Goal: Task Accomplishment & Management: Complete application form

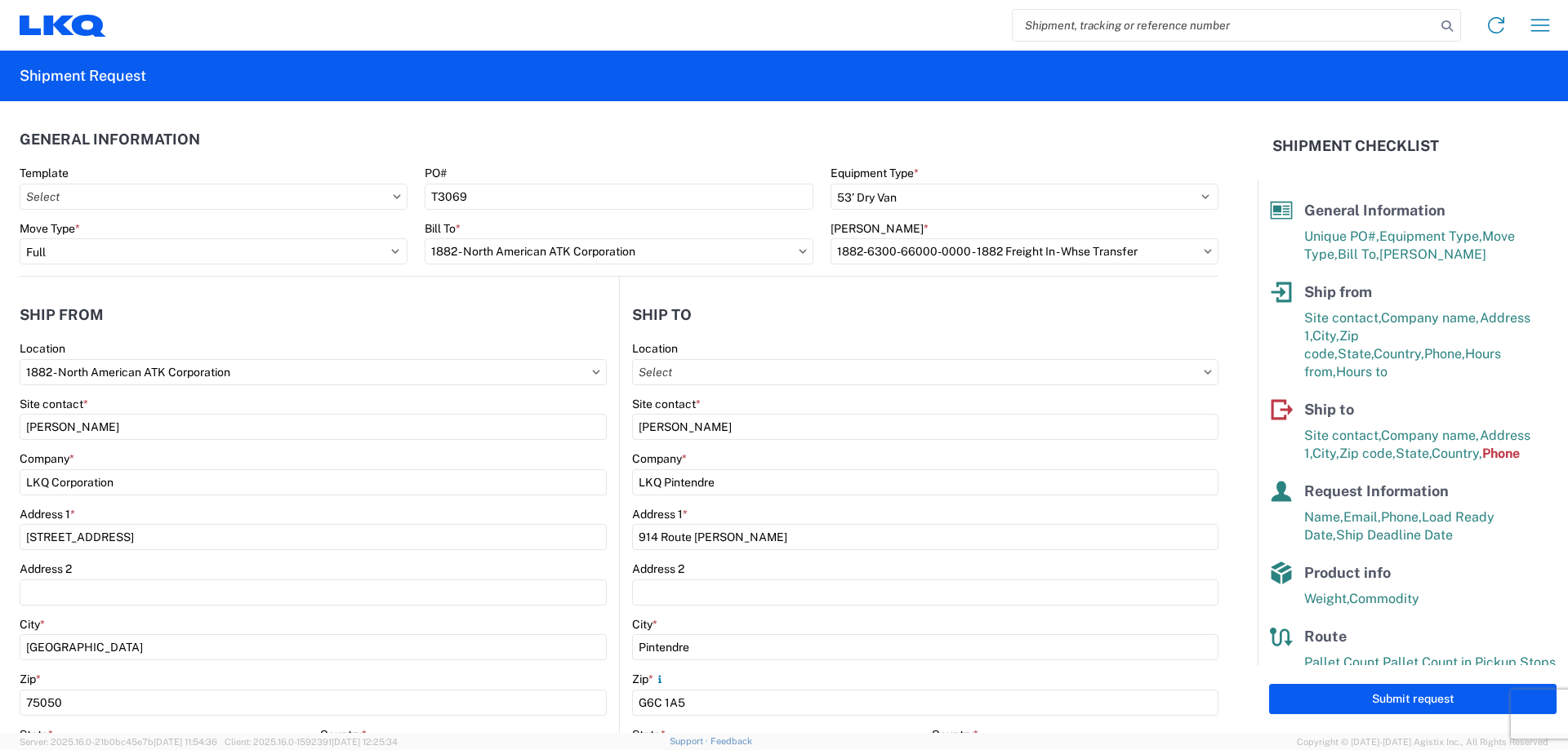
select select "STDV"
select select "FULL"
select select "[GEOGRAPHIC_DATA]"
select select "US"
select select "QC"
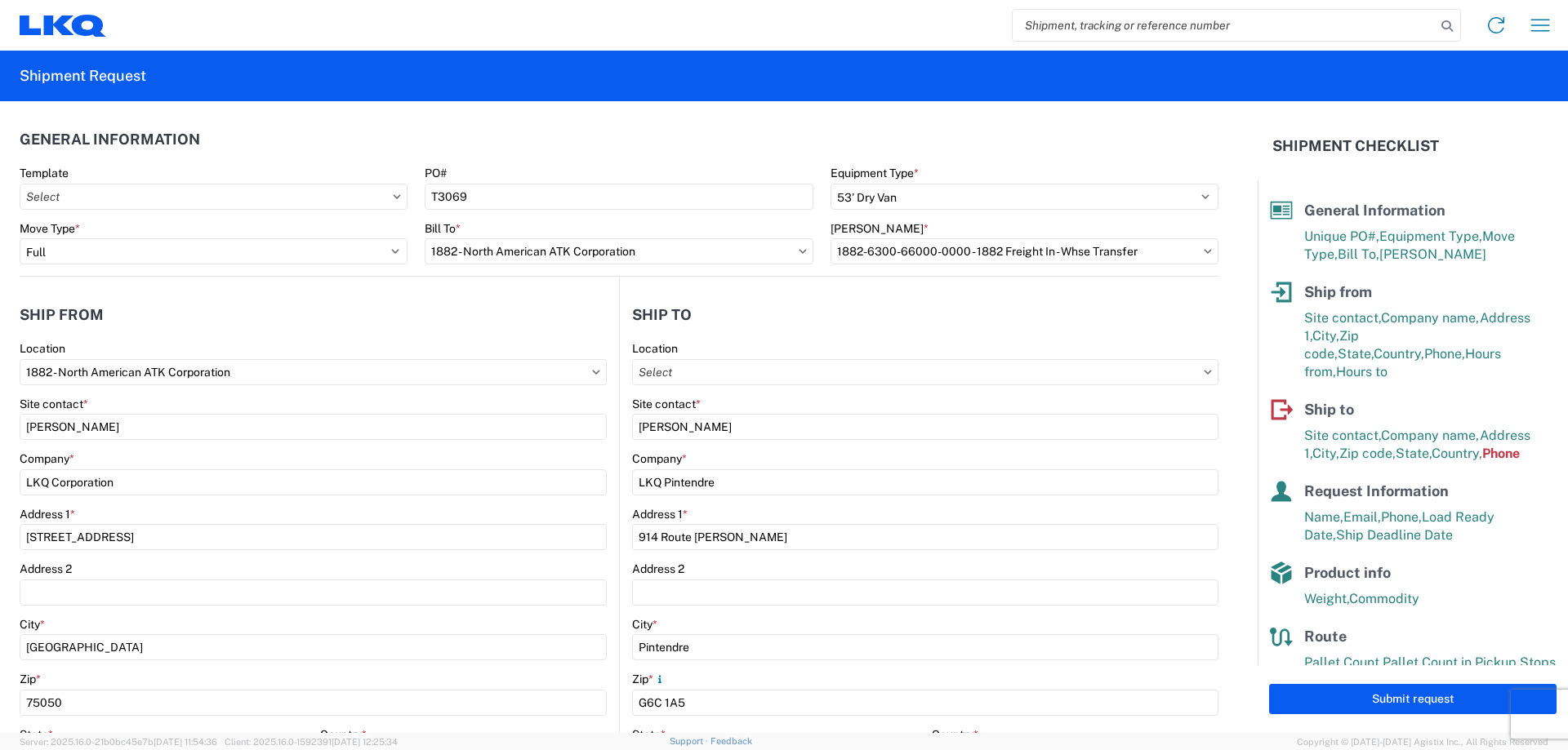
select select "CA"
select select "LBS"
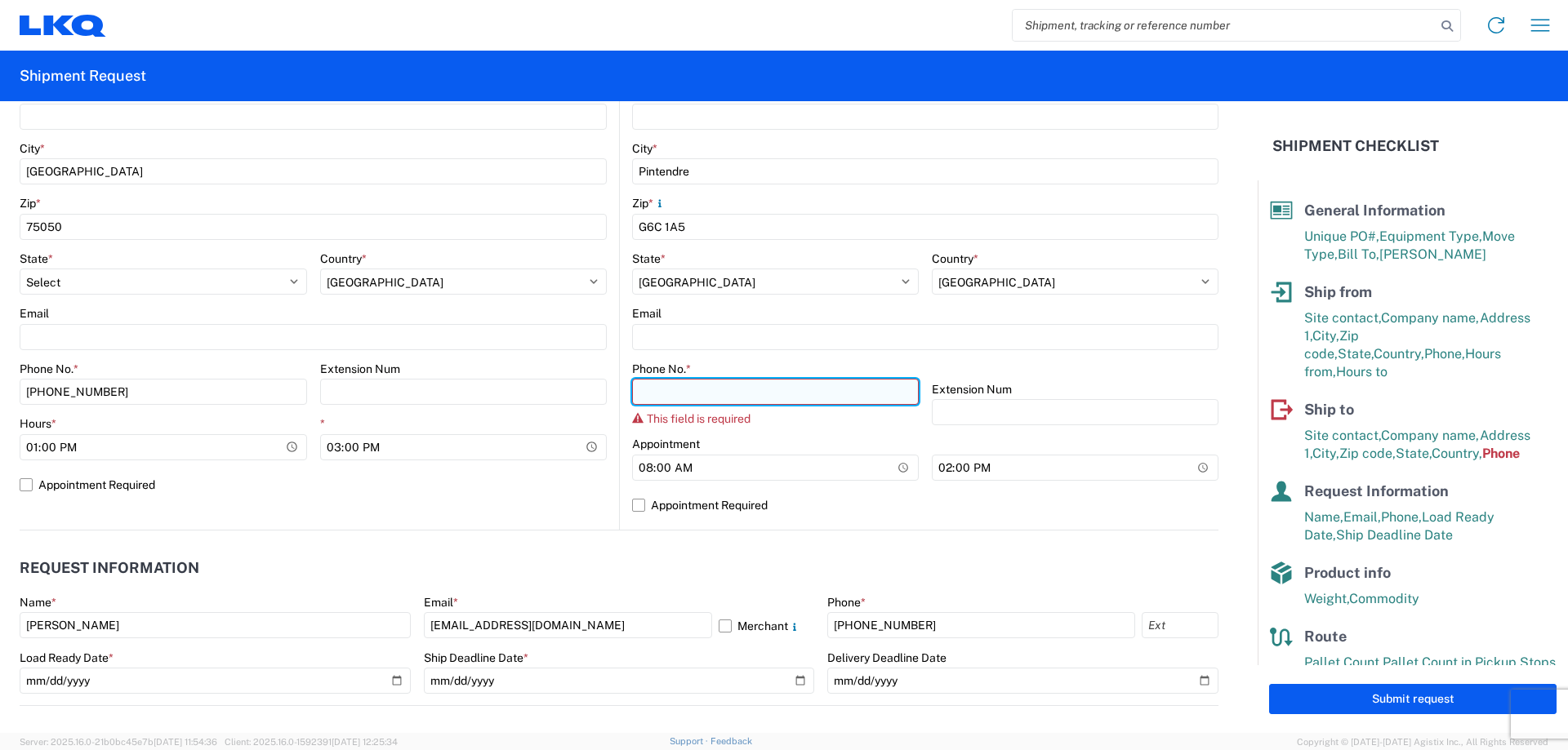
click at [693, 386] on input "Phone No. *" at bounding box center [775, 392] width 287 height 26
paste input "800) 463-5158"
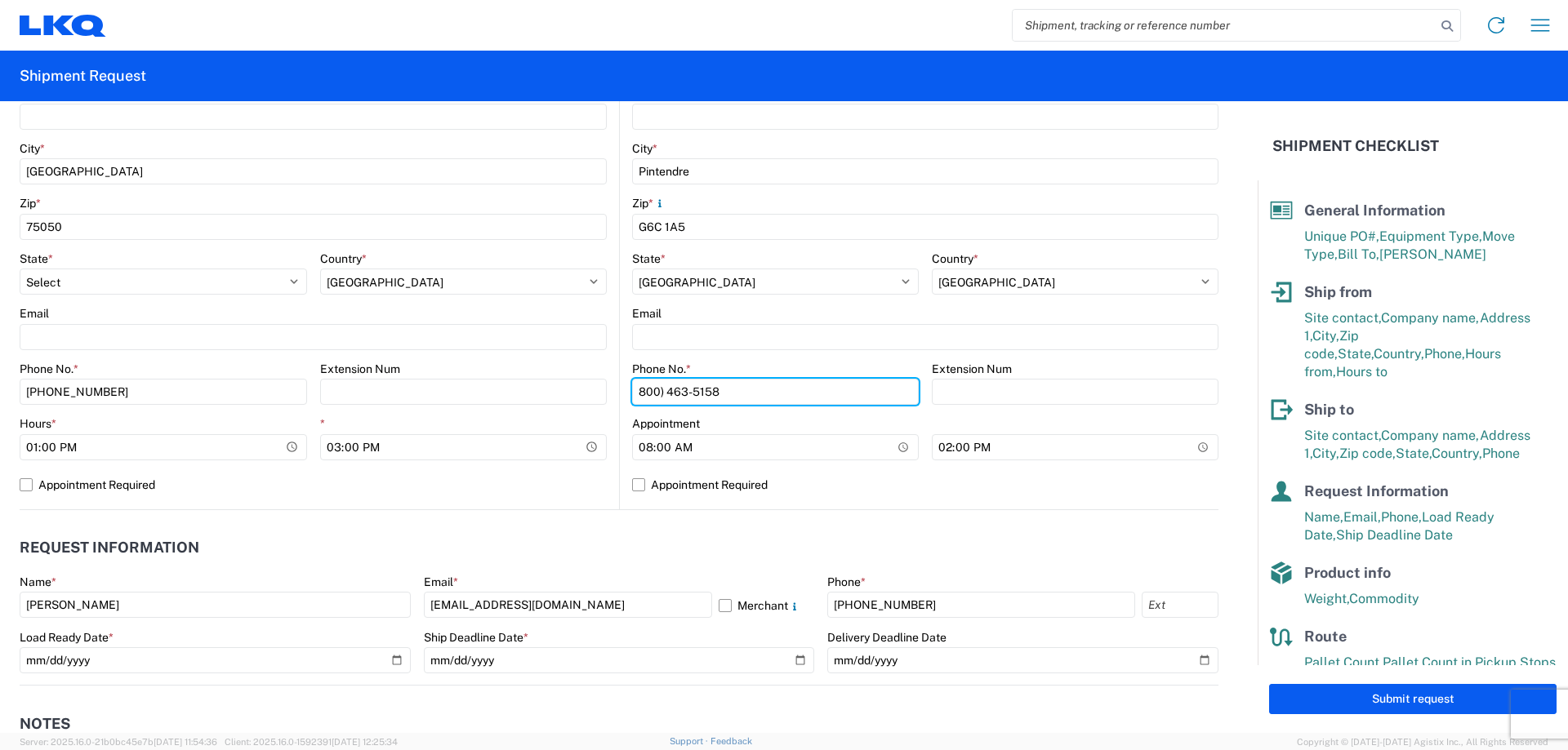
type input "800) 463-5158"
click at [567, 532] on header "Request Information" at bounding box center [619, 548] width 1199 height 37
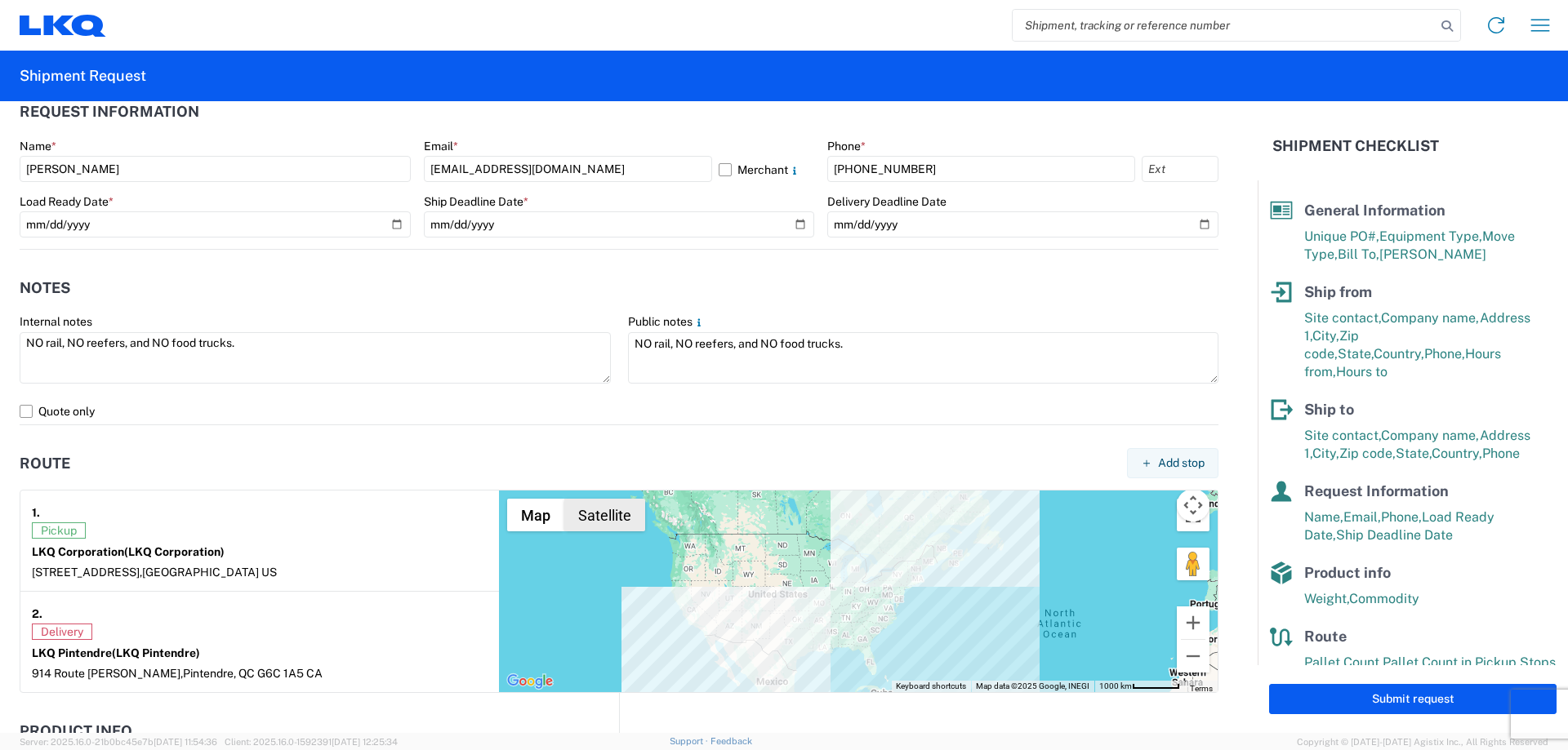
scroll to position [1327, 0]
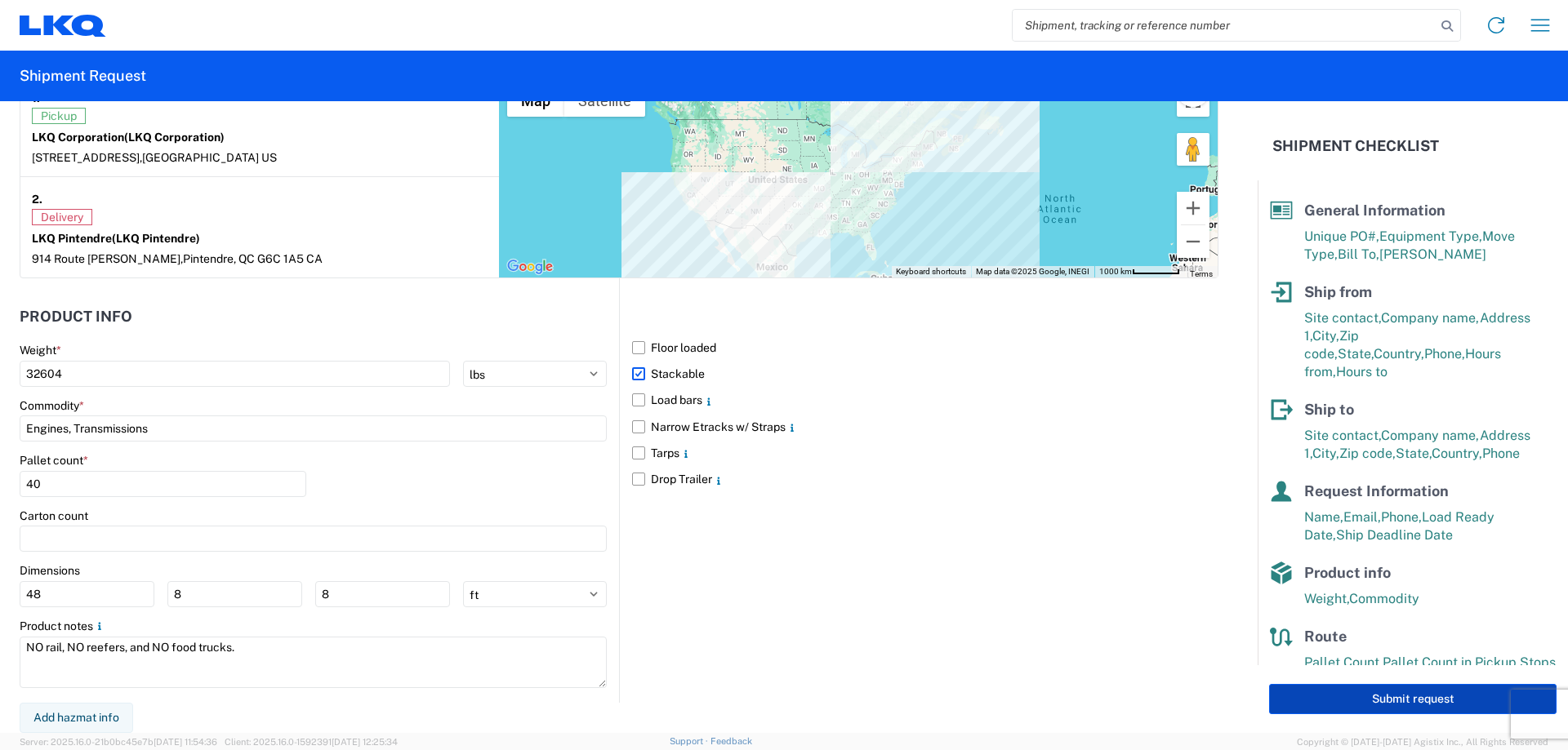
click at [1379, 704] on button "Submit request" at bounding box center [1413, 699] width 287 height 30
select select "CA"
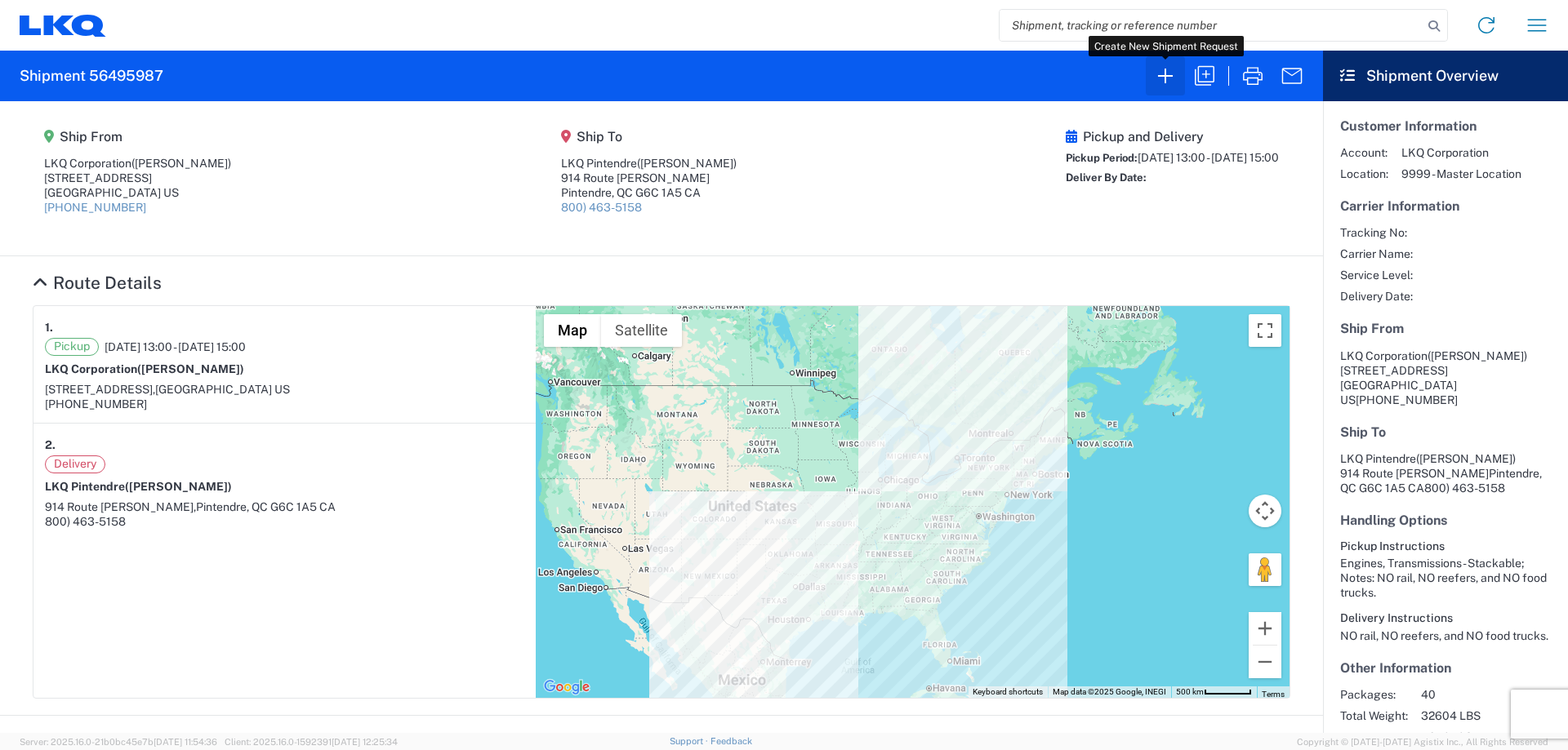
click at [1164, 77] on icon "button" at bounding box center [1166, 76] width 26 height 26
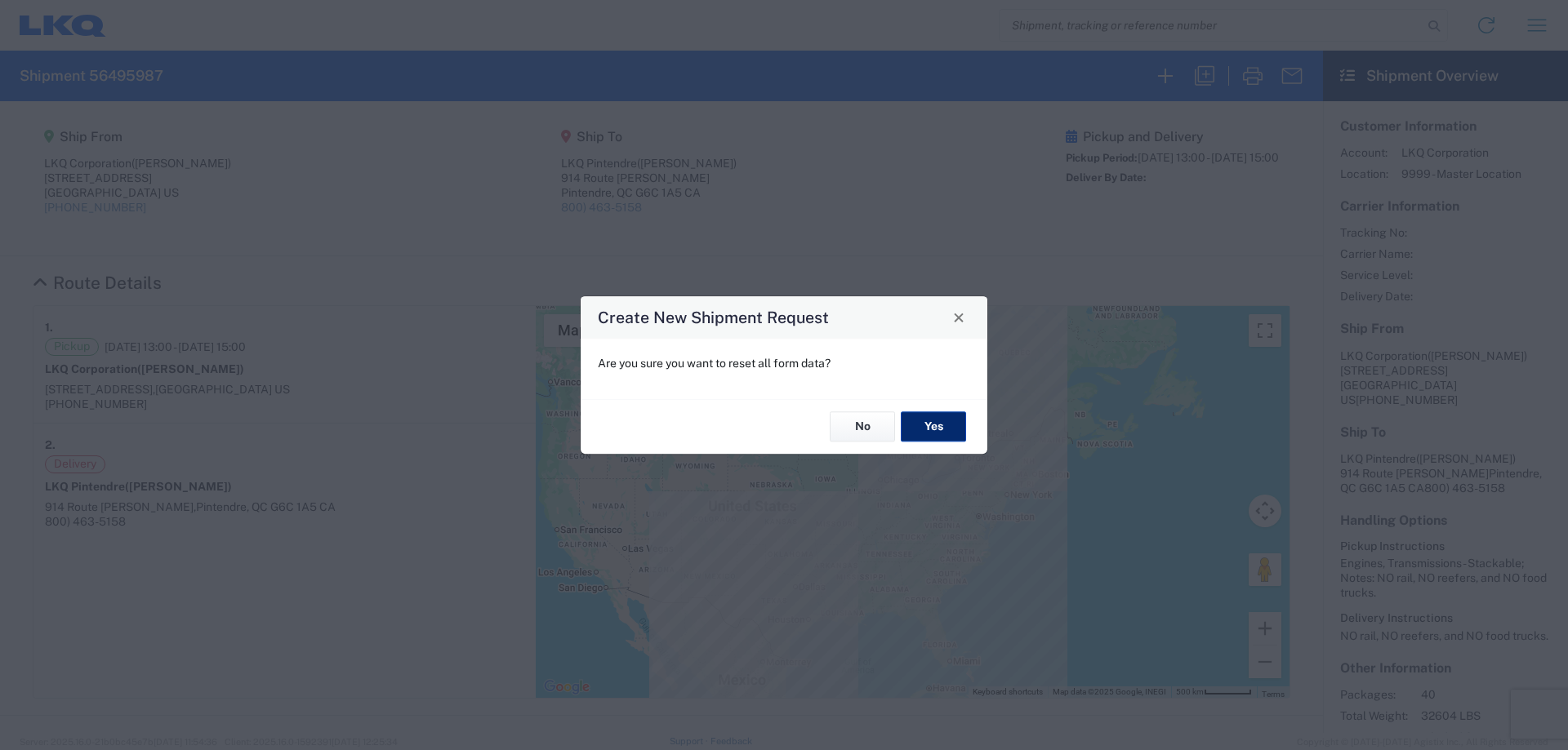
click at [928, 416] on button "Yes" at bounding box center [933, 427] width 66 height 30
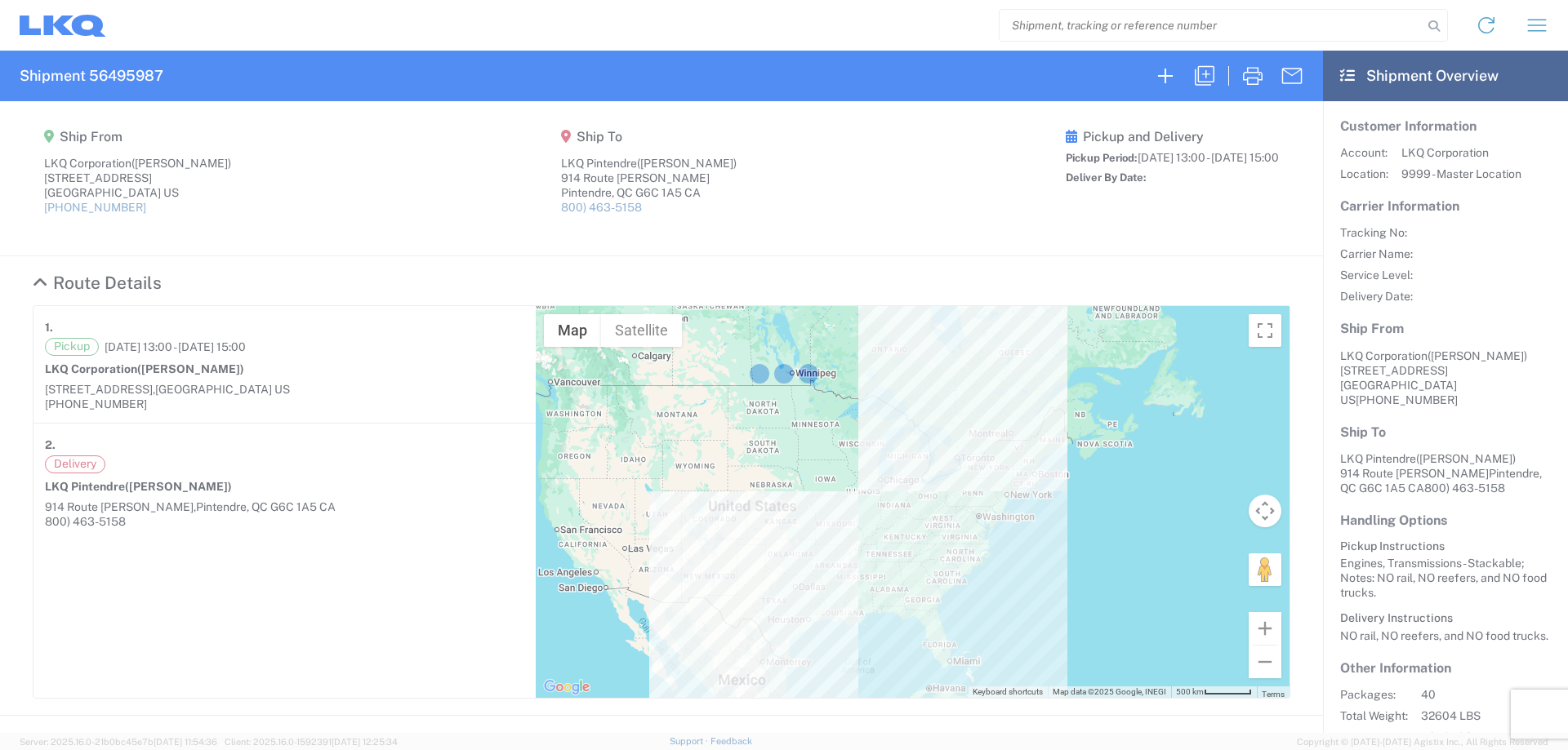
select select "FULL"
select select "US"
select select "LBS"
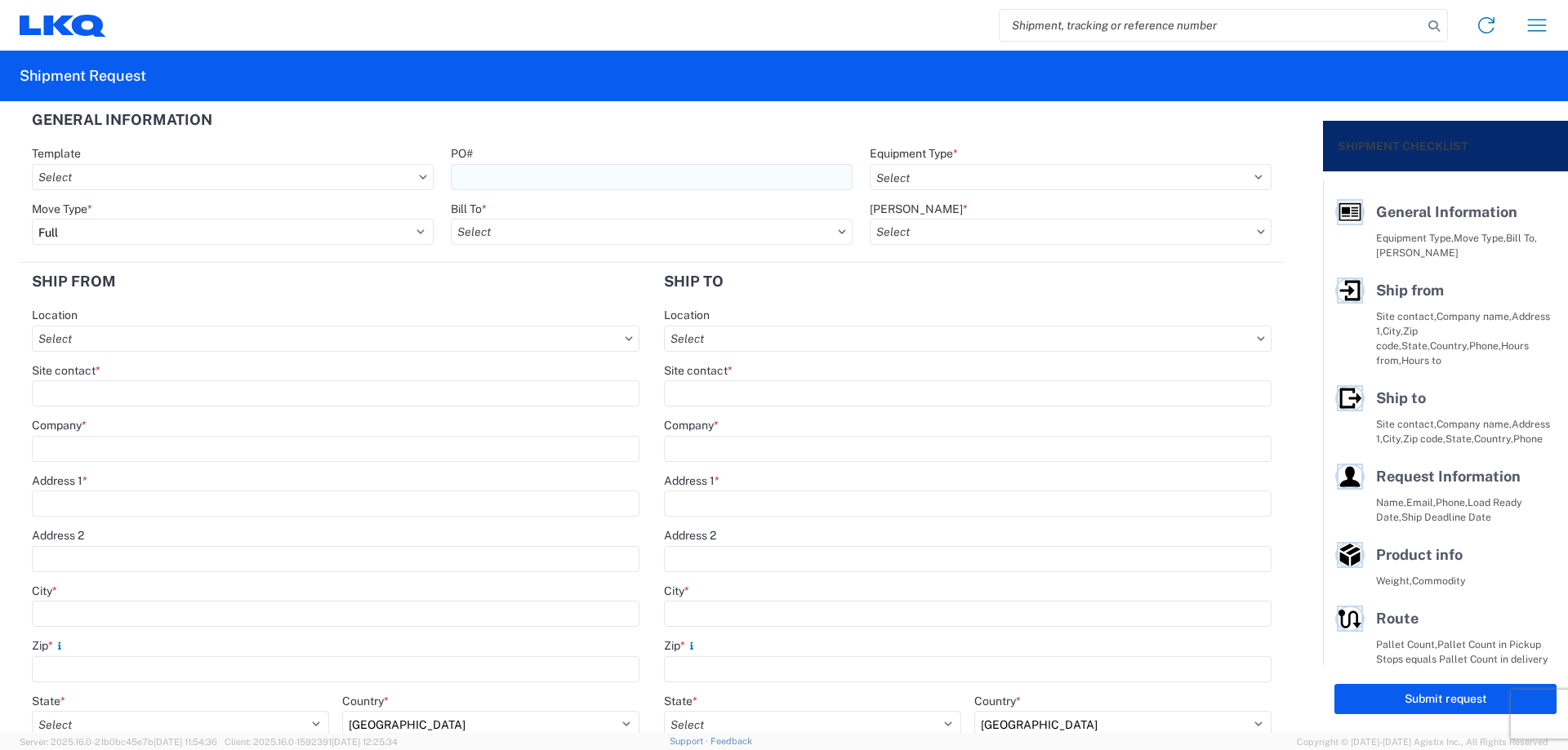
click at [563, 173] on input "PO#" at bounding box center [651, 177] width 401 height 26
type input "TriStar081425"
click at [895, 173] on select "Select 53’ Dry Van Flatbed Dropdeck (van) Lowboy (flatbed) Rail" at bounding box center [1071, 177] width 401 height 26
select select "STDV"
click at [870, 164] on select "Select 53’ Dry Van Flatbed Dropdeck (van) Lowboy (flatbed) Rail" at bounding box center [1071, 177] width 401 height 26
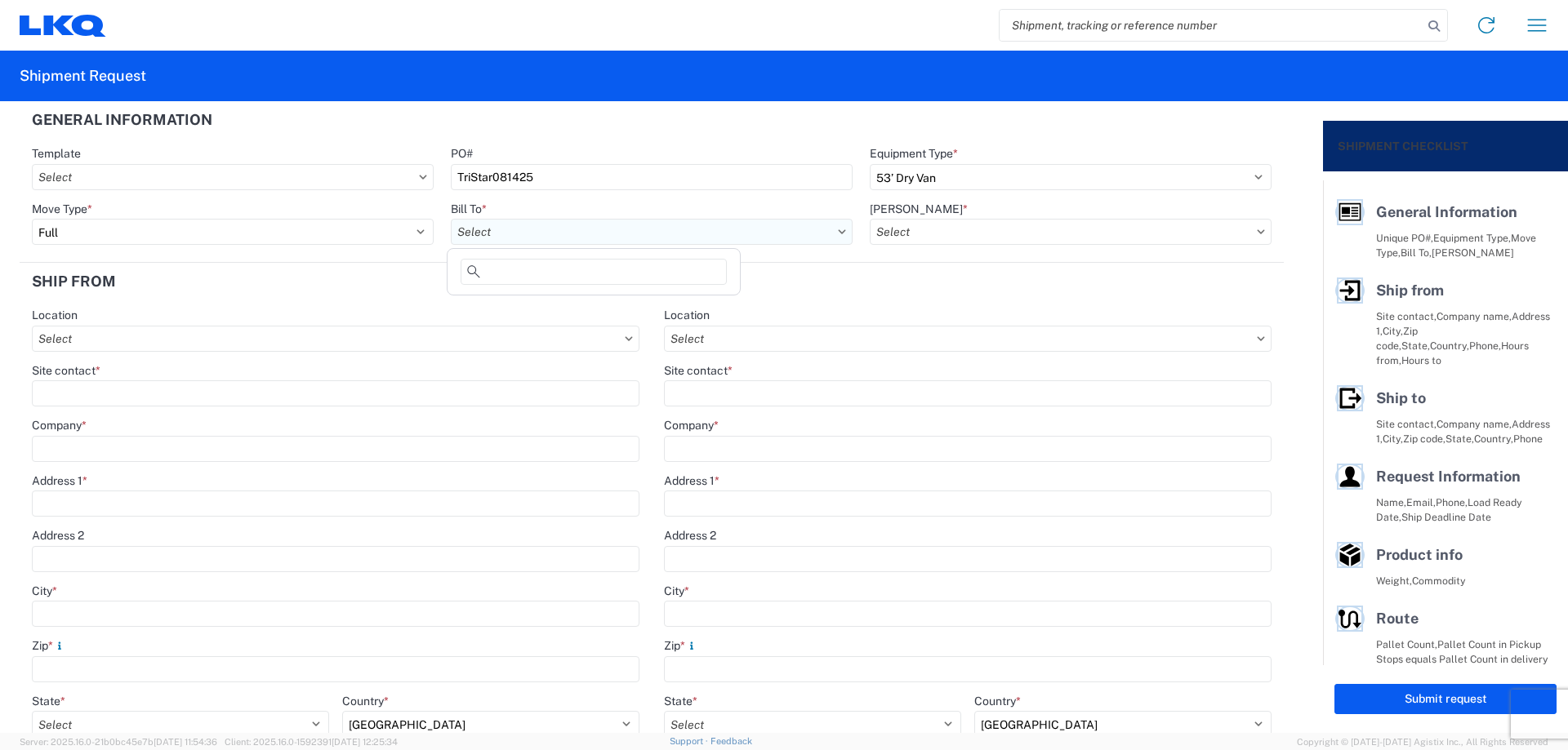
click at [481, 232] on input "Bill To *" at bounding box center [651, 232] width 401 height 26
type input "1882"
click at [525, 309] on div "1882 - North American ATK Corporation" at bounding box center [594, 304] width 286 height 26
type input "1882 - North American ATK Corporation"
click at [967, 229] on input "[PERSON_NAME] *" at bounding box center [1071, 232] width 401 height 26
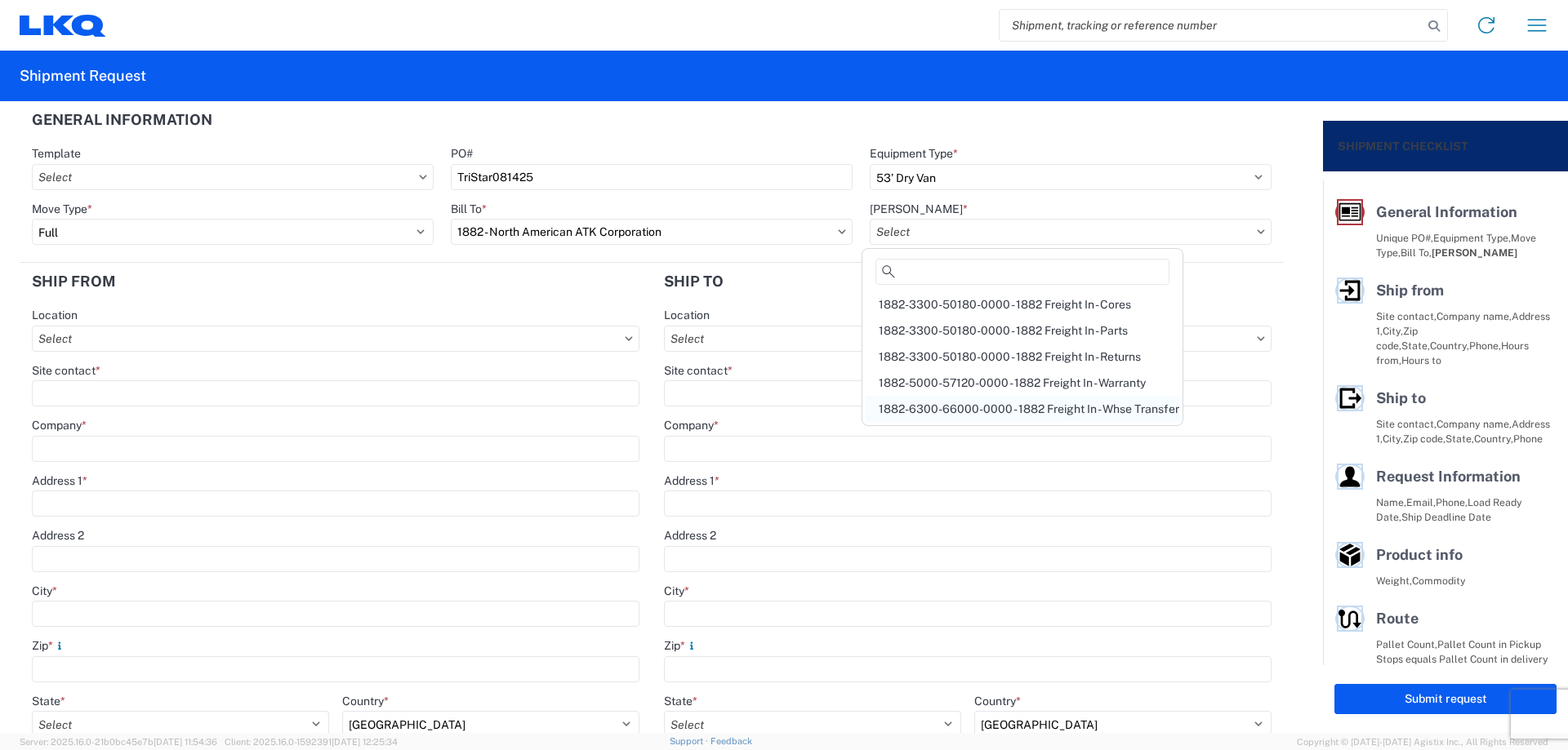
click at [1038, 397] on div "1882-6300-66000-0000 - 1882 Freight In - Whse Transfer" at bounding box center [1023, 409] width 314 height 26
type input "1882-6300-66000-0000 - 1882 Freight In - Whse Transfer"
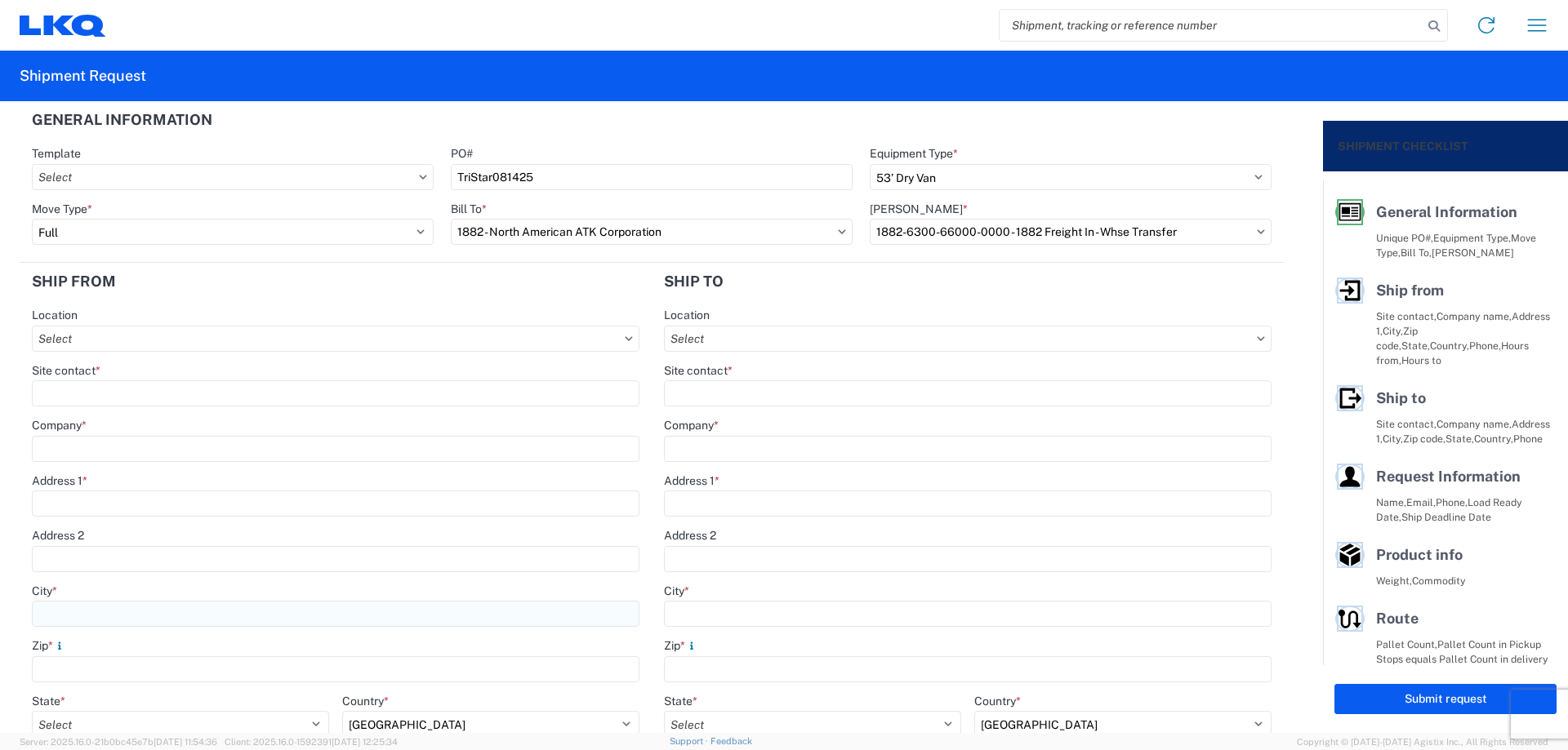
click at [76, 610] on input "City *" at bounding box center [336, 614] width 607 height 26
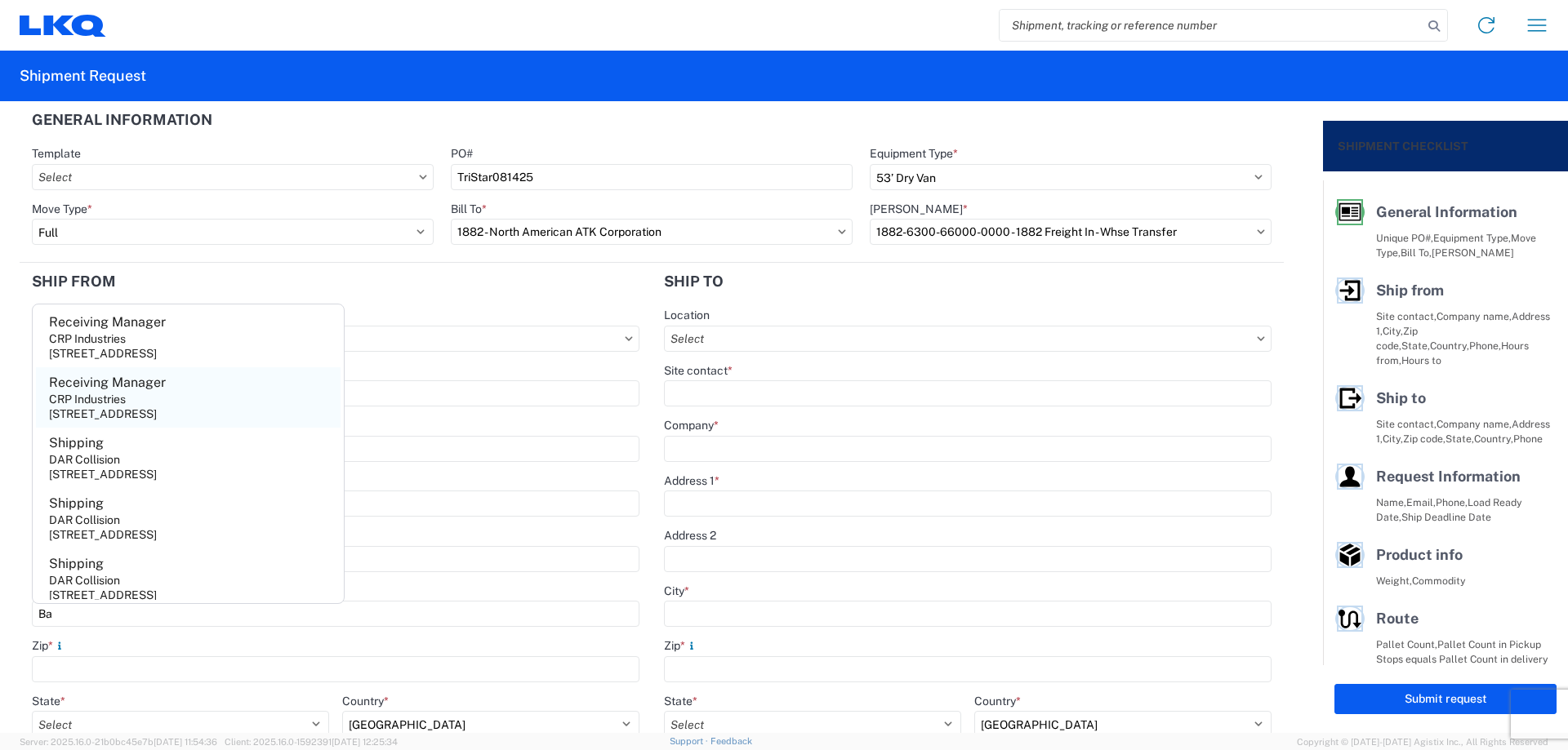
scroll to position [198, 0]
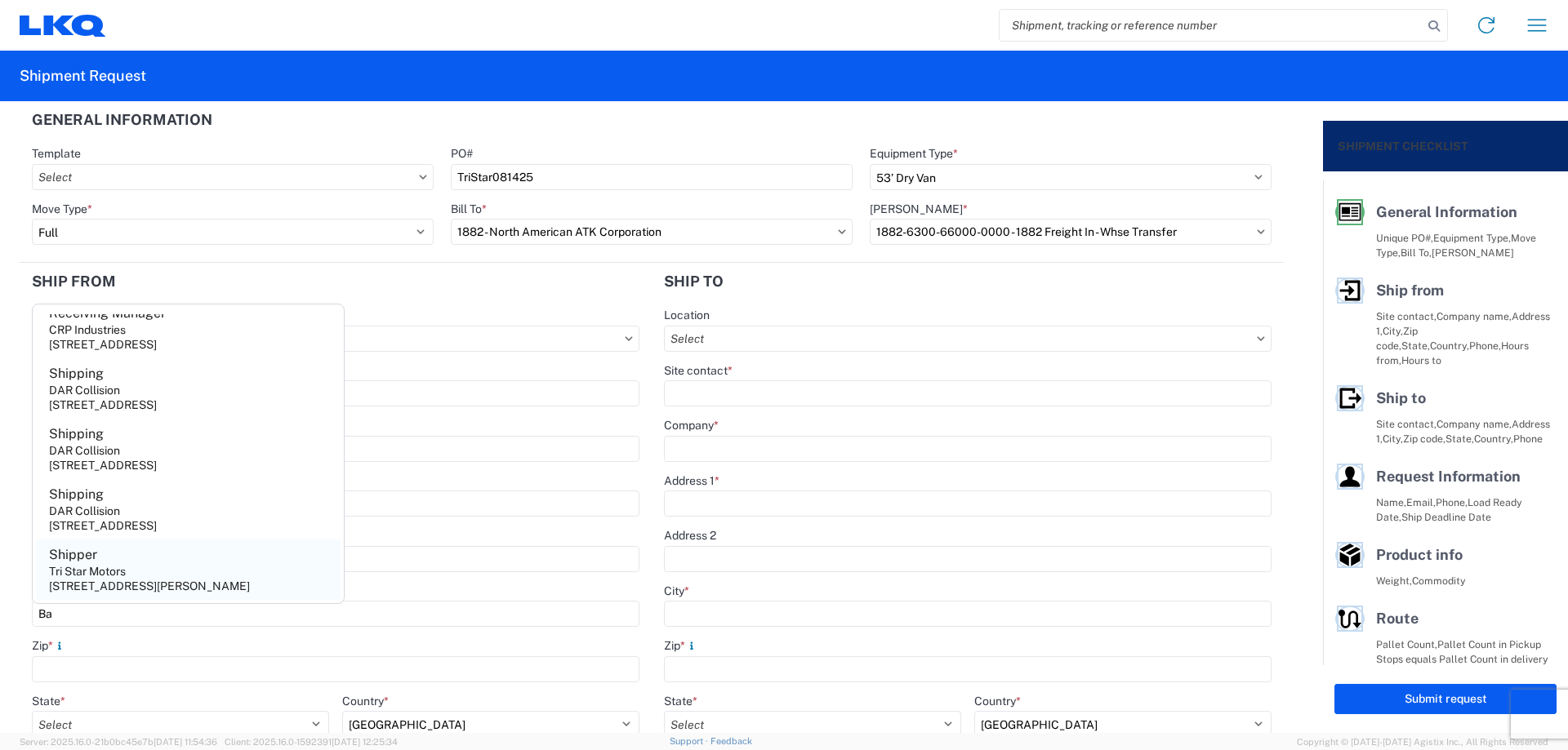
type input "Ba"
click at [111, 574] on div "Tri Star Motors" at bounding box center [88, 571] width 77 height 15
type input "Shipper"
type input "Tri Star Motors"
type input "[STREET_ADDRESS]"
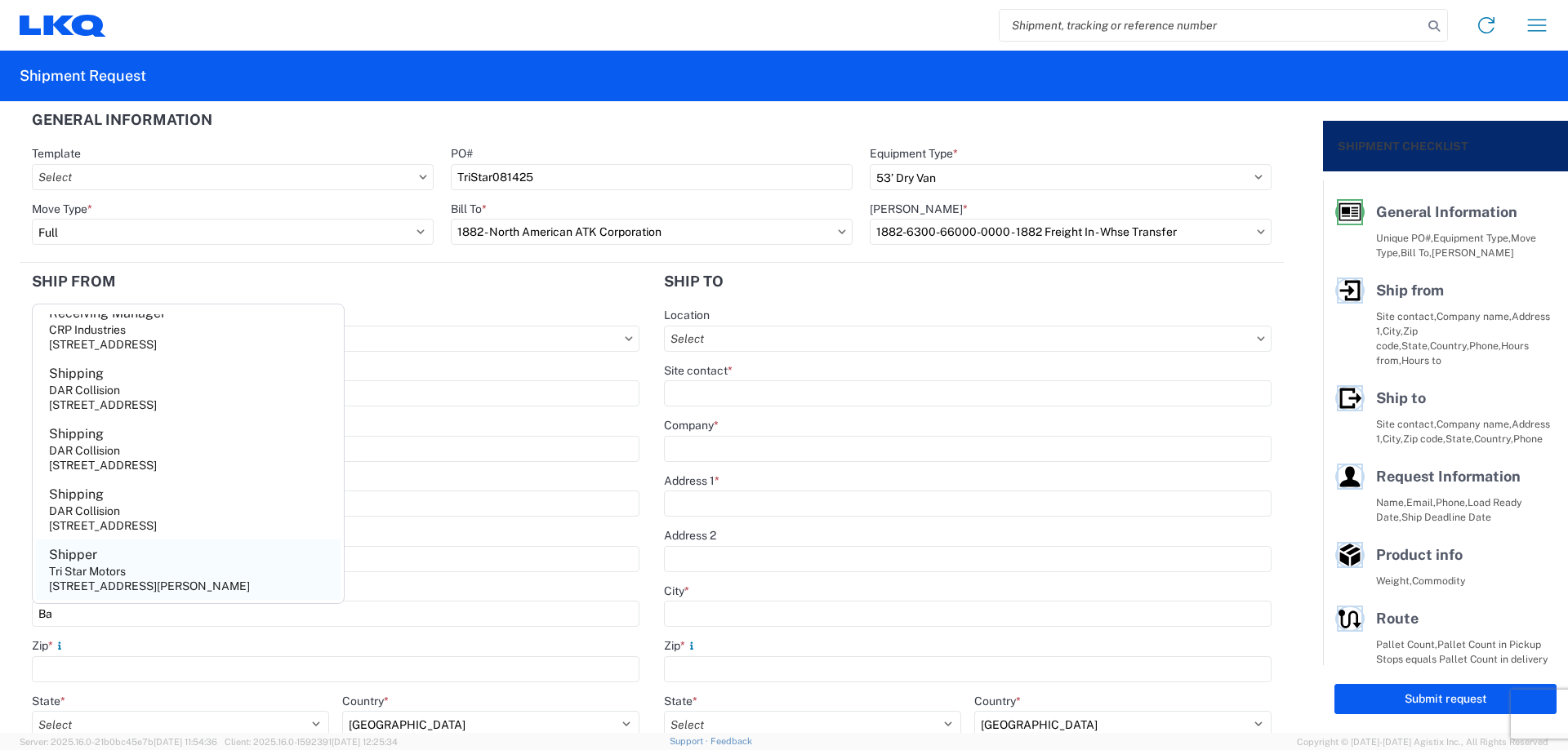
type input "[PERSON_NAME]"
type input "54002"
select select "WI"
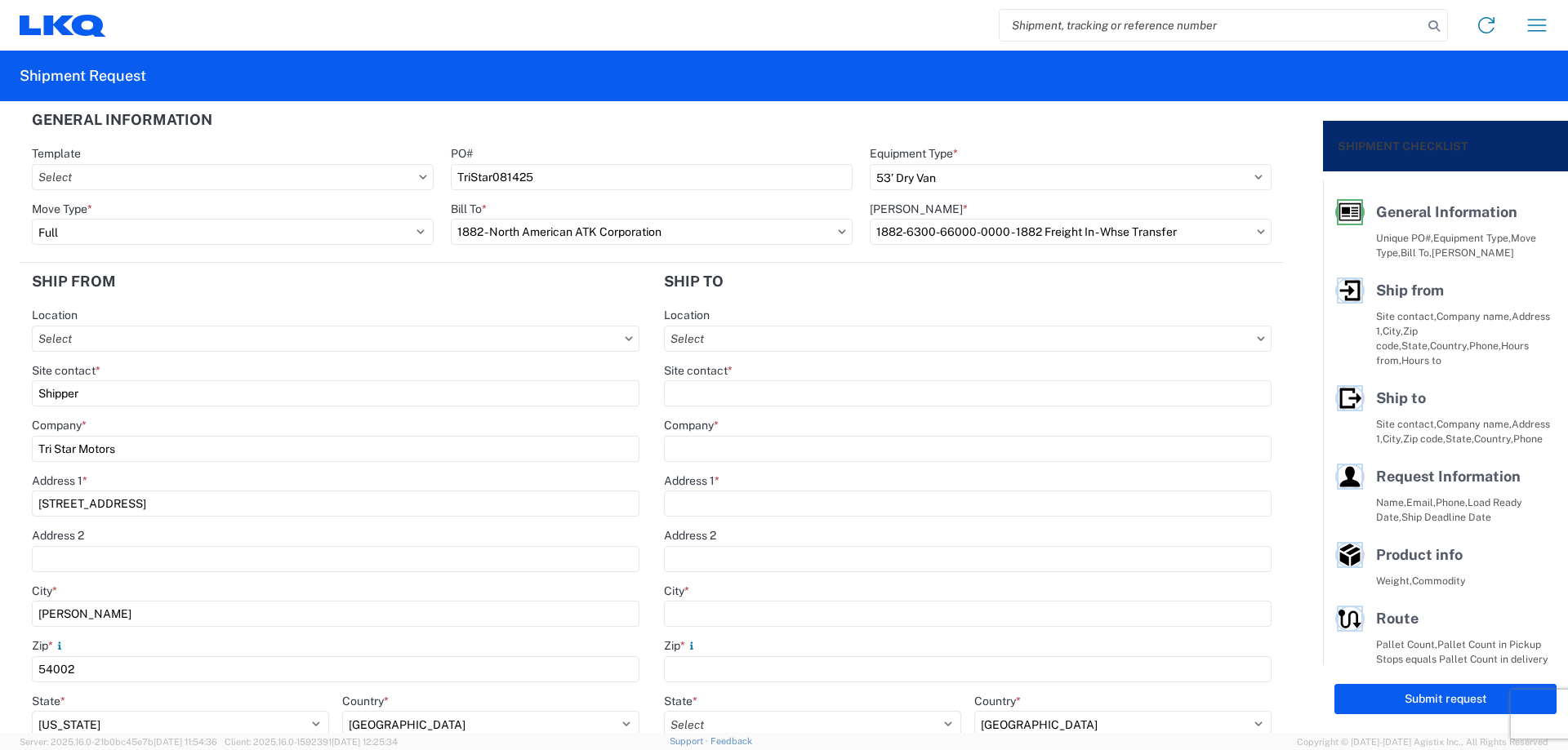
drag, startPoint x: 113, startPoint y: 389, endPoint x: 0, endPoint y: 394, distance: 113.1
click at [0, 394] on form "General Information Template PO# TriStar081425 Equipment Type * Select 53’ Dry …" at bounding box center [662, 417] width 1323 height 632
type input "[PERSON_NAME]"
click at [197, 322] on div "Location" at bounding box center [336, 315] width 607 height 15
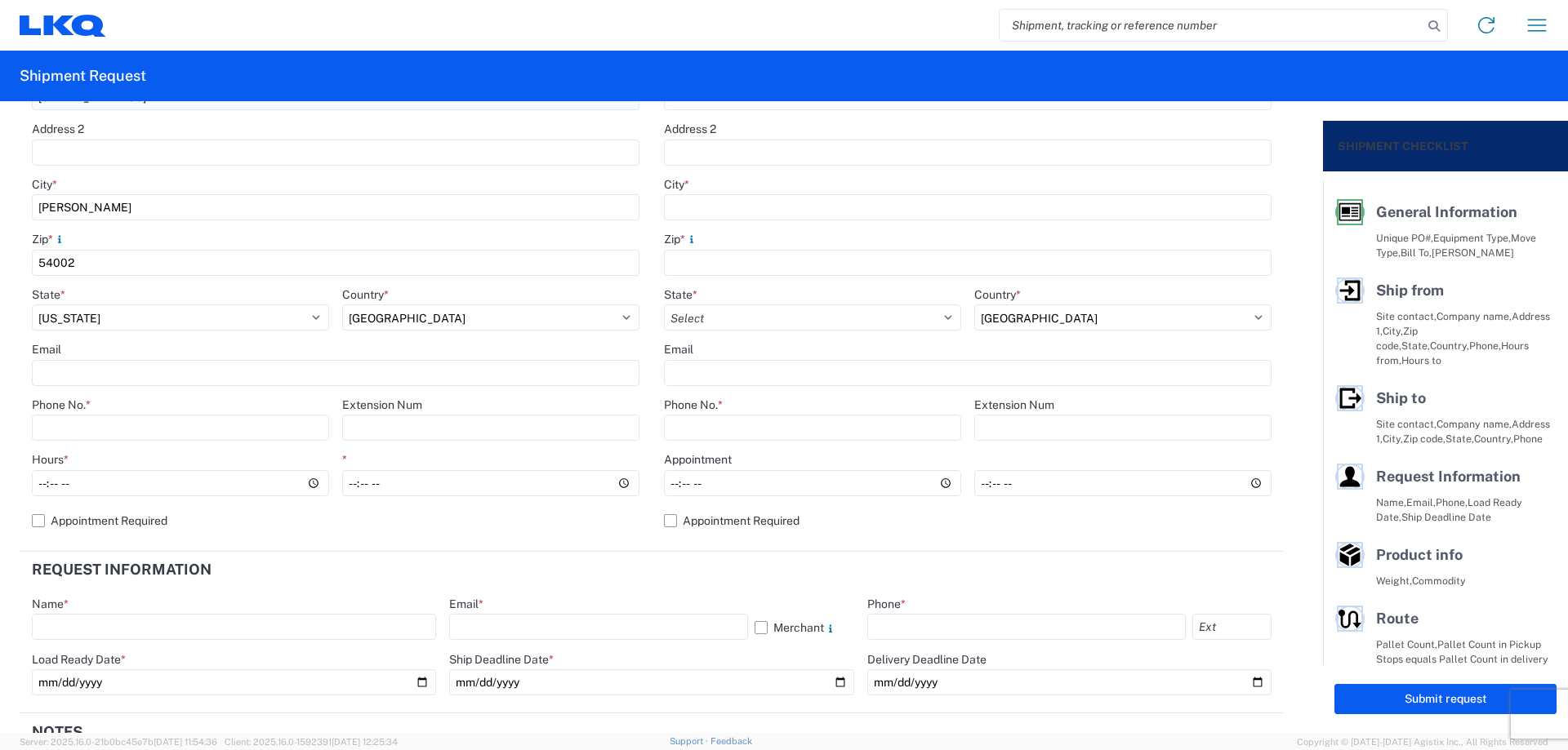
scroll to position [435, 0]
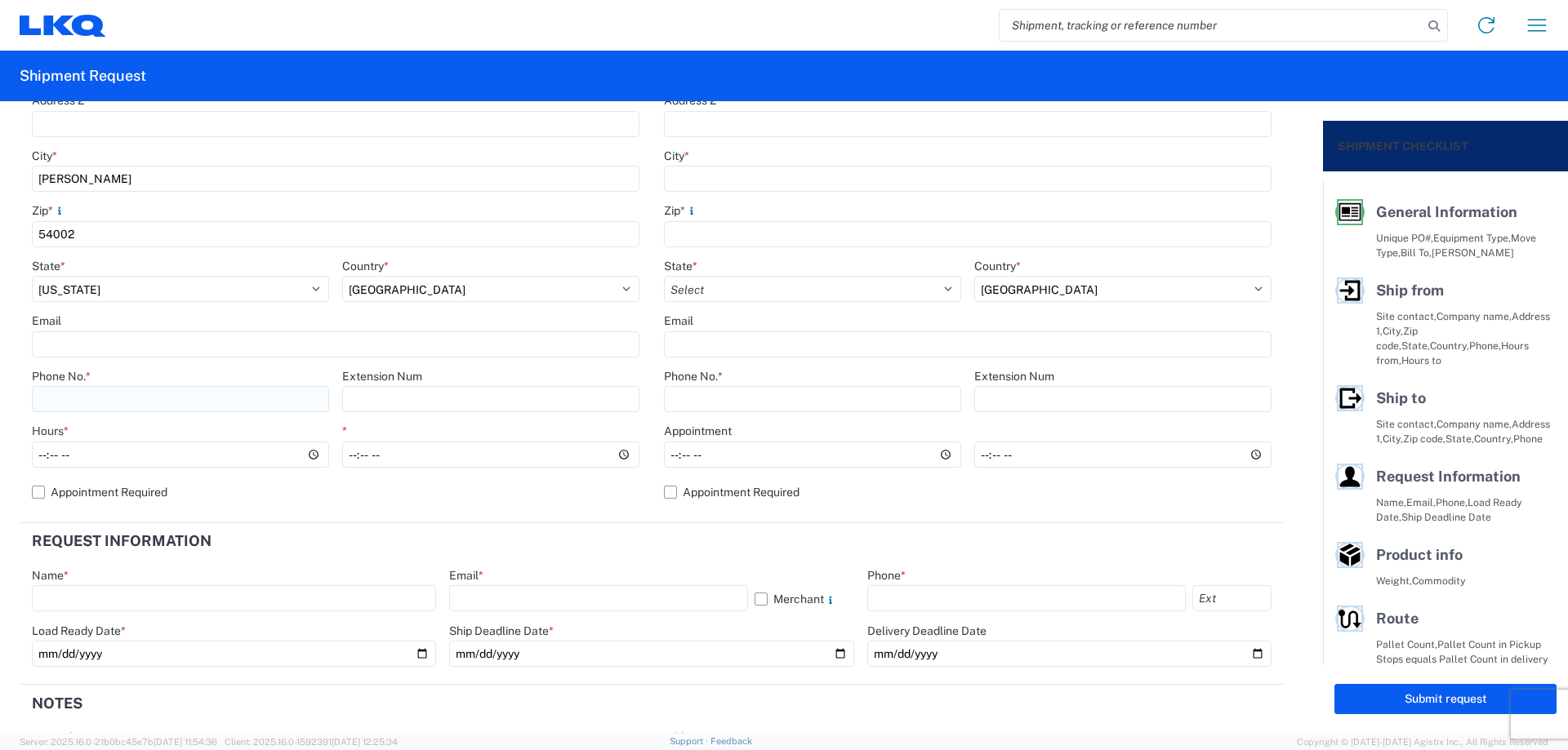
click at [121, 405] on input "Phone No. *" at bounding box center [181, 400] width 297 height 26
type input "[PHONE_NUMBER]"
click at [39, 455] on input "Hours *" at bounding box center [181, 455] width 297 height 26
type input "11:00"
type input "15:00"
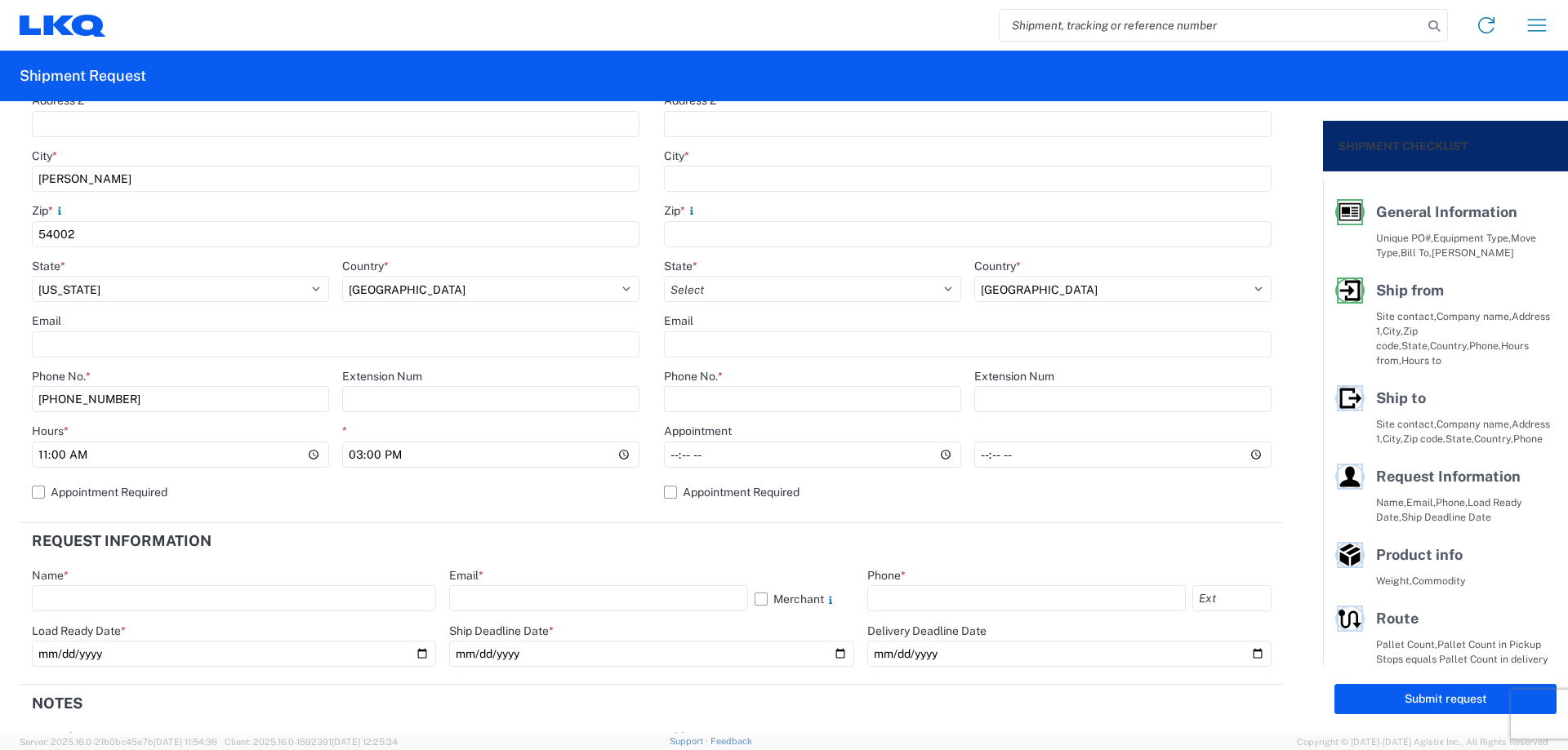
click at [672, 548] on header "Request Information" at bounding box center [652, 542] width 1264 height 37
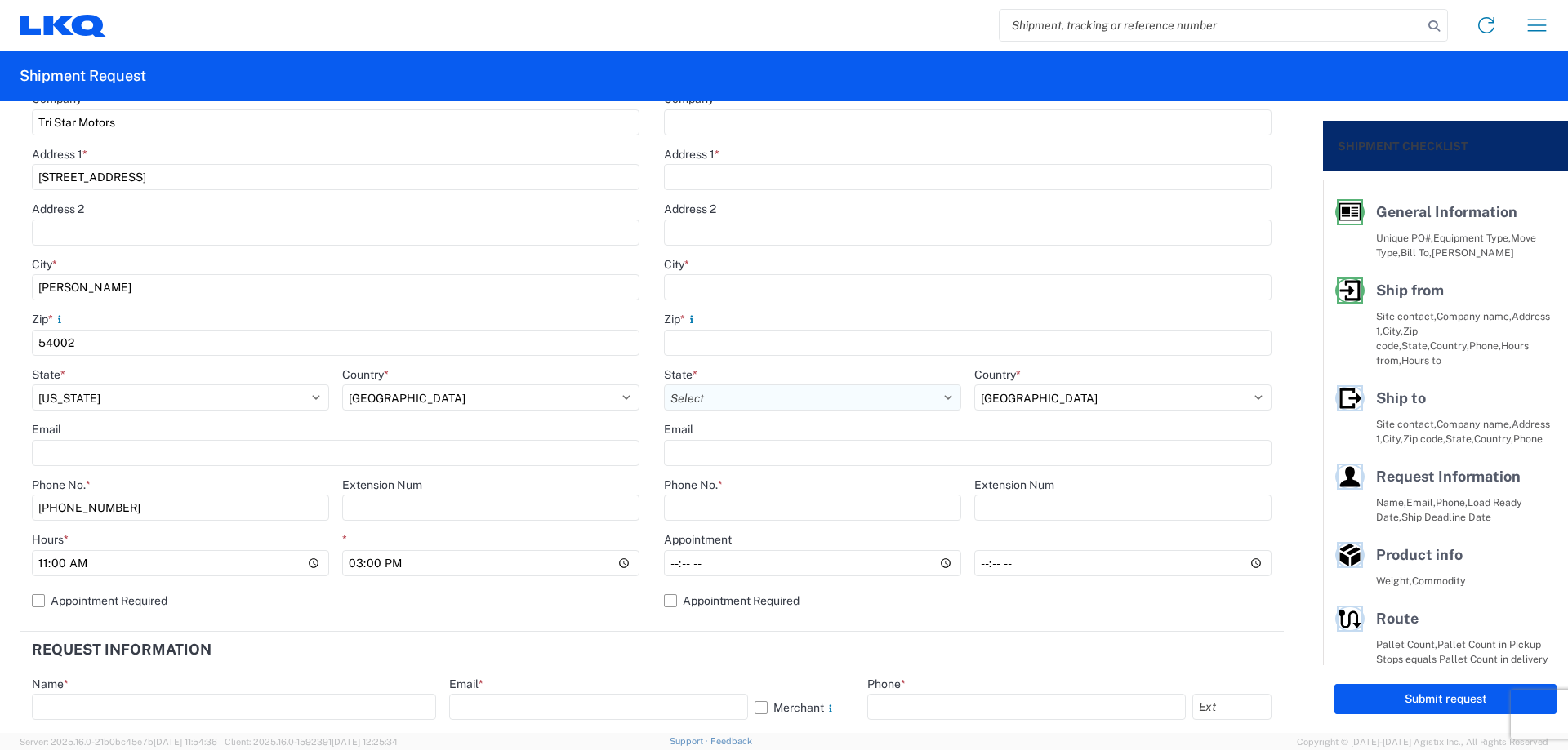
scroll to position [0, 0]
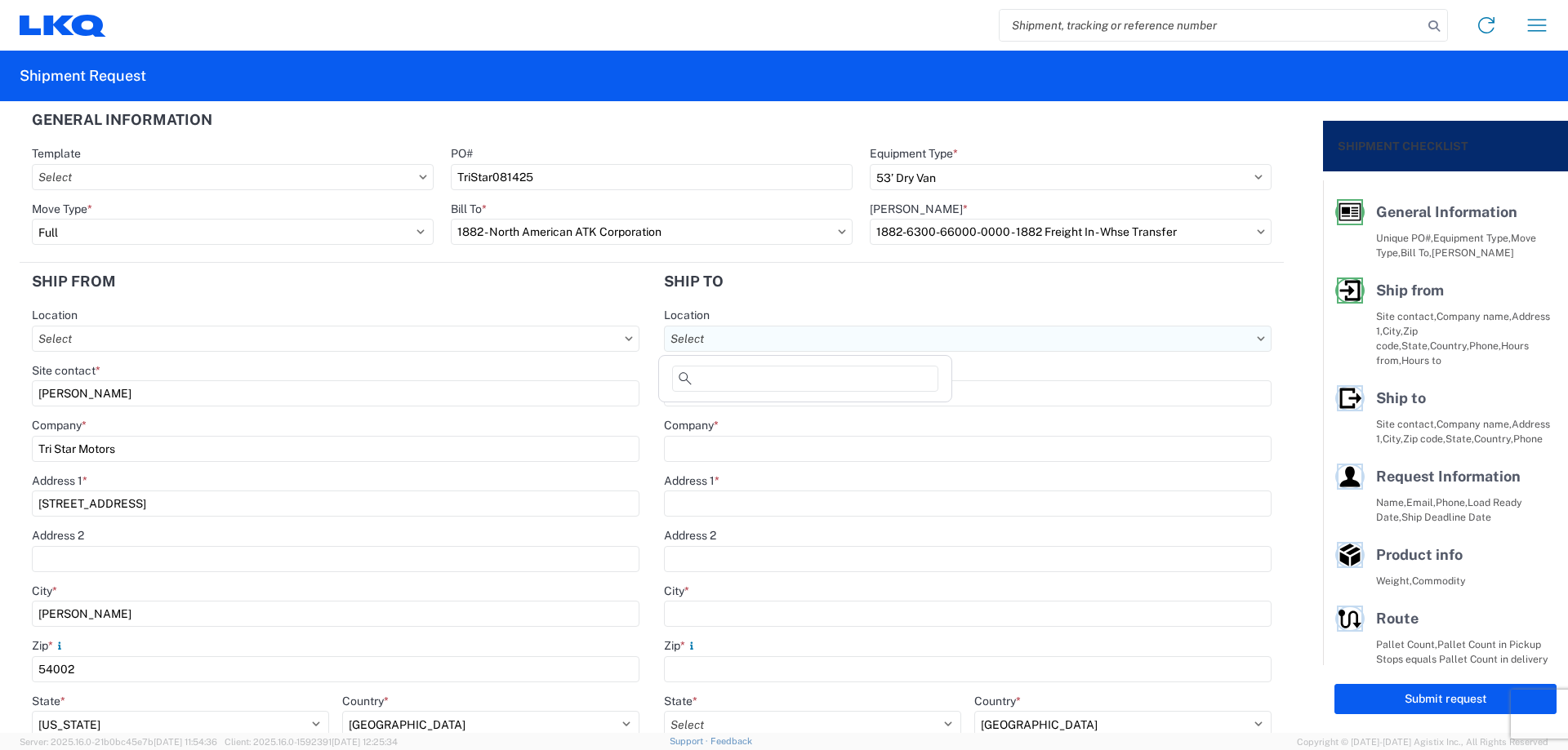
click at [777, 341] on input "Location" at bounding box center [968, 339] width 607 height 26
type input "1882"
click at [795, 404] on div "1882 - North American ATK Corporation" at bounding box center [805, 412] width 286 height 26
type input "1882 - North American ATK Corporation"
type input "LKQ Corporation"
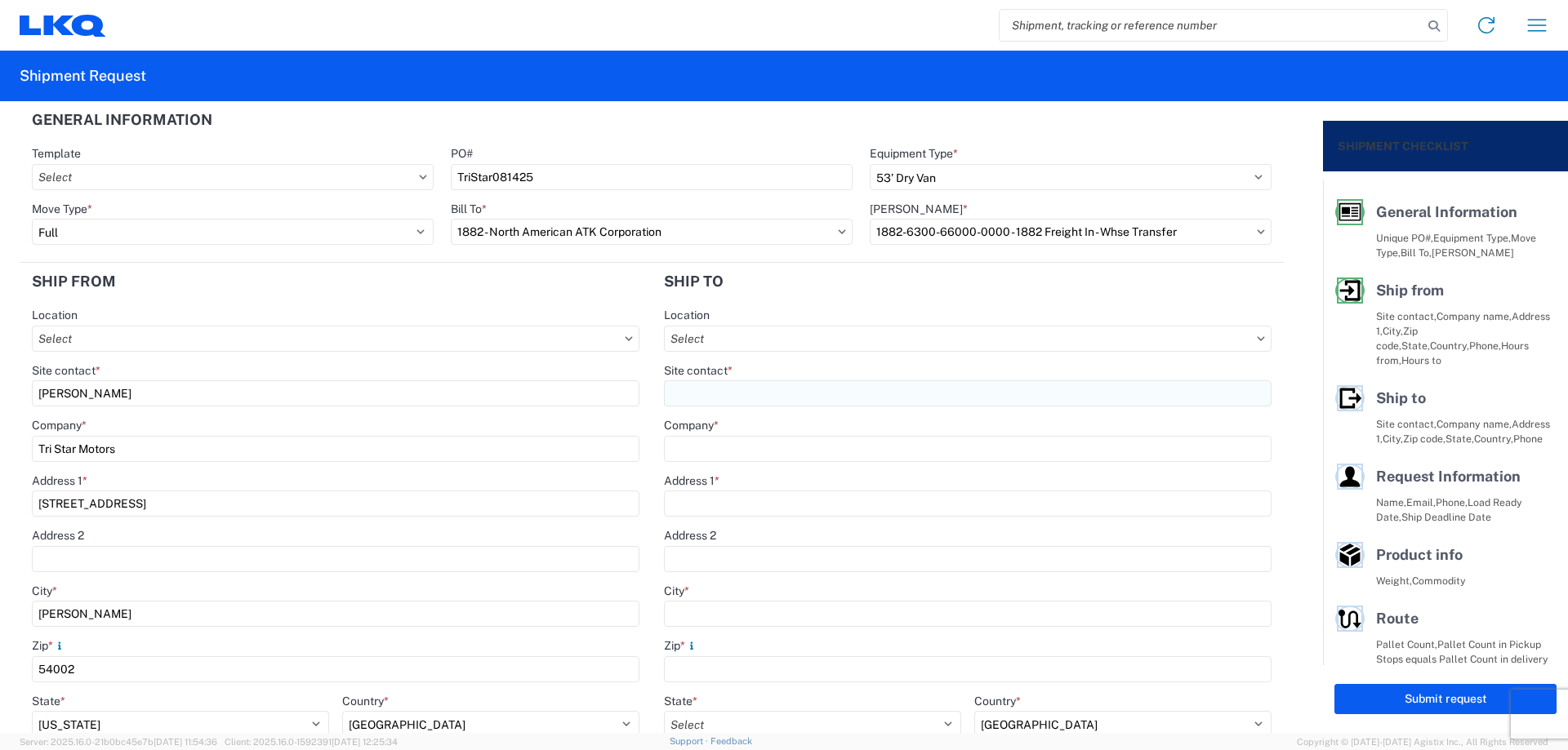
type input "[STREET_ADDRESS]"
type input "[GEOGRAPHIC_DATA]"
type input "75050"
select select "US"
click at [785, 399] on input "Site contact *" at bounding box center [968, 394] width 607 height 26
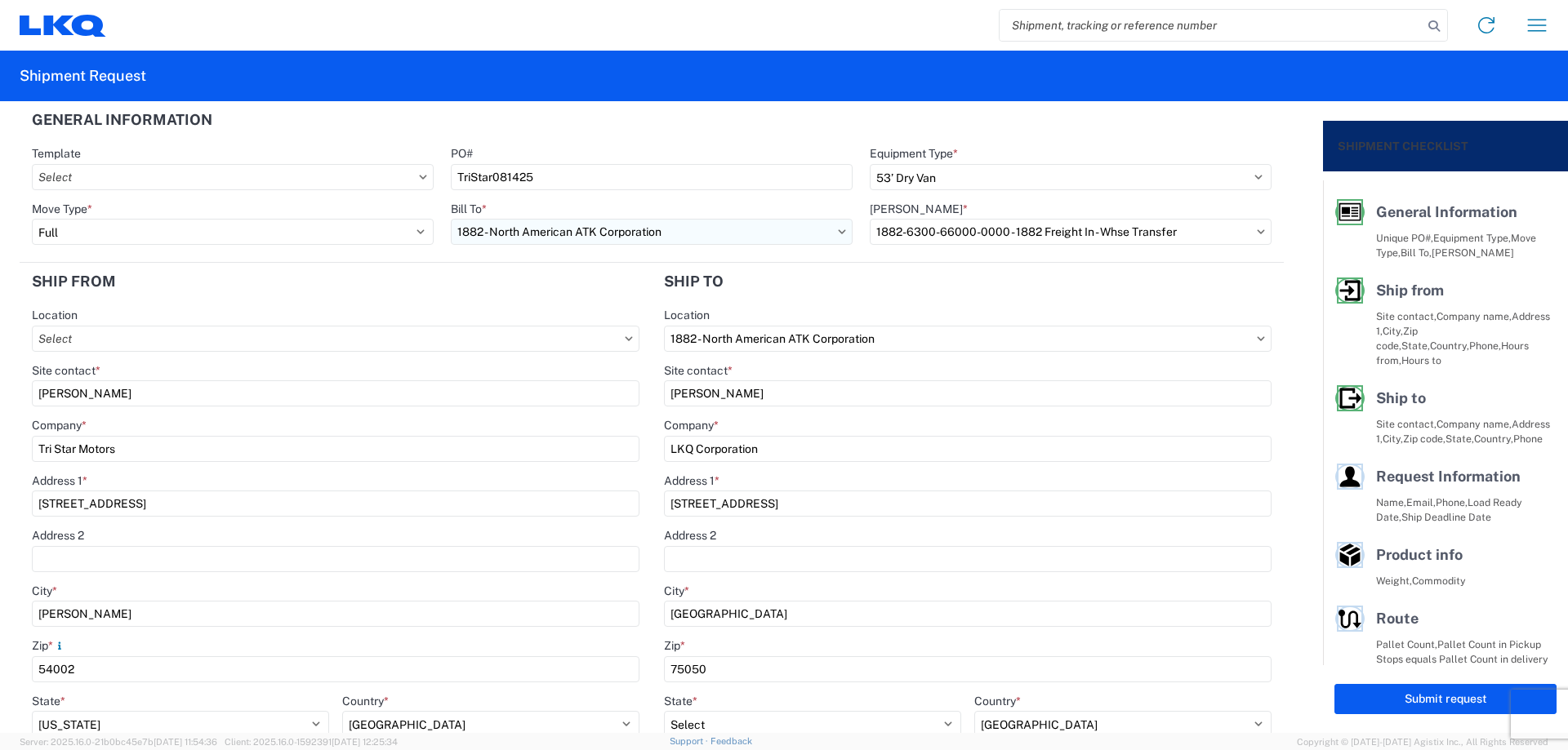
type input "[PERSON_NAME]"
drag, startPoint x: 837, startPoint y: 244, endPoint x: 830, endPoint y: 251, distance: 9.9
click at [832, 251] on agx-form-control-wrapper-v2 "Bill To * 1882 - North American ATK Corporation" at bounding box center [651, 230] width 419 height 56
click at [820, 269] on header "Ship to" at bounding box center [968, 281] width 632 height 37
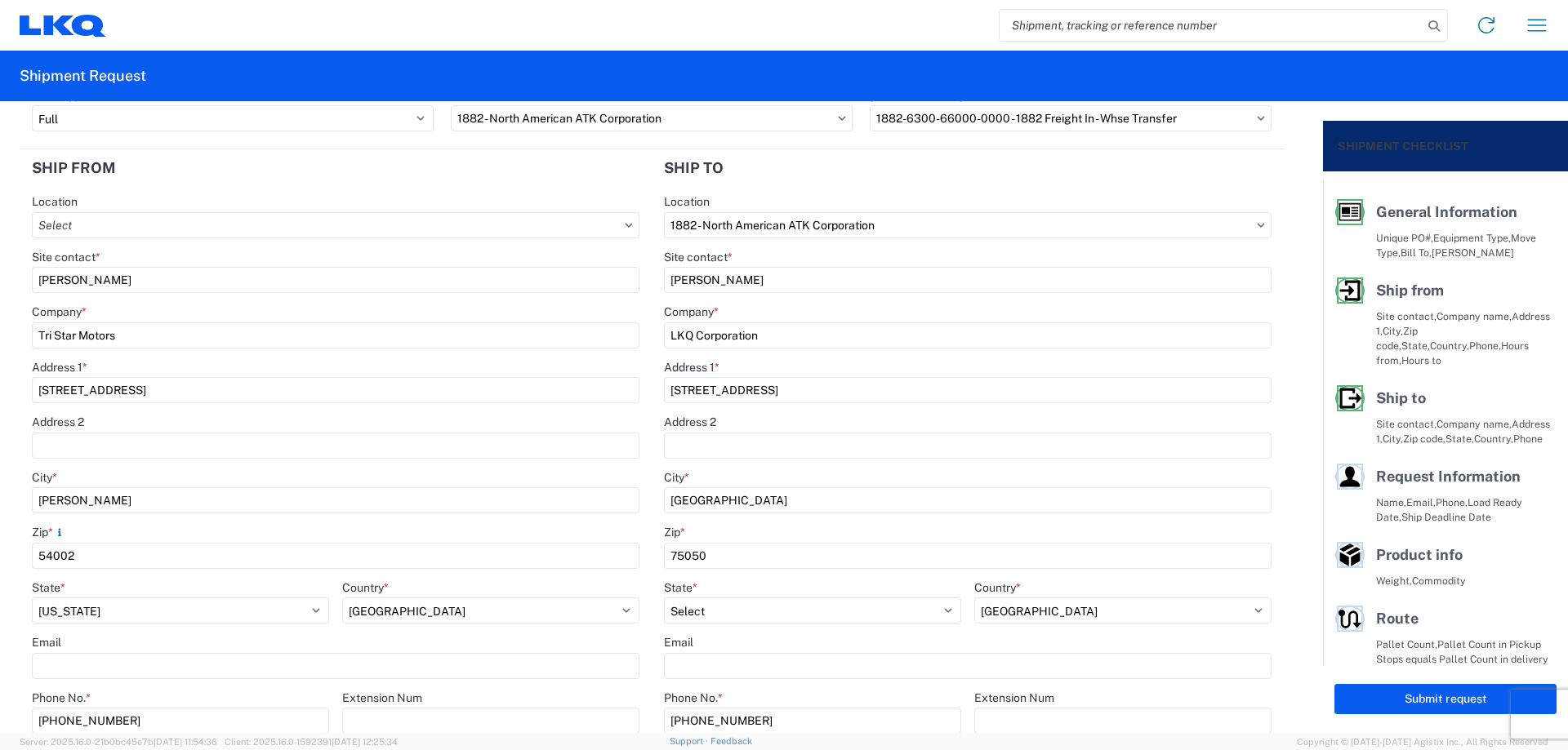
scroll to position [327, 0]
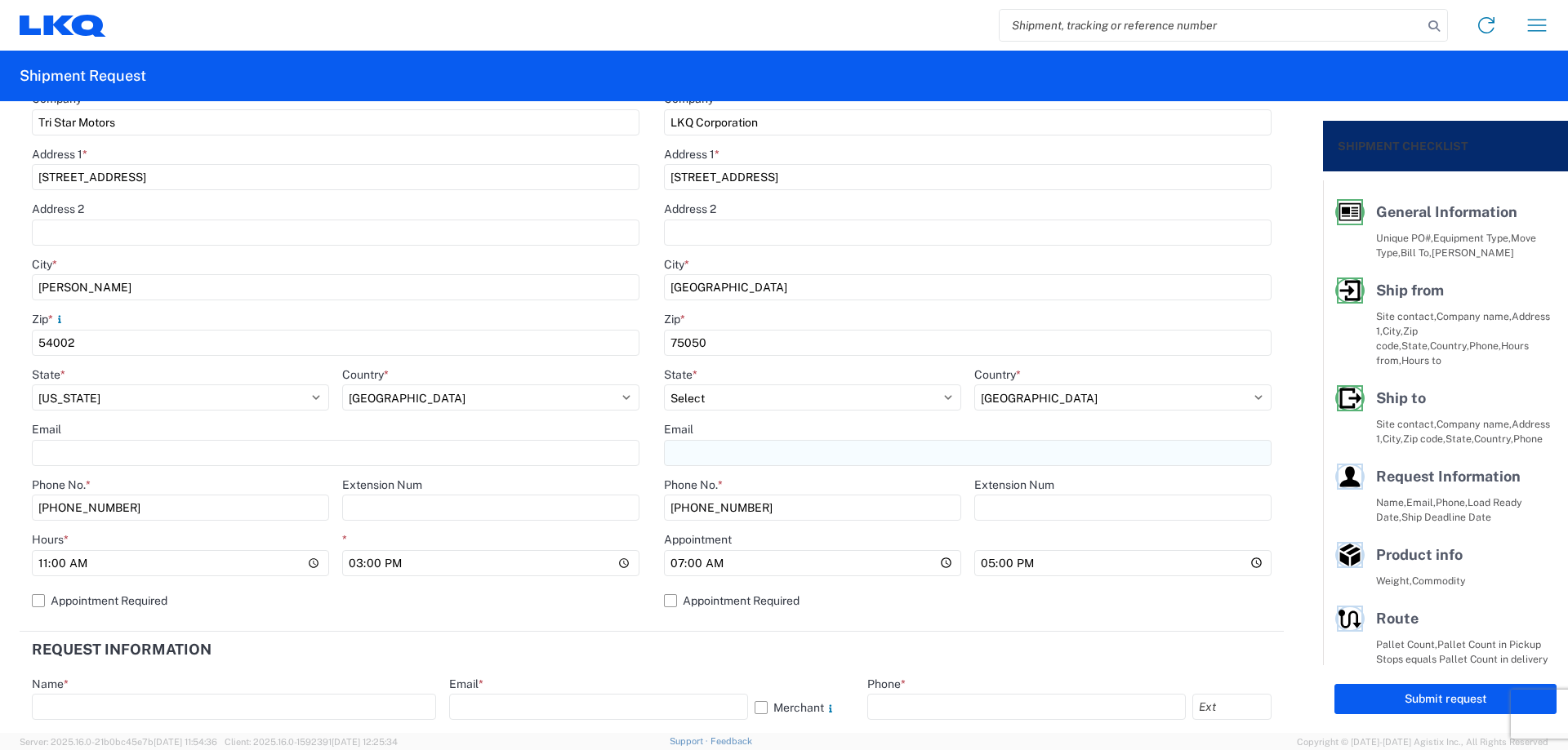
click at [640, 449] on input "Email" at bounding box center [336, 453] width 607 height 26
type input "[EMAIL_ADDRESS][DOMAIN_NAME]"
click at [673, 603] on label "Appointment Required" at bounding box center [968, 601] width 607 height 26
click at [0, 0] on input "Appointment Required" at bounding box center [0, 0] width 0 height 0
select select "[GEOGRAPHIC_DATA]"
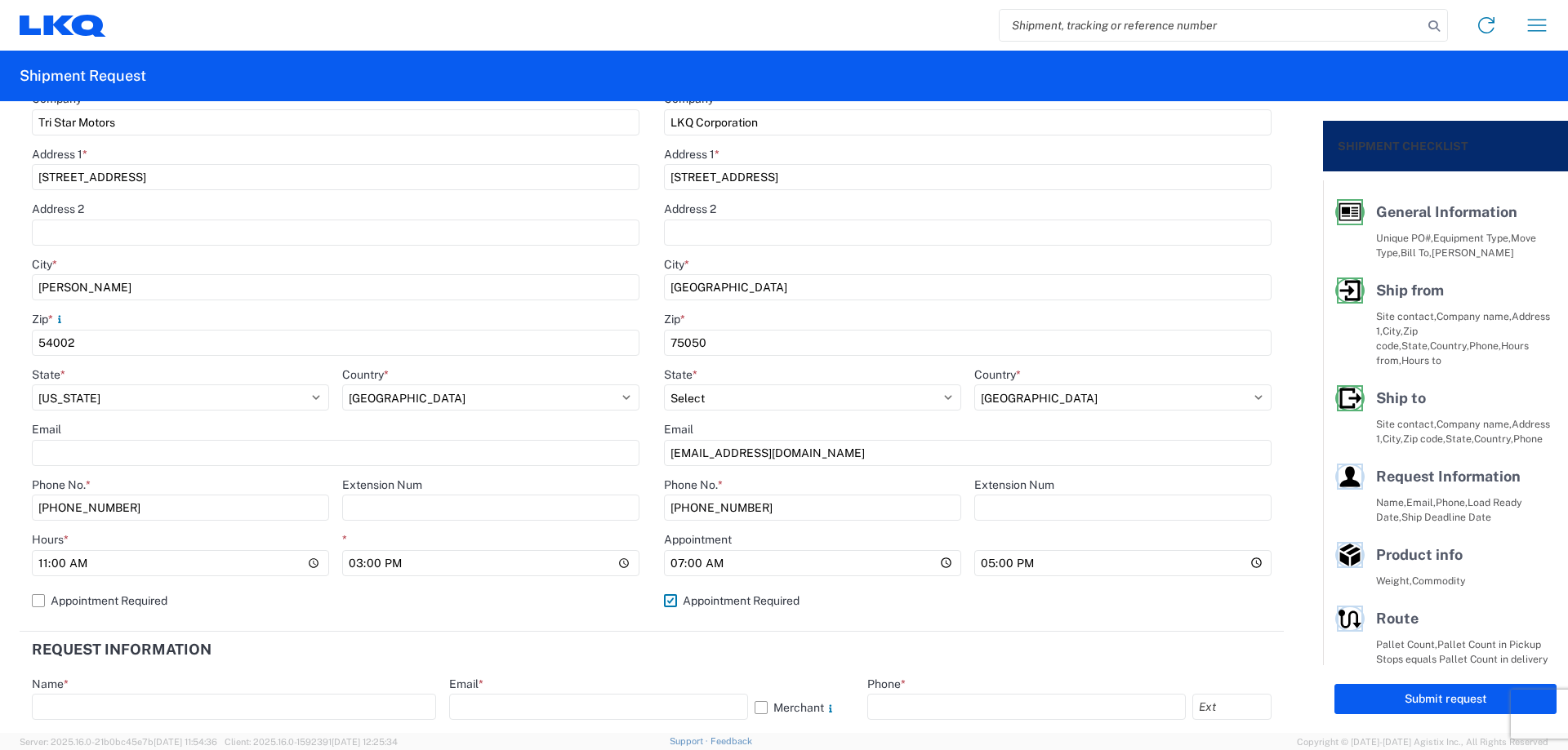
select select "US"
click at [709, 568] on input "07:00" at bounding box center [968, 564] width 607 height 26
click at [692, 557] on input "Hours *" at bounding box center [968, 564] width 607 height 26
click at [672, 557] on input "Hours *" at bounding box center [968, 564] width 607 height 26
click at [640, 635] on header "Request Information" at bounding box center [652, 650] width 1264 height 37
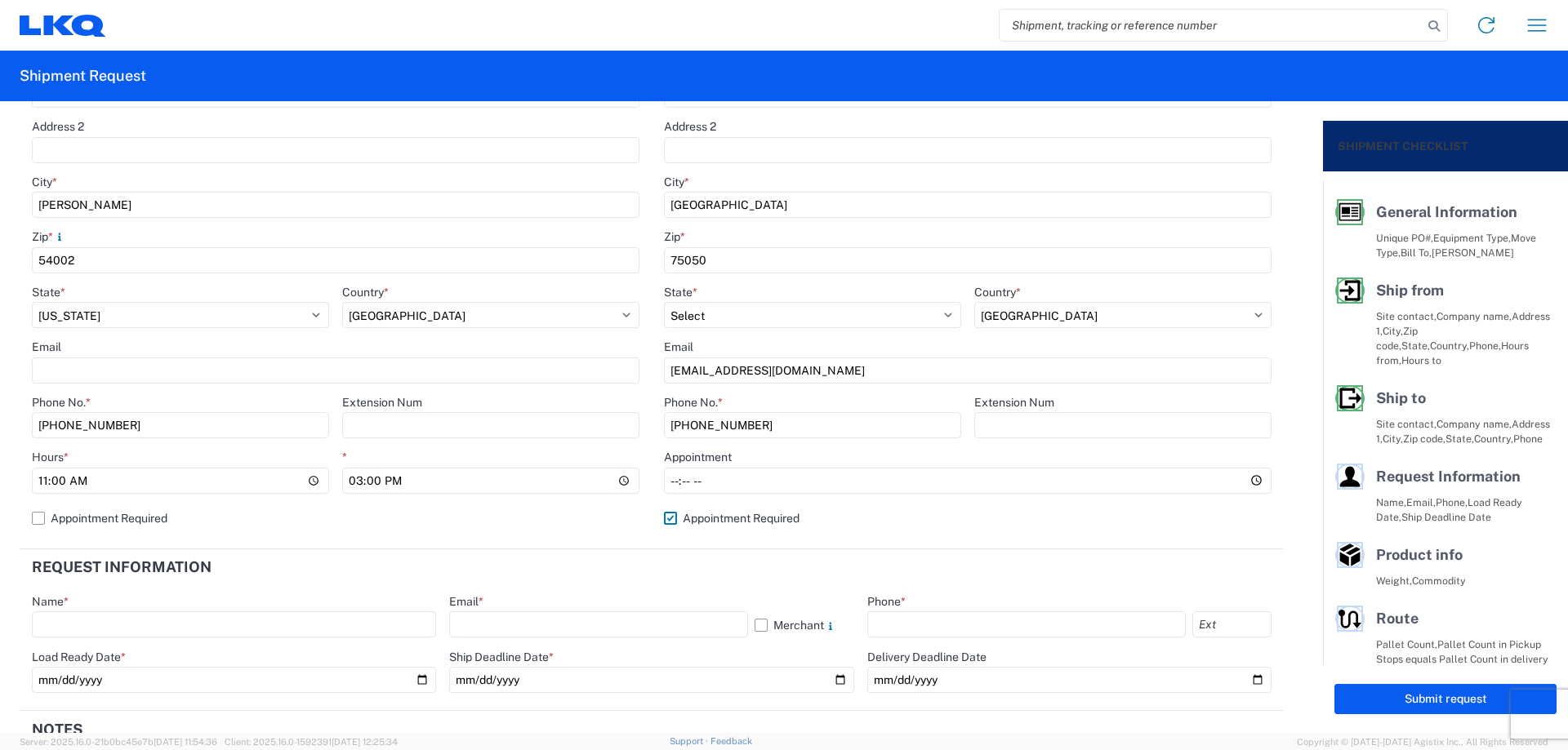
scroll to position [545, 0]
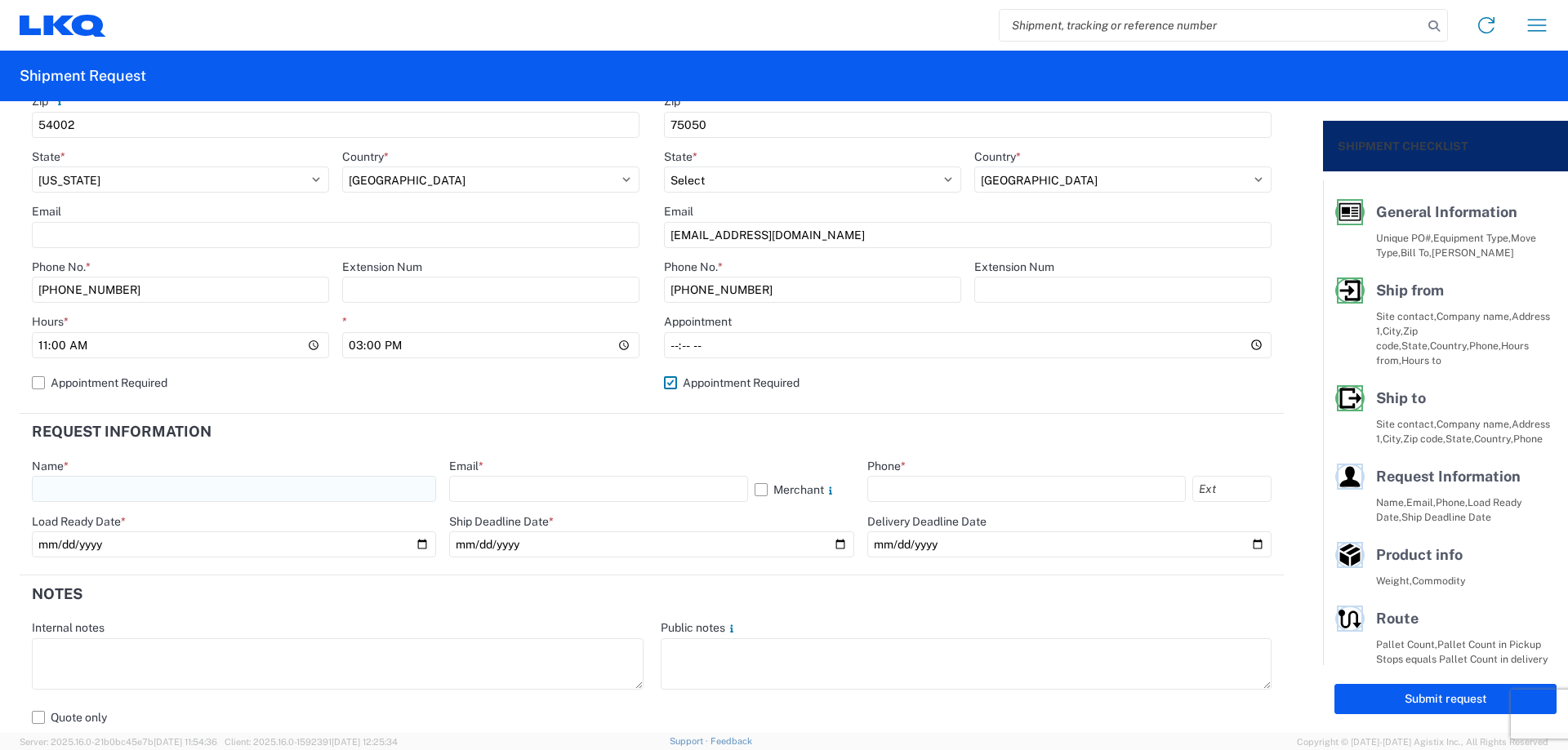
click at [190, 478] on div "Name *" at bounding box center [234, 481] width 404 height 44
click at [187, 496] on input "text" at bounding box center [234, 489] width 404 height 26
type input "[PERSON_NAME]"
click at [562, 496] on input "text" at bounding box center [598, 489] width 298 height 26
type input "[EMAIL_ADDRESS][DOMAIN_NAME]"
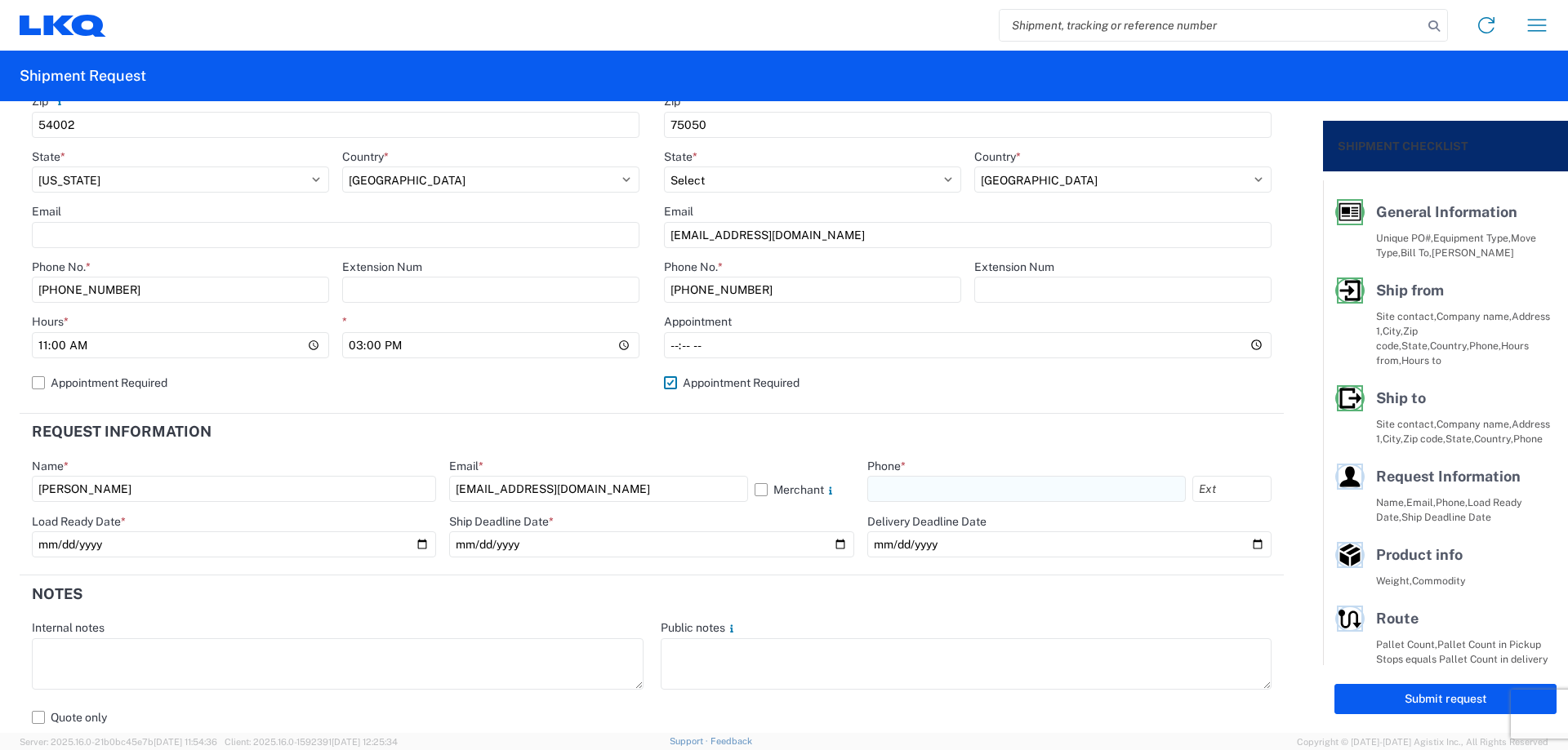
click at [906, 482] on input "text" at bounding box center [1027, 489] width 319 height 26
type input "[PHONE_NUMBER]"
click at [418, 548] on input "date" at bounding box center [234, 545] width 404 height 26
type input "[DATE]"
click at [832, 547] on input "date" at bounding box center [651, 545] width 404 height 26
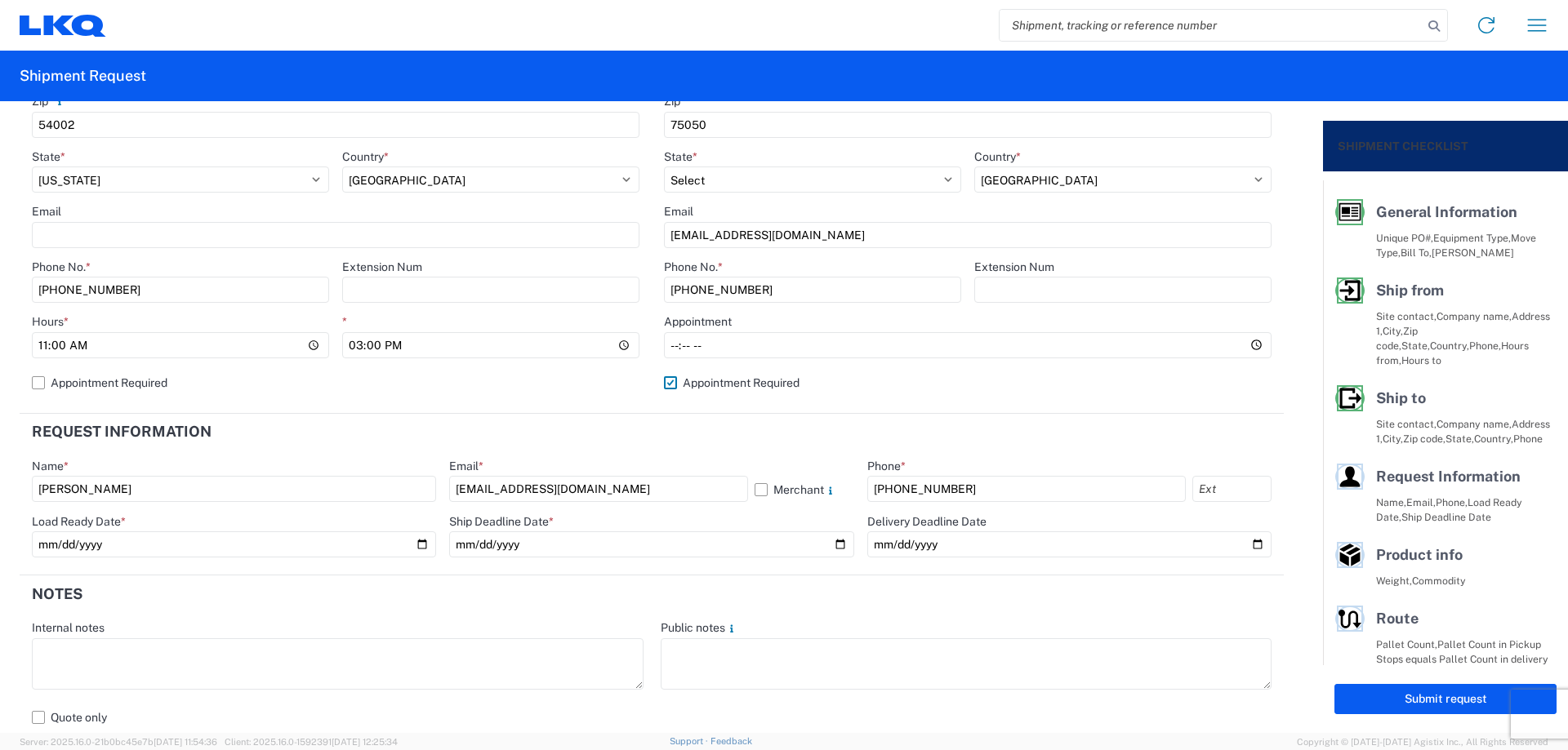
type input "[DATE]"
click at [1243, 542] on input "date" at bounding box center [1070, 545] width 404 height 26
type input "[DATE]"
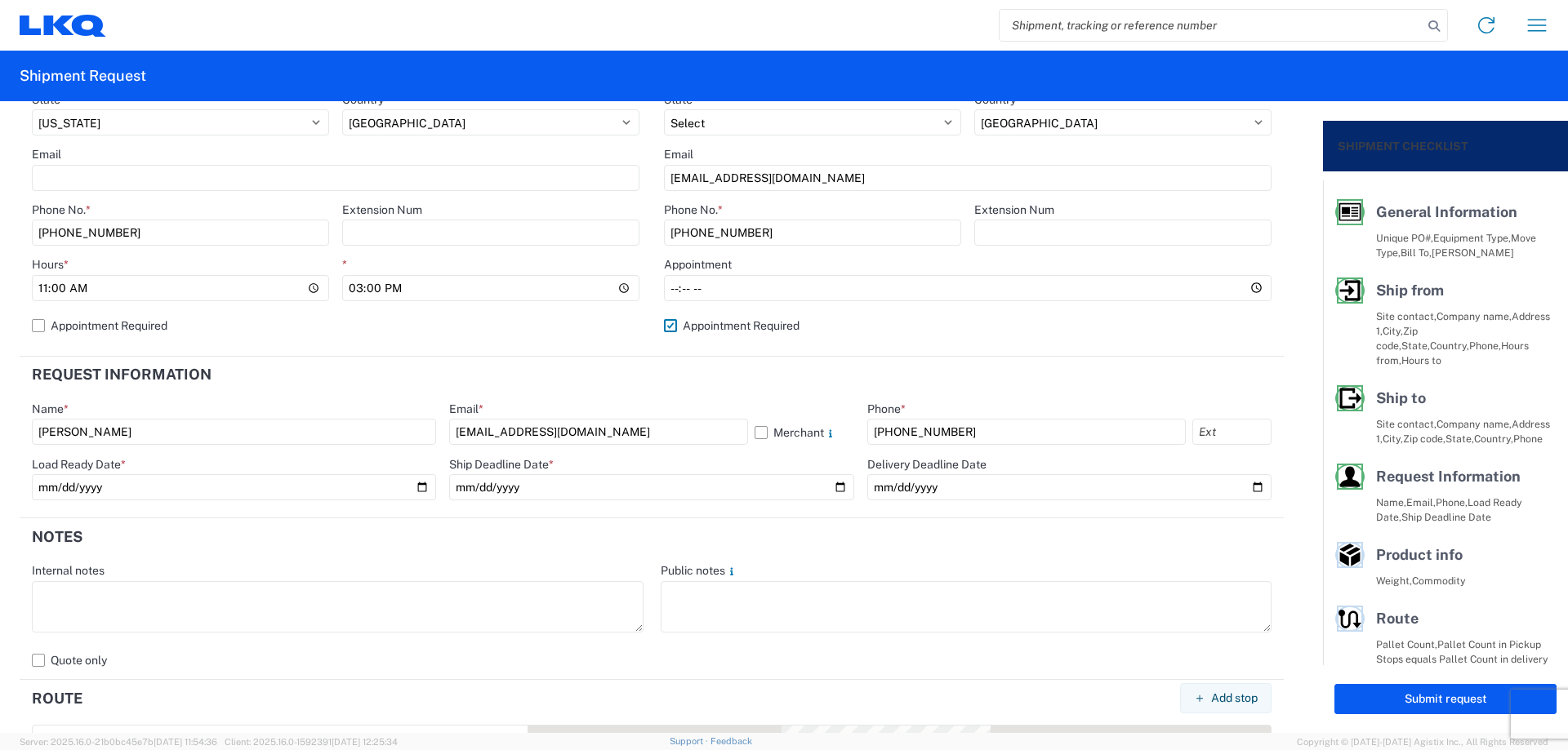
scroll to position [761, 0]
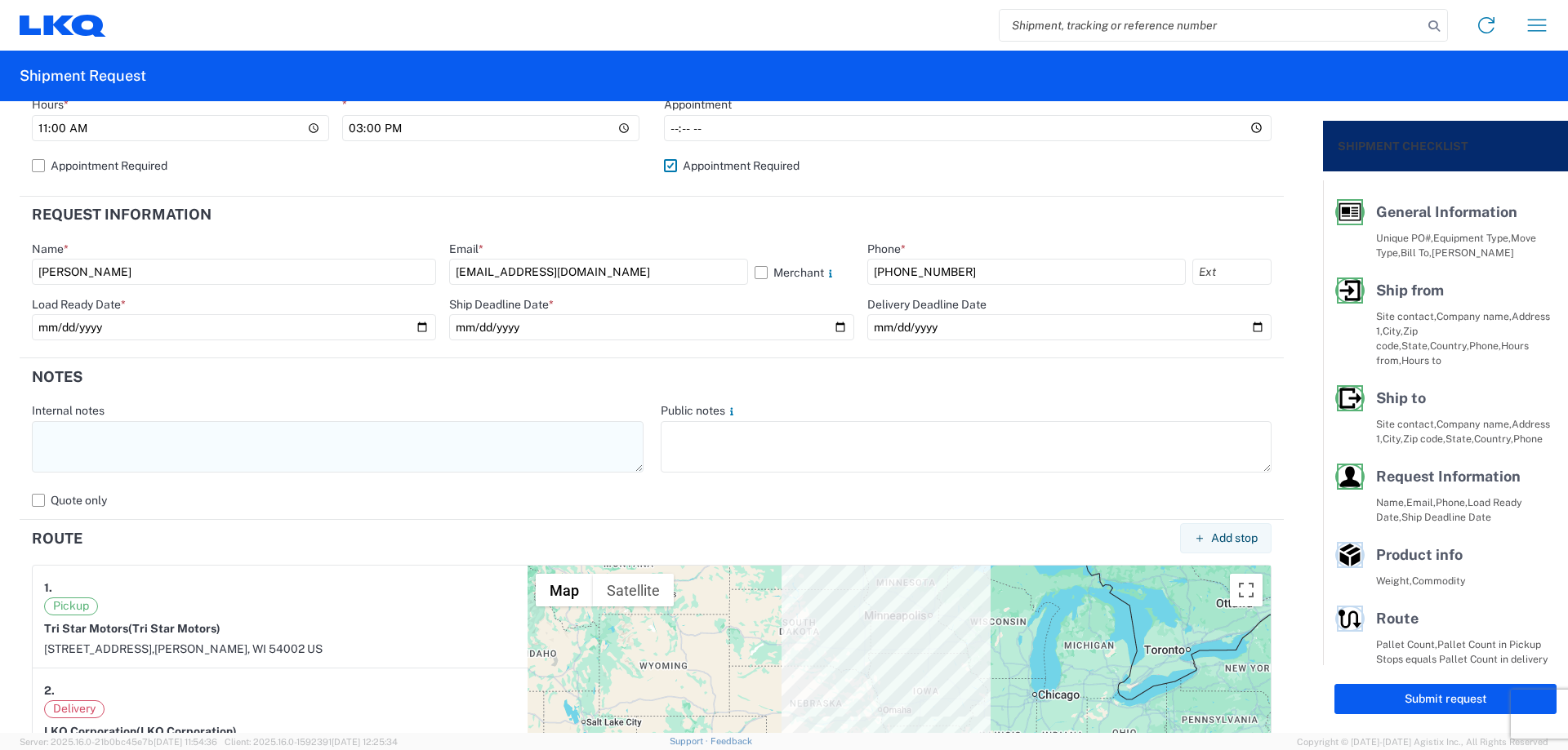
click at [76, 437] on textarea at bounding box center [337, 446] width 612 height 52
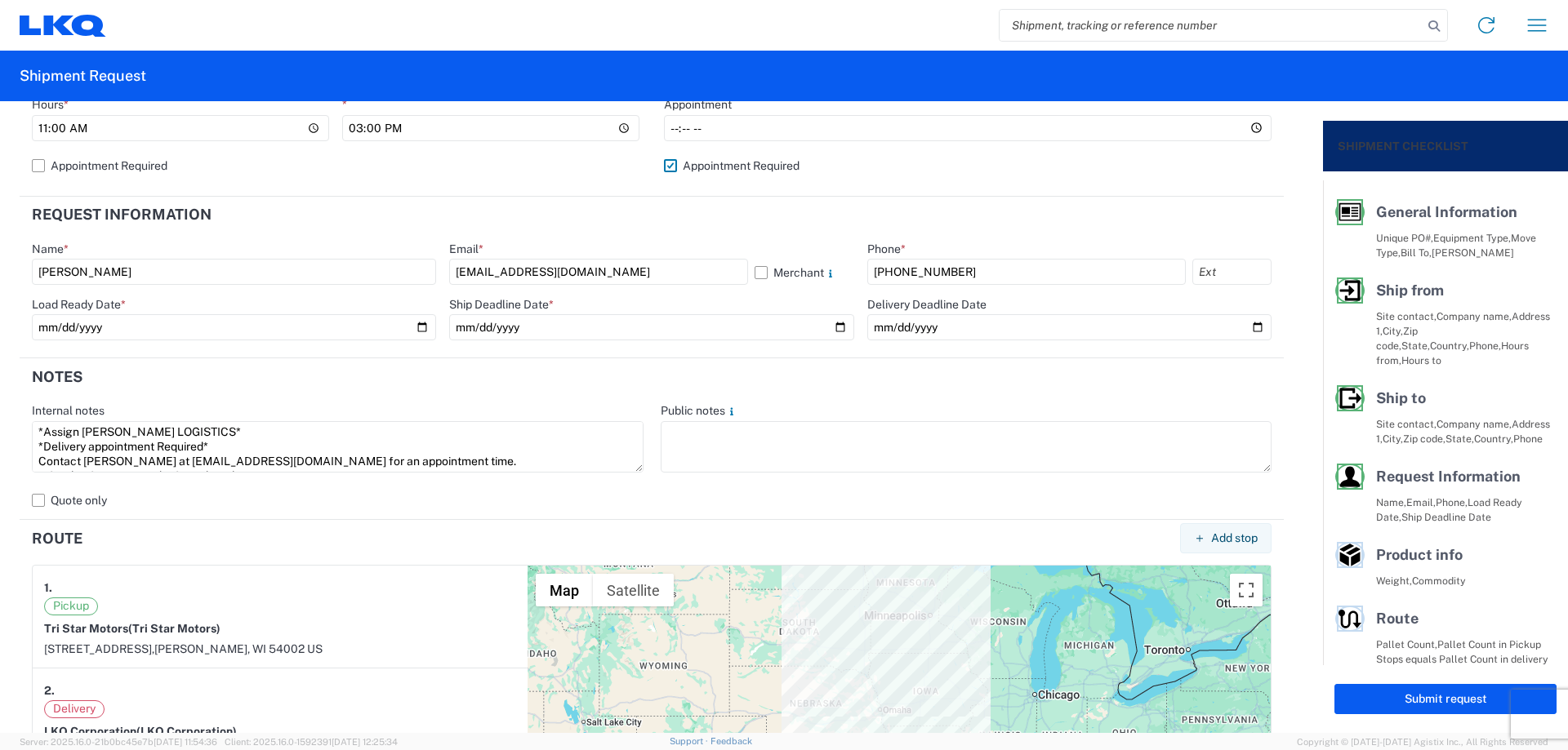
drag, startPoint x: 288, startPoint y: 467, endPoint x: 7, endPoint y: 401, distance: 288.6
click at [7, 401] on form "General Information Template PO# TriStar081425 Equipment Type * Select 53’ Dry …" at bounding box center [662, 417] width 1323 height 632
type textarea "*Assign [PERSON_NAME] LOGISTICS* *Delivery appointment Required* Contact [PERSO…"
click at [718, 437] on textarea at bounding box center [966, 446] width 612 height 52
paste textarea "*Assign [PERSON_NAME] LOGISTICS* *Delivery appointment Required* Contact [PERSO…"
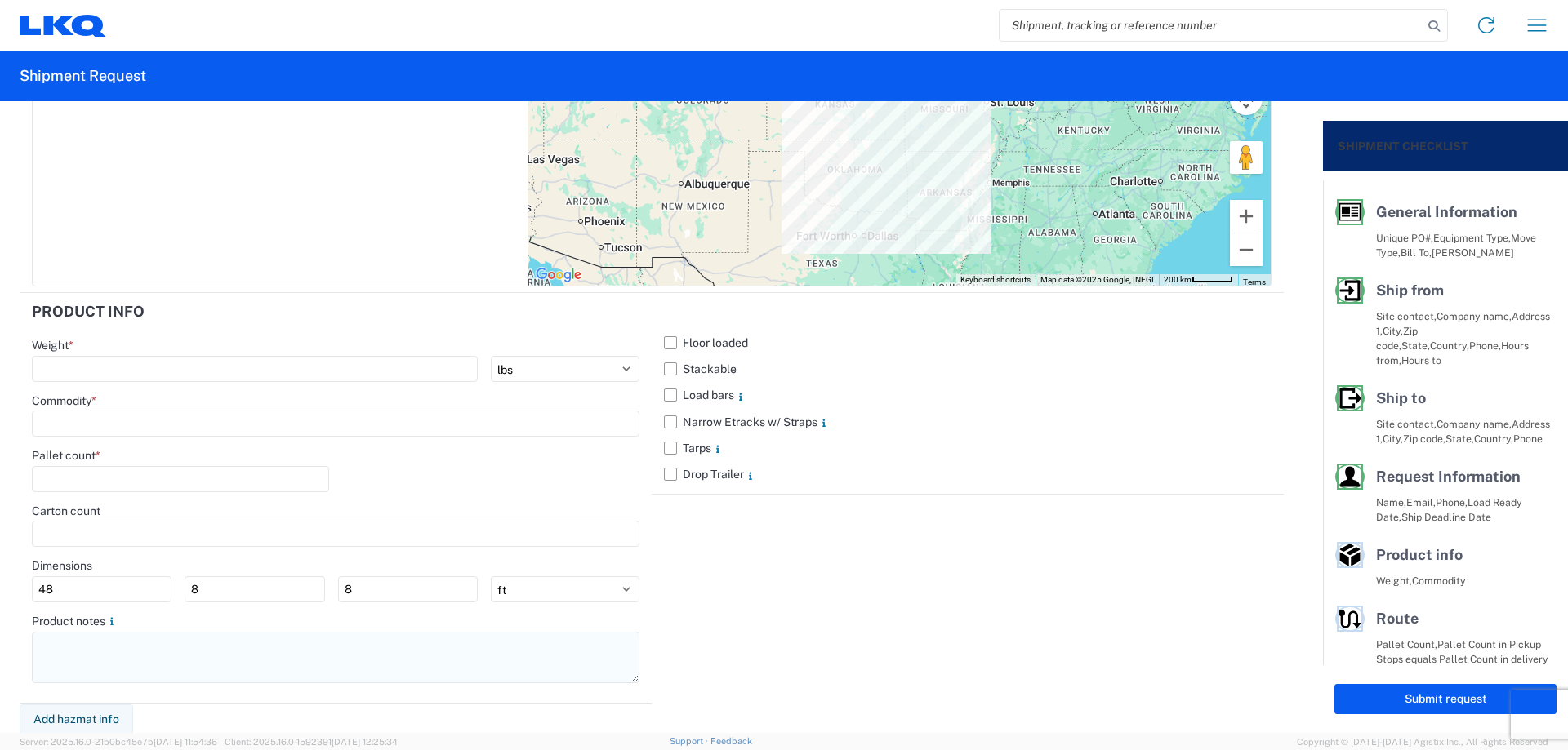
scroll to position [1435, 0]
type textarea "*Assign [PERSON_NAME] LOGISTICS* *Delivery appointment Required* Contact [PERSO…"
click at [95, 649] on textarea at bounding box center [336, 656] width 607 height 52
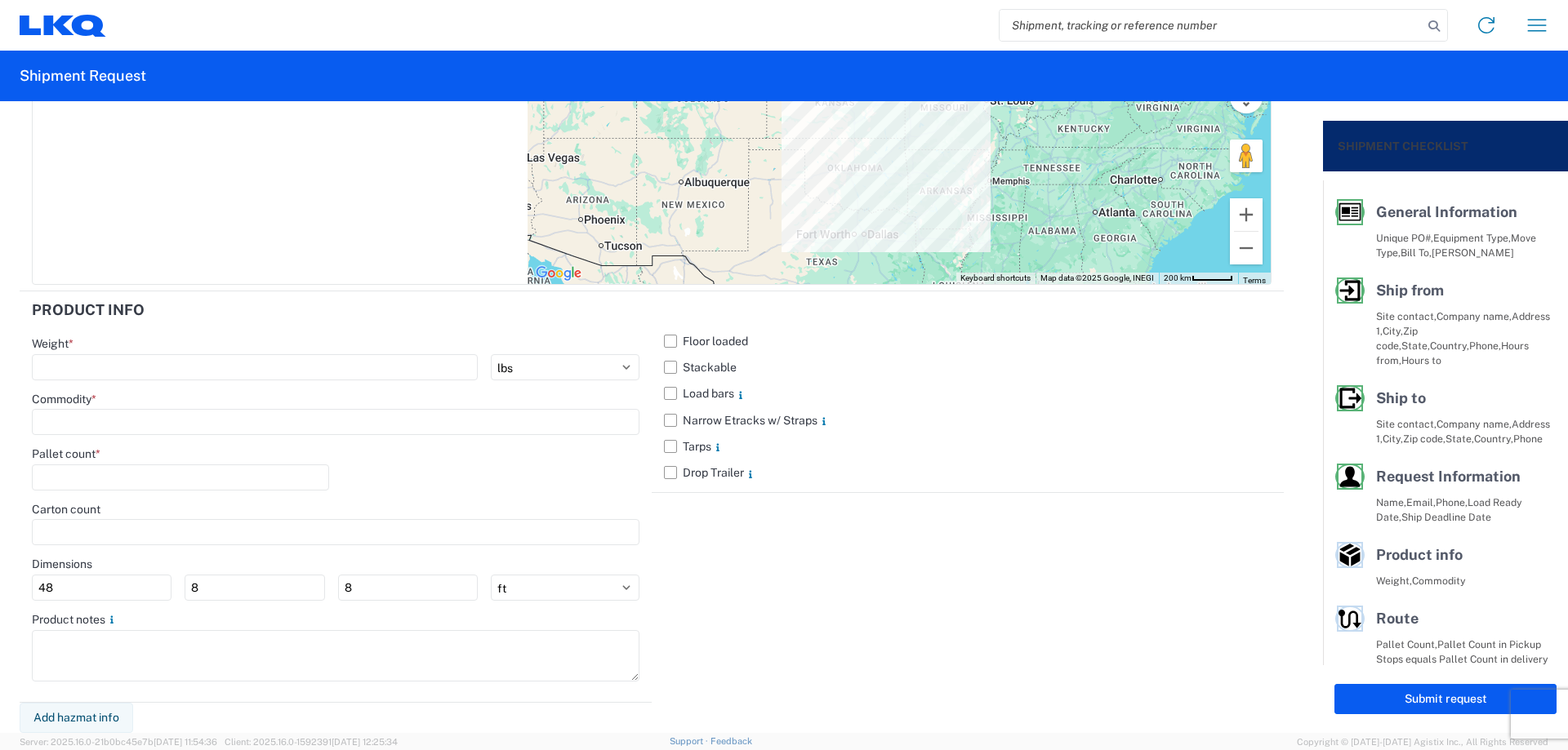
paste textarea "*Assign [PERSON_NAME] LOGISTICS* *Delivery appointment Required* Contact [PERSO…"
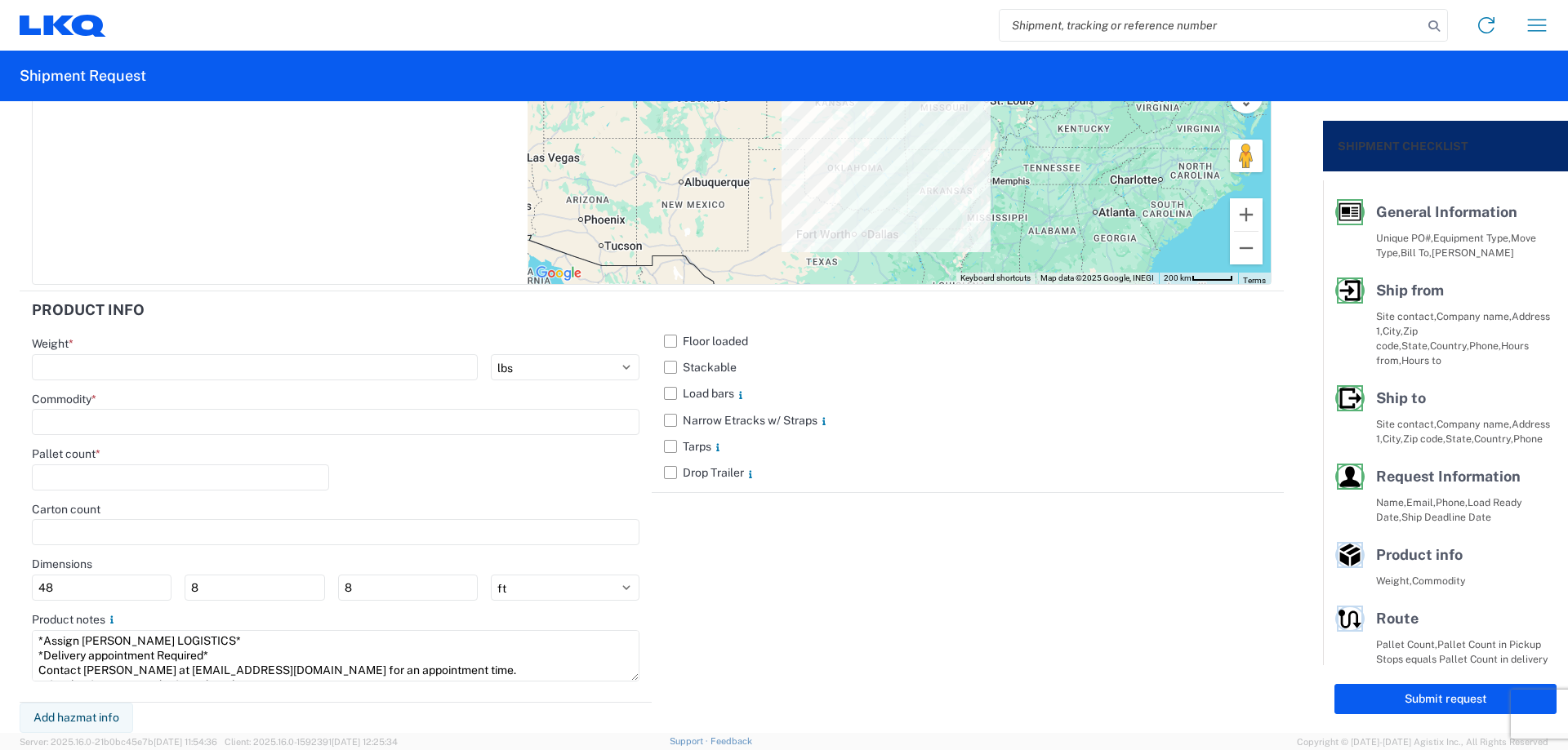
scroll to position [11, 0]
type textarea "*Assign [PERSON_NAME] LOGISTICS* *Delivery appointment Required* Contact [PERSO…"
click at [667, 360] on label "Stackable" at bounding box center [968, 368] width 607 height 26
click at [0, 0] on input "Stackable" at bounding box center [0, 0] width 0 height 0
click at [124, 362] on input "number" at bounding box center [254, 368] width 446 height 26
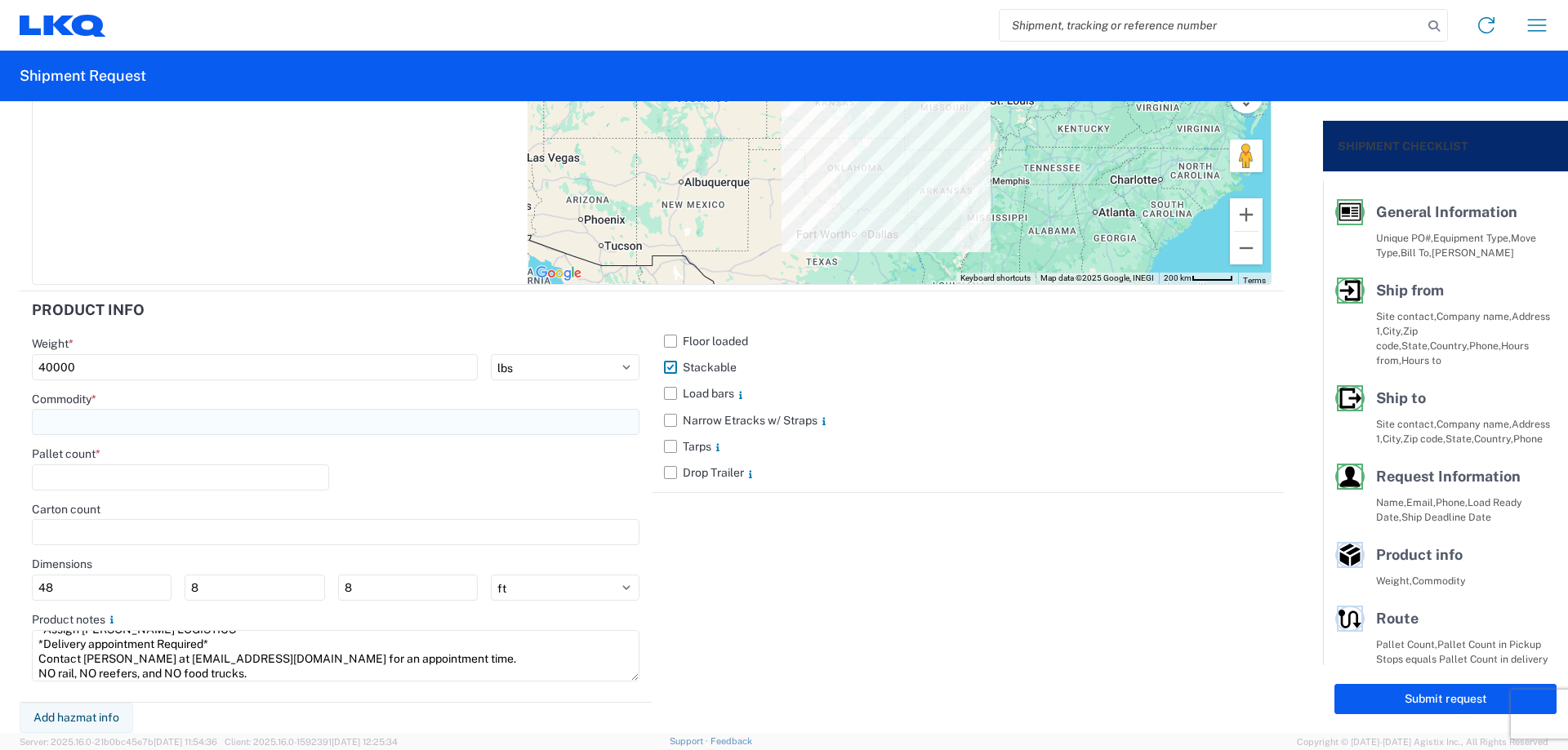
type input "40000"
click at [132, 421] on input at bounding box center [336, 422] width 607 height 26
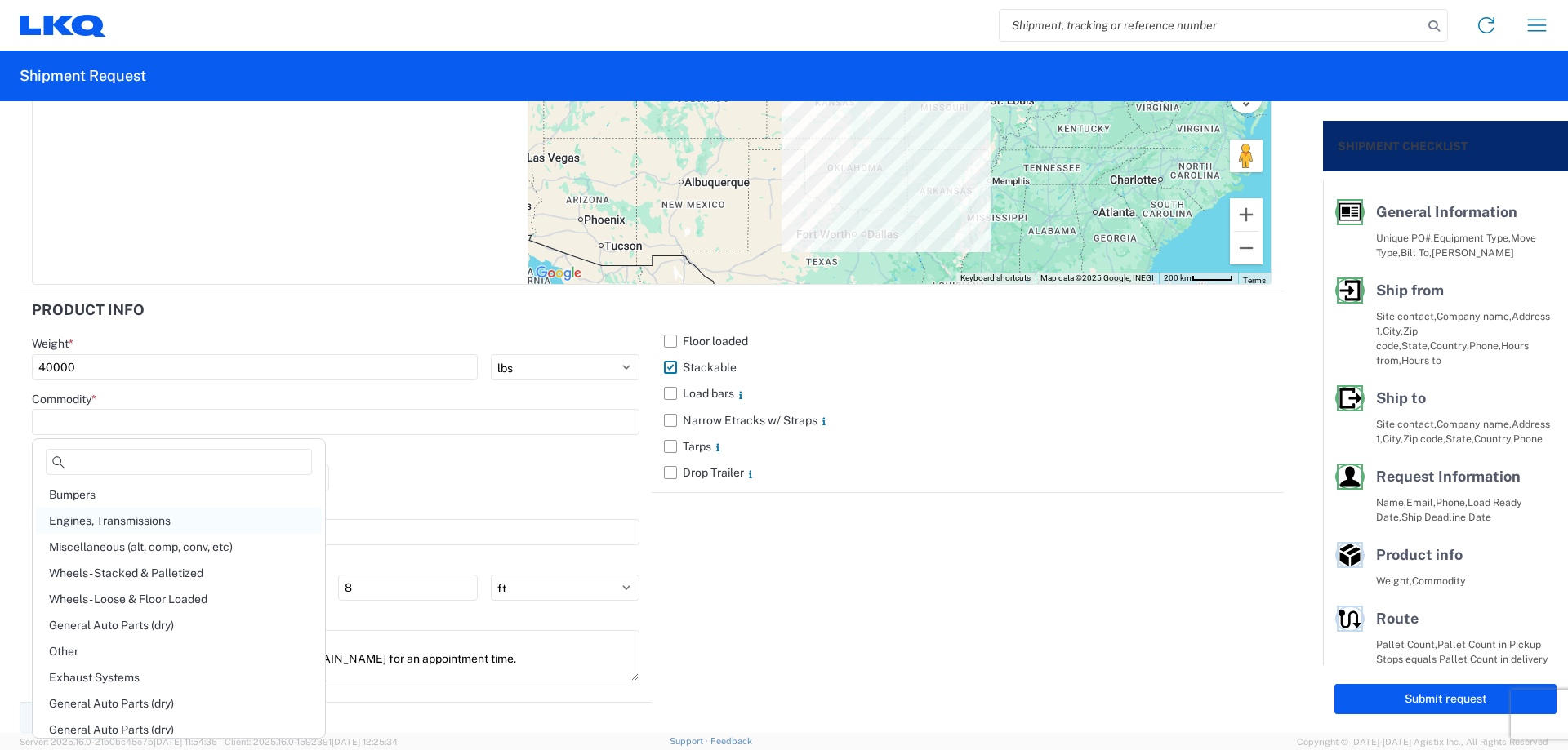
click at [169, 524] on div "Engines, Transmissions" at bounding box center [179, 521] width 286 height 26
type input "Engines, Transmissions"
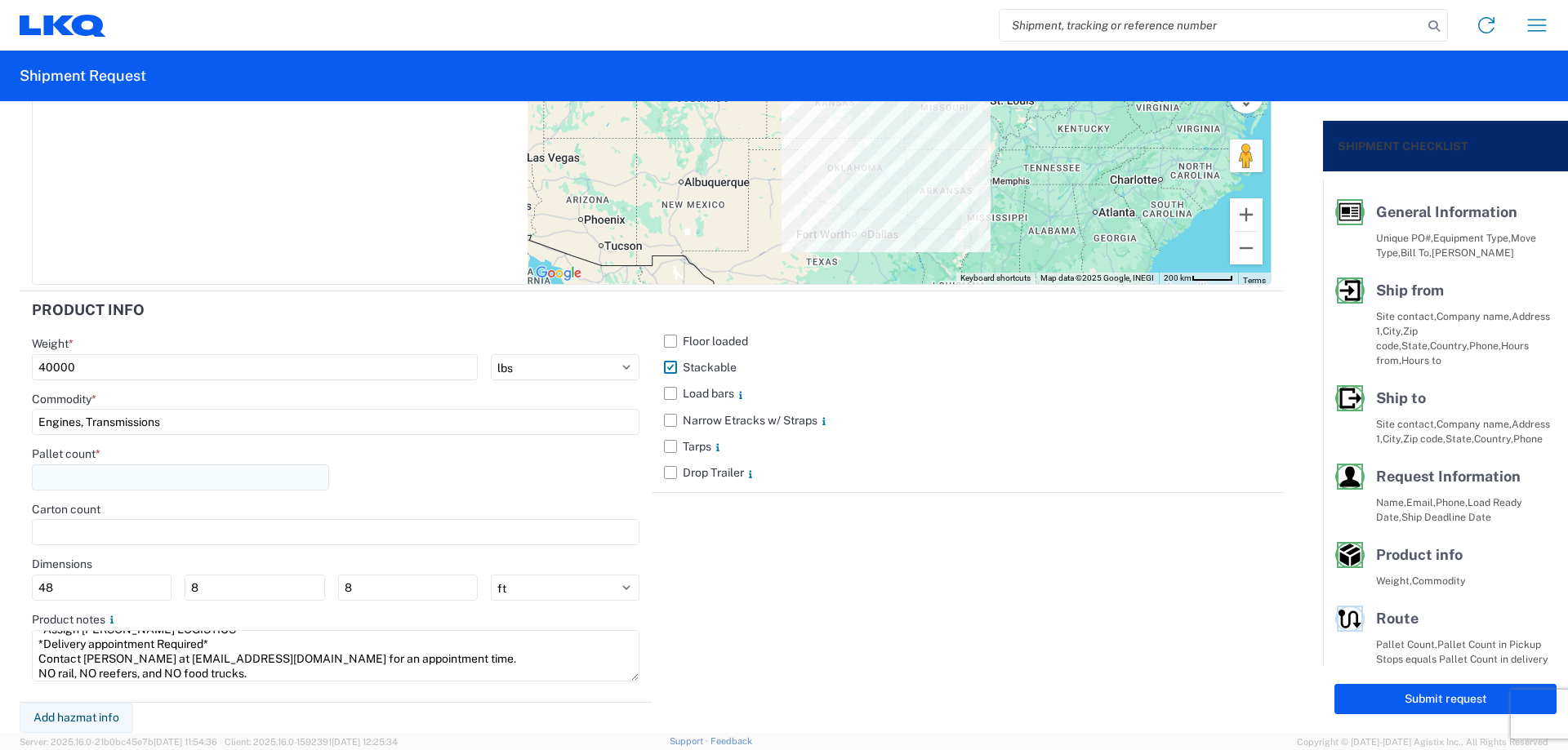
click at [147, 484] on input "number" at bounding box center [181, 478] width 297 height 26
type input "45"
click at [412, 490] on div "Pallet count * 45" at bounding box center [336, 474] width 607 height 56
click at [1374, 706] on button "Submit request" at bounding box center [1446, 699] width 222 height 30
select select "US"
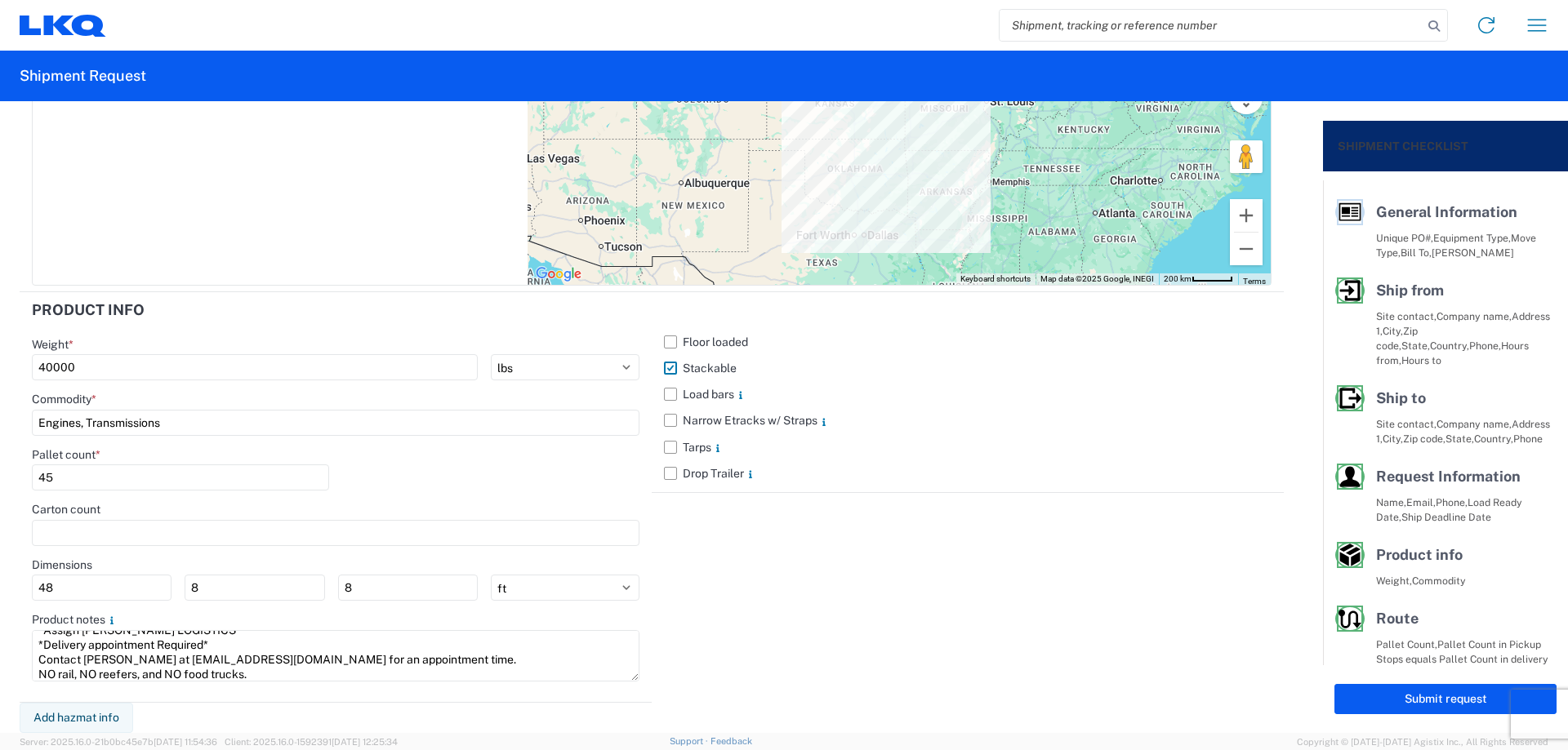
scroll to position [1434, 0]
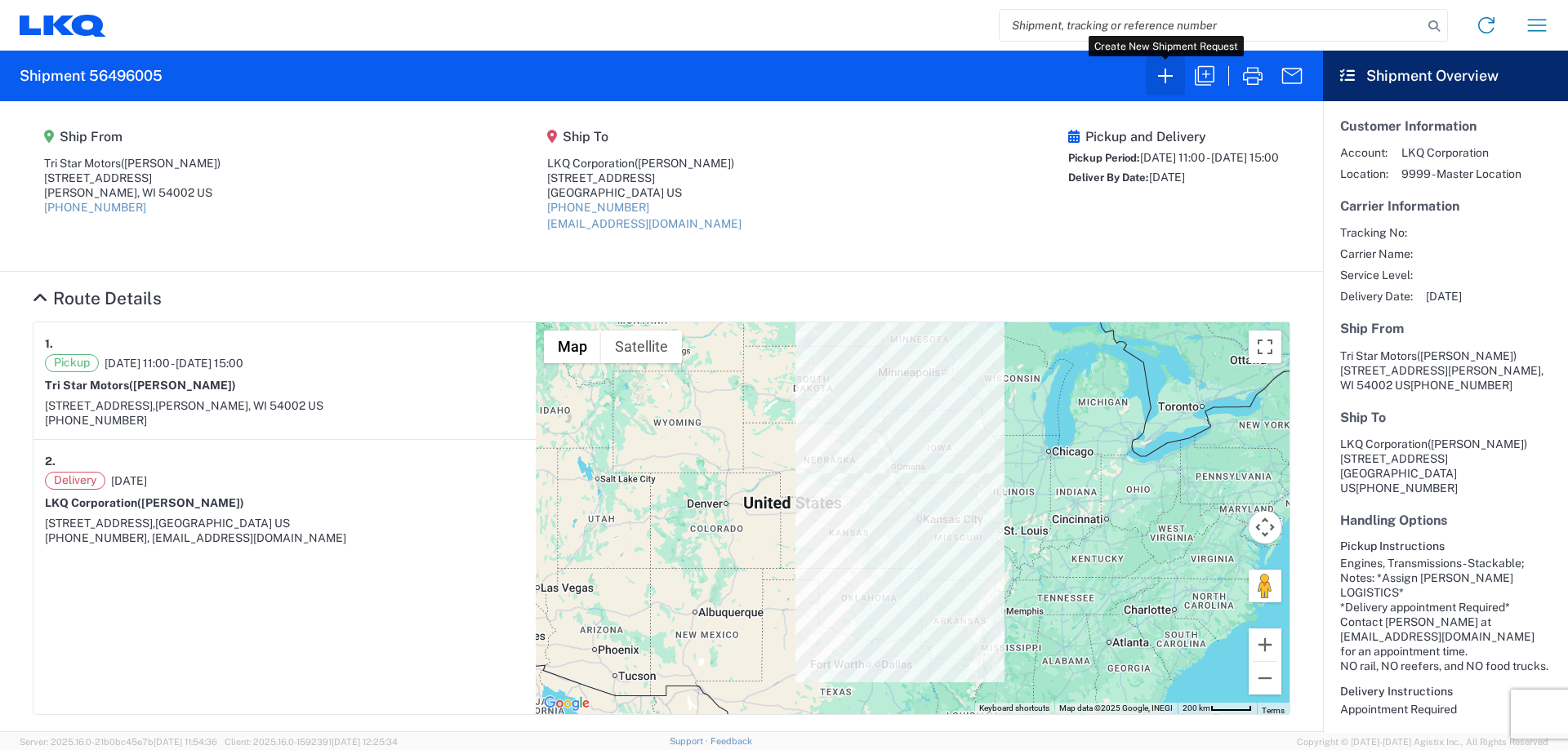
click at [1153, 86] on icon "button" at bounding box center [1166, 76] width 26 height 26
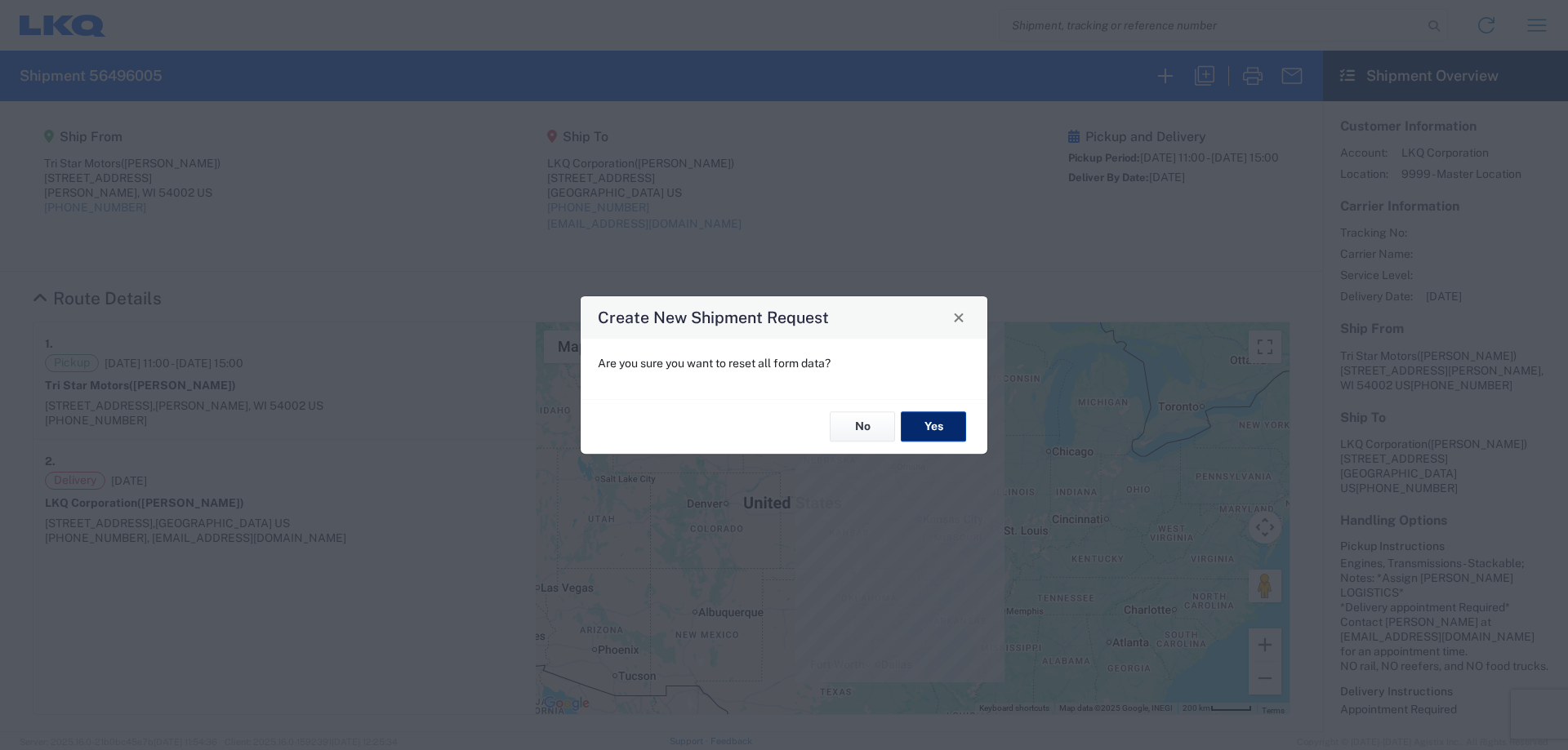
click at [943, 414] on button "Yes" at bounding box center [933, 427] width 66 height 30
select select "FULL"
select select "US"
select select "LBS"
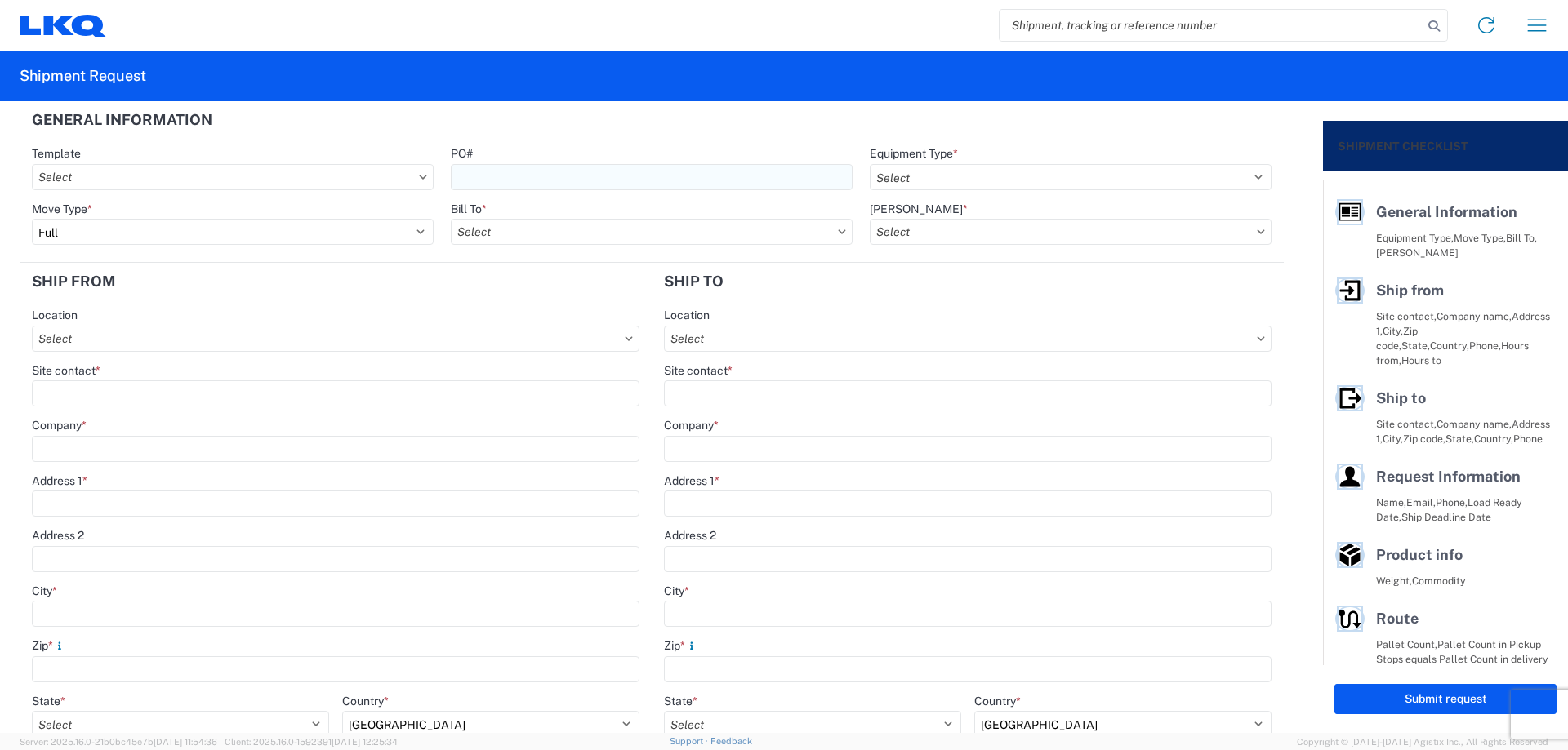
click at [520, 184] on input "PO#" at bounding box center [651, 177] width 401 height 26
type input "MMMMorenoValley081425"
click at [947, 172] on select "Select 53’ Dry Van Flatbed Dropdeck (van) Lowboy (flatbed) Rail" at bounding box center [1071, 177] width 401 height 26
select select "STDV"
click at [870, 164] on select "Select 53’ Dry Van Flatbed Dropdeck (van) Lowboy (flatbed) Rail" at bounding box center [1071, 177] width 401 height 26
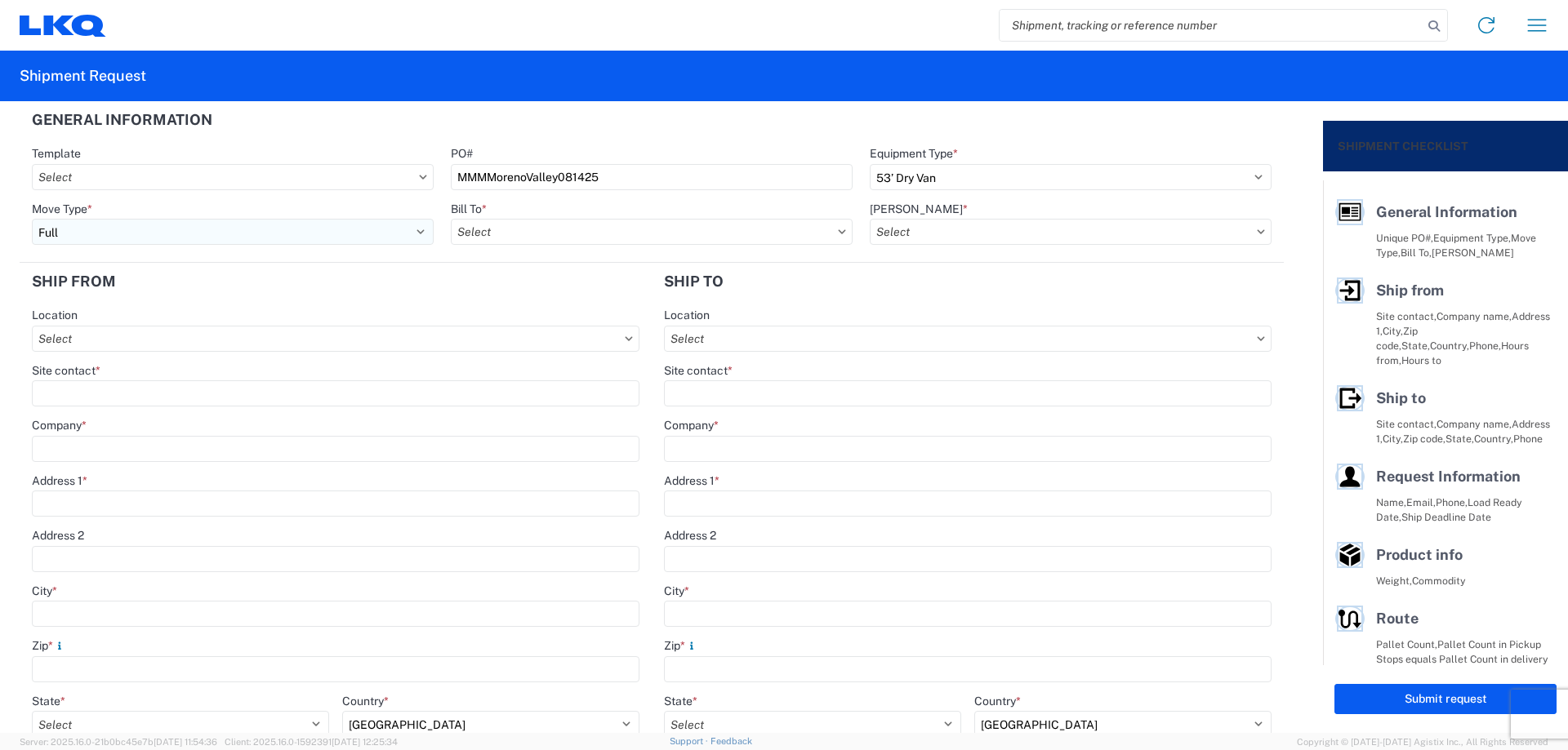
click at [194, 236] on select "Select Full Partial TL" at bounding box center [232, 232] width 401 height 26
select select "PARTIAL_TL"
click at [32, 219] on select "Select Full Partial TL" at bounding box center [232, 232] width 401 height 26
click at [488, 225] on input "Bill To *" at bounding box center [651, 232] width 401 height 26
type input "1760"
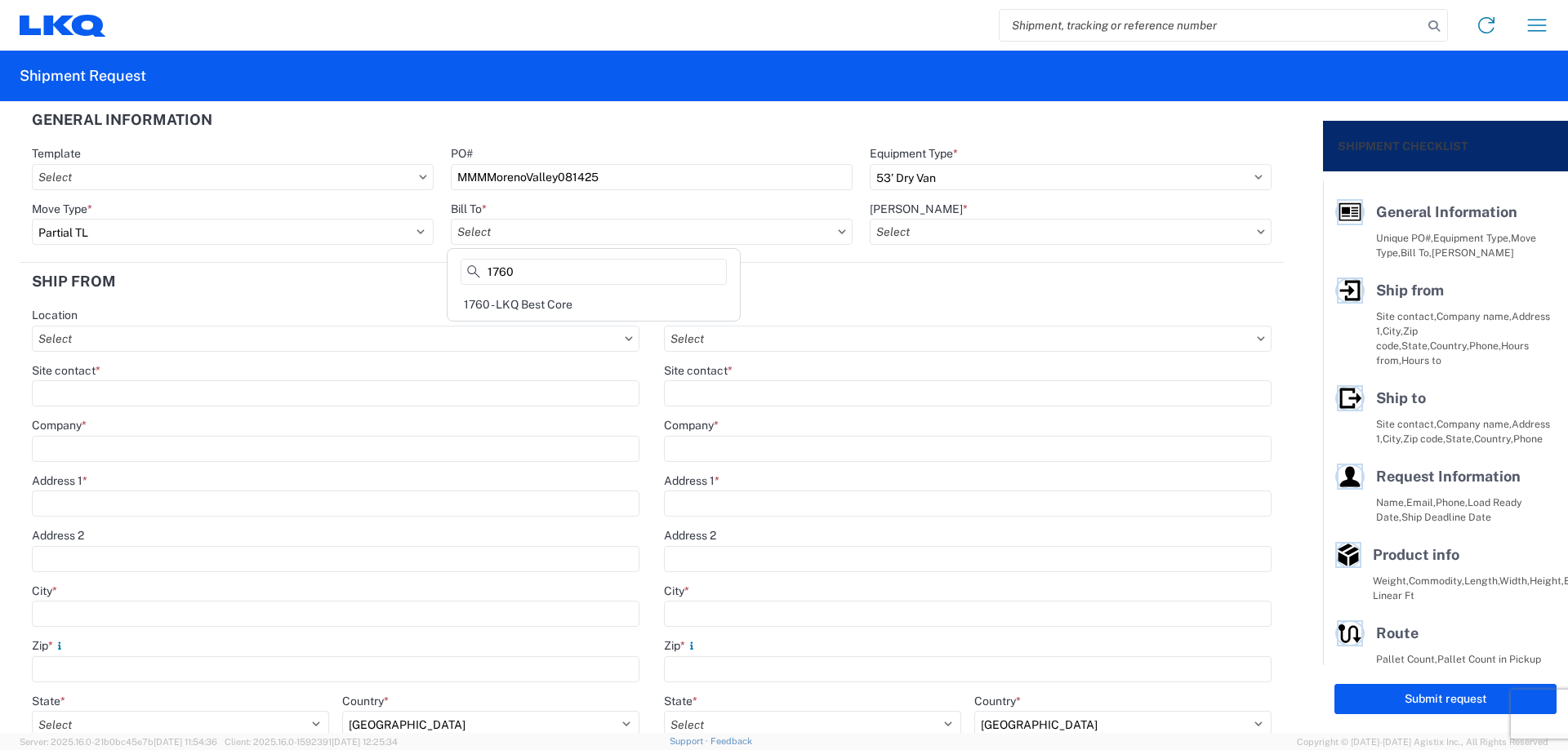
click at [543, 309] on div "1760 - LKQ Best Core" at bounding box center [594, 304] width 286 height 26
type input "1760 - LKQ Best Core"
click at [921, 234] on input "[PERSON_NAME] *" at bounding box center [1071, 232] width 401 height 26
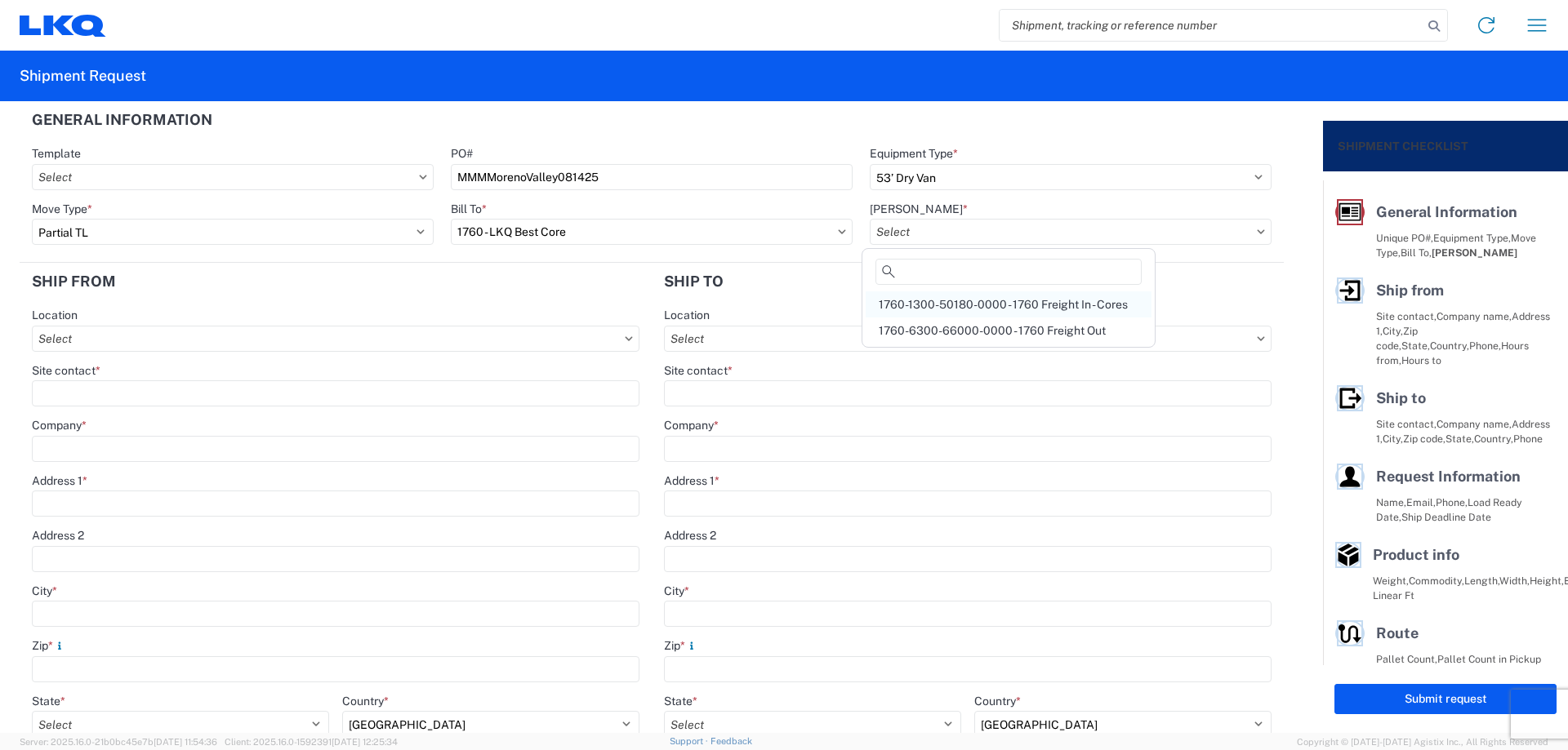
click at [1034, 304] on div "1760-1300-50180-0000 - 1760 Freight In - Cores" at bounding box center [1009, 304] width 286 height 26
type input "1760-1300-50180-0000 - 1760 Freight In - Cores"
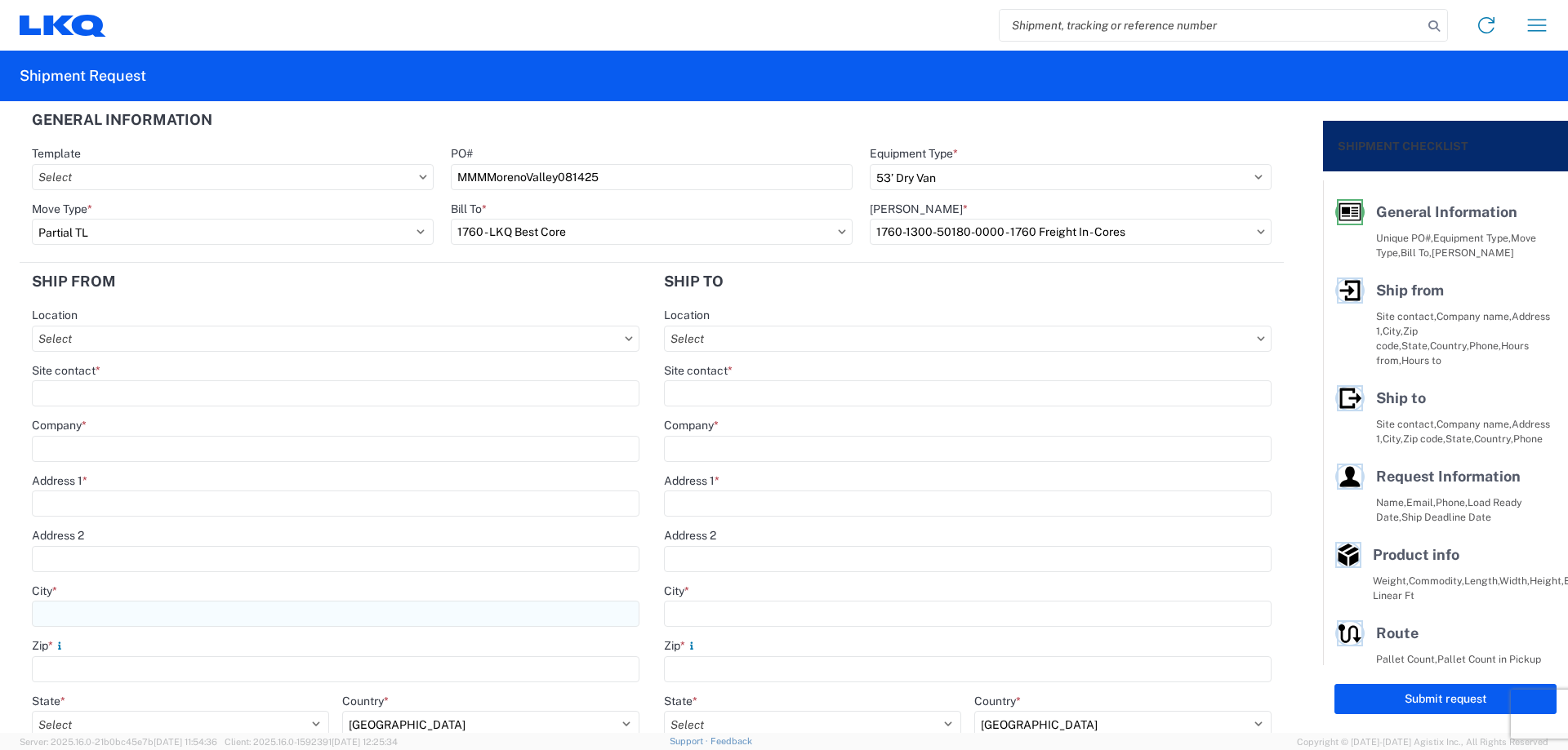
click at [99, 613] on input "City *" at bounding box center [336, 614] width 607 height 26
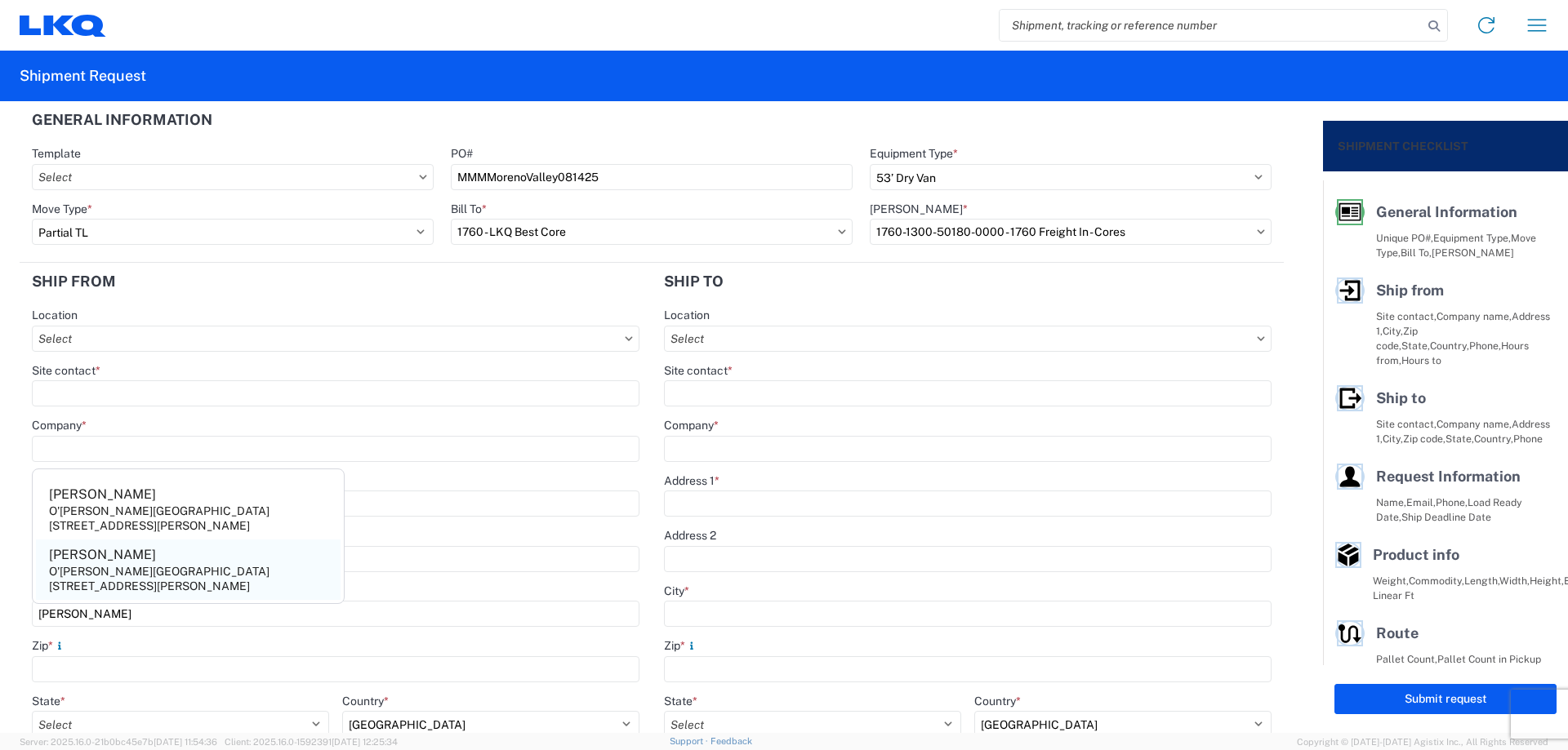
type input "[PERSON_NAME]"
click at [117, 577] on div "O'[PERSON_NAME][GEOGRAPHIC_DATA]" at bounding box center [159, 571] width 221 height 15
type input "[PERSON_NAME]"
type input "O'[PERSON_NAME][GEOGRAPHIC_DATA]"
type input "[STREET_ADDRESS][PERSON_NAME]"
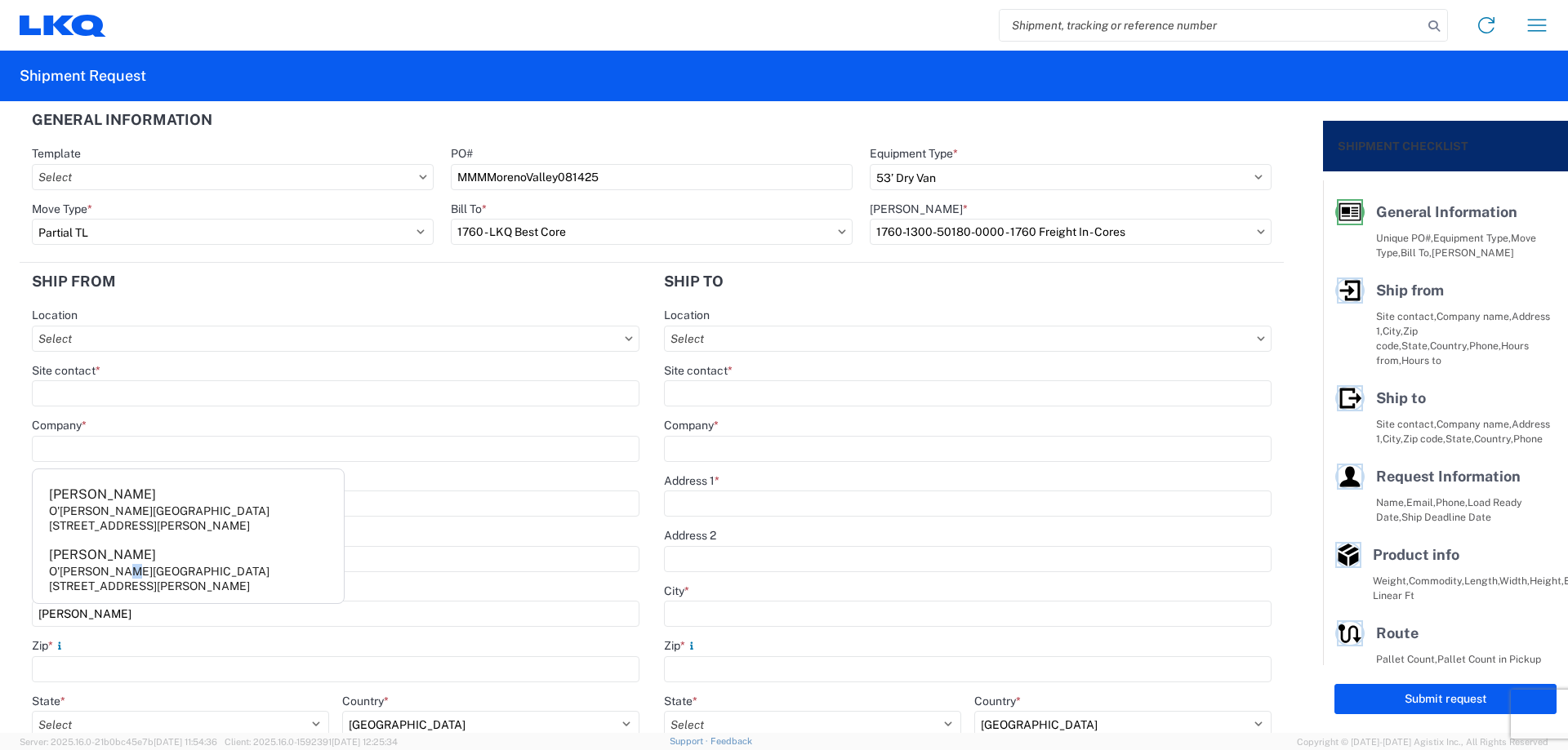
type input "[PERSON_NAME][GEOGRAPHIC_DATA]"
type input "92551"
select select "CA"
type input "[PHONE_NUMBER]"
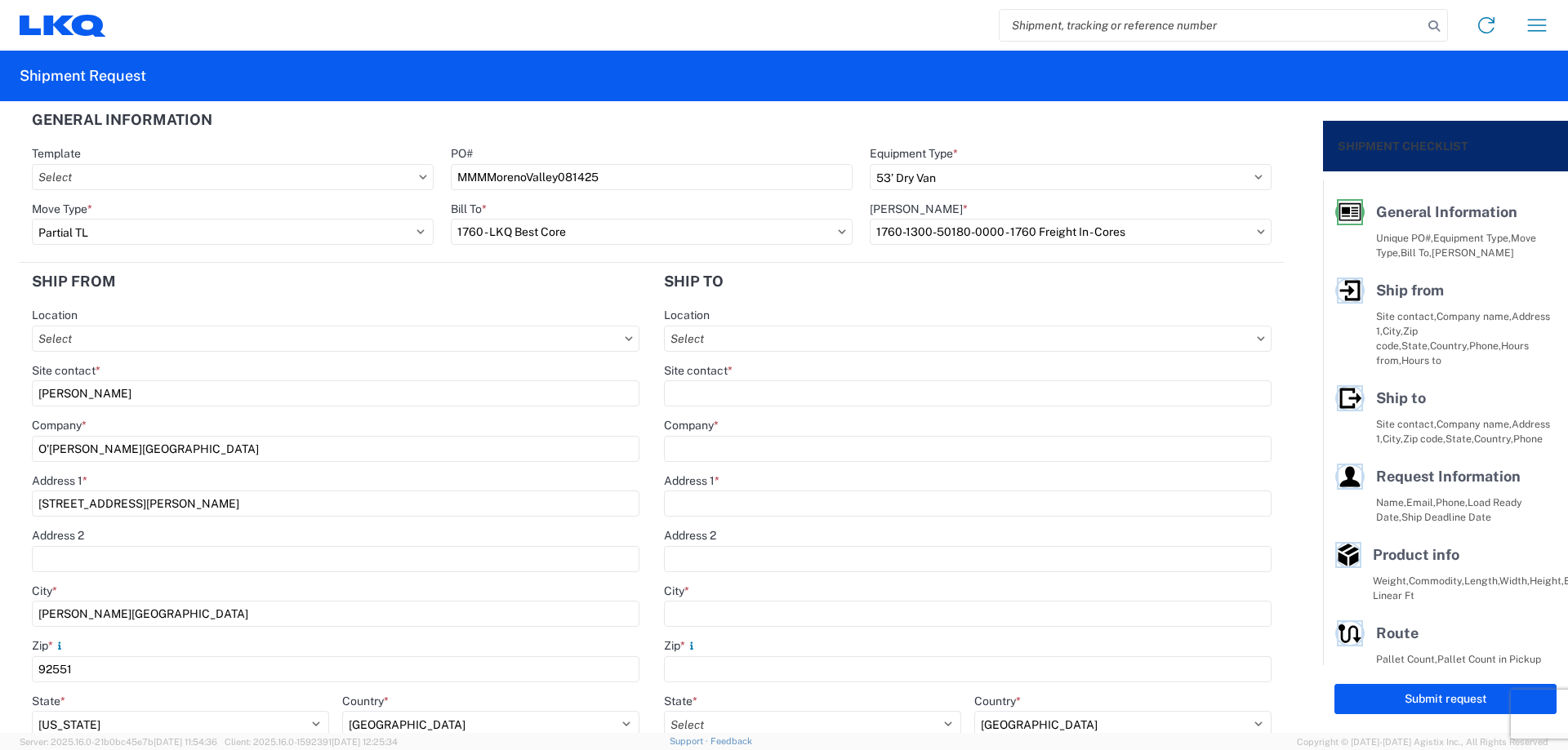
drag, startPoint x: 99, startPoint y: 391, endPoint x: 0, endPoint y: 397, distance: 99.2
click at [0, 397] on form "General Information Template PO# MMMMorenoValley081425 Equipment Type * Select …" at bounding box center [662, 417] width 1323 height 632
type input "[PERSON_NAME]"
click at [257, 304] on agx-form-section "Ship from Location Site contact * [PERSON_NAME] Company * O'[PERSON_NAME][GEOGR…" at bounding box center [336, 611] width 632 height 696
click at [256, 296] on header "Ship from" at bounding box center [336, 281] width 632 height 37
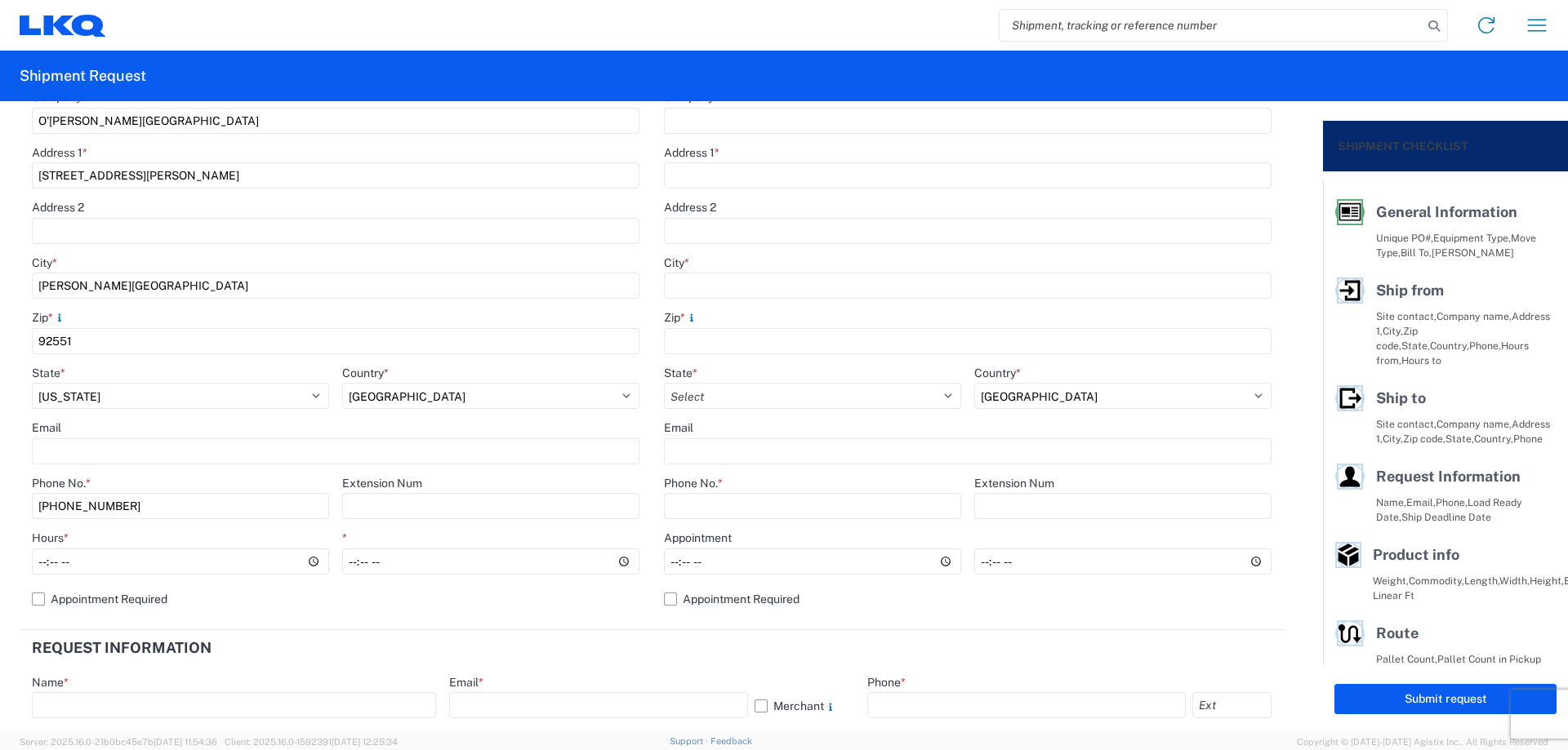
scroll to position [435, 0]
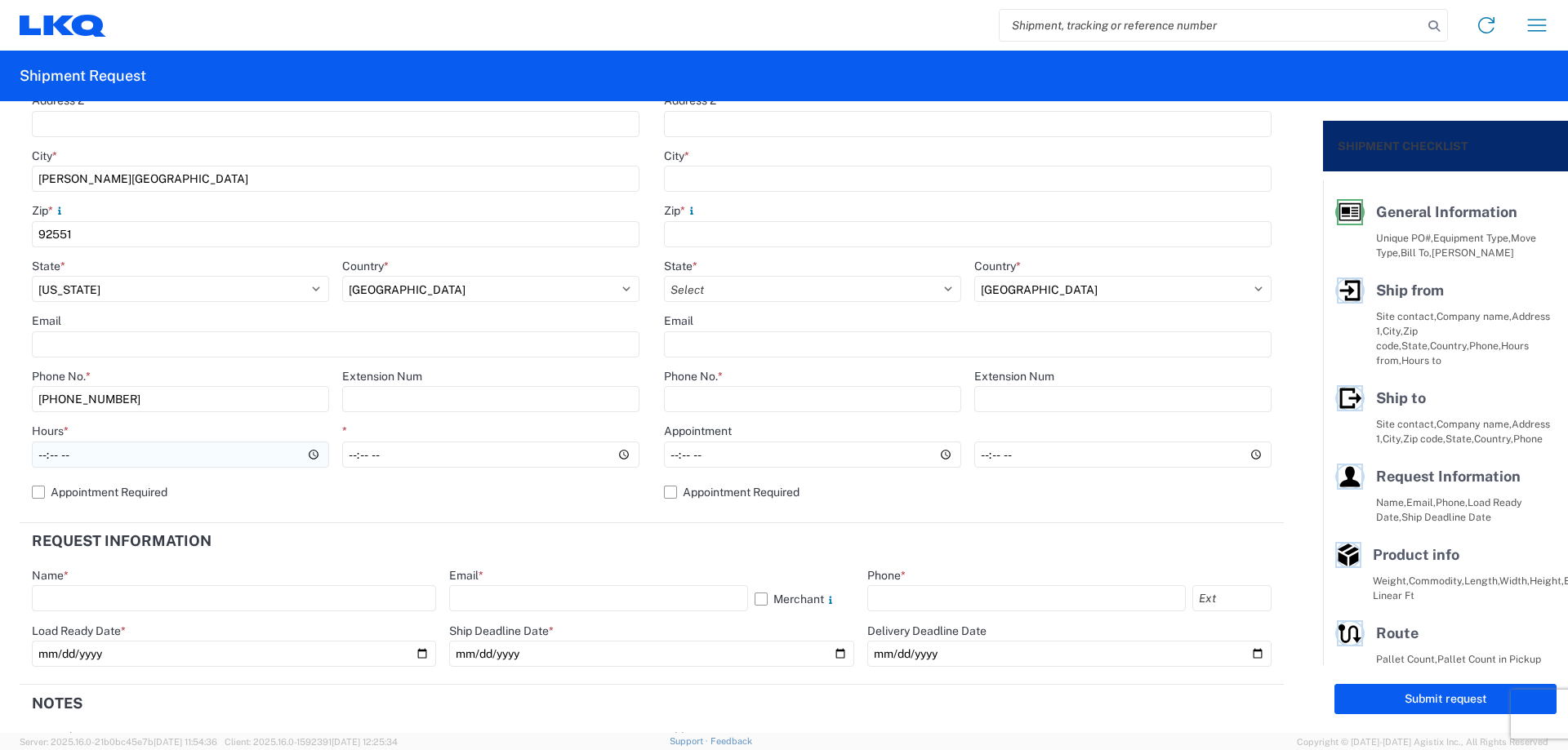
click at [39, 460] on input "Hours *" at bounding box center [181, 455] width 297 height 26
click at [49, 456] on input "08:00" at bounding box center [181, 455] width 297 height 26
type input "07:00"
type input "14:00"
click at [726, 541] on header "Request Information" at bounding box center [652, 542] width 1264 height 37
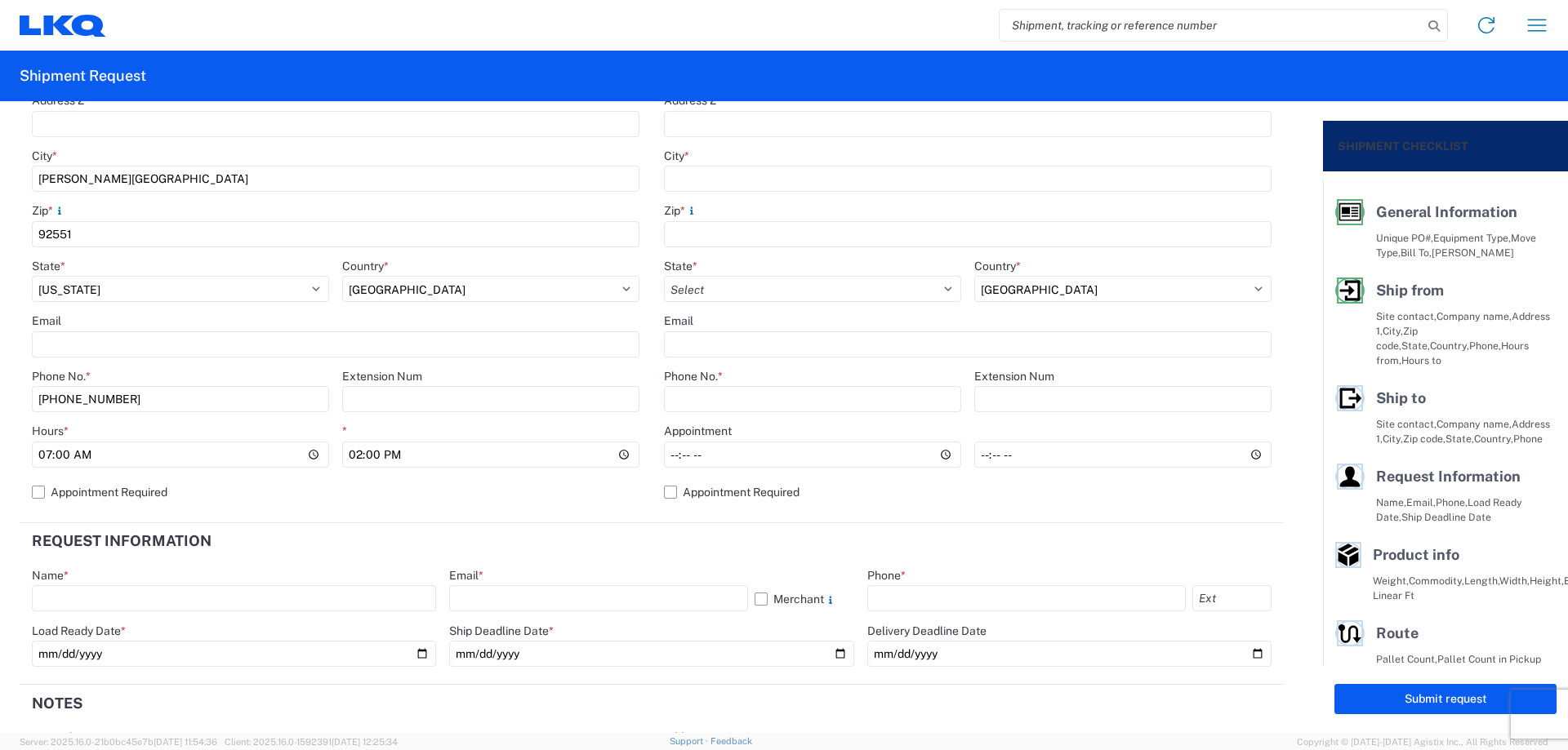
click at [786, 538] on header "Request Information" at bounding box center [652, 542] width 1264 height 37
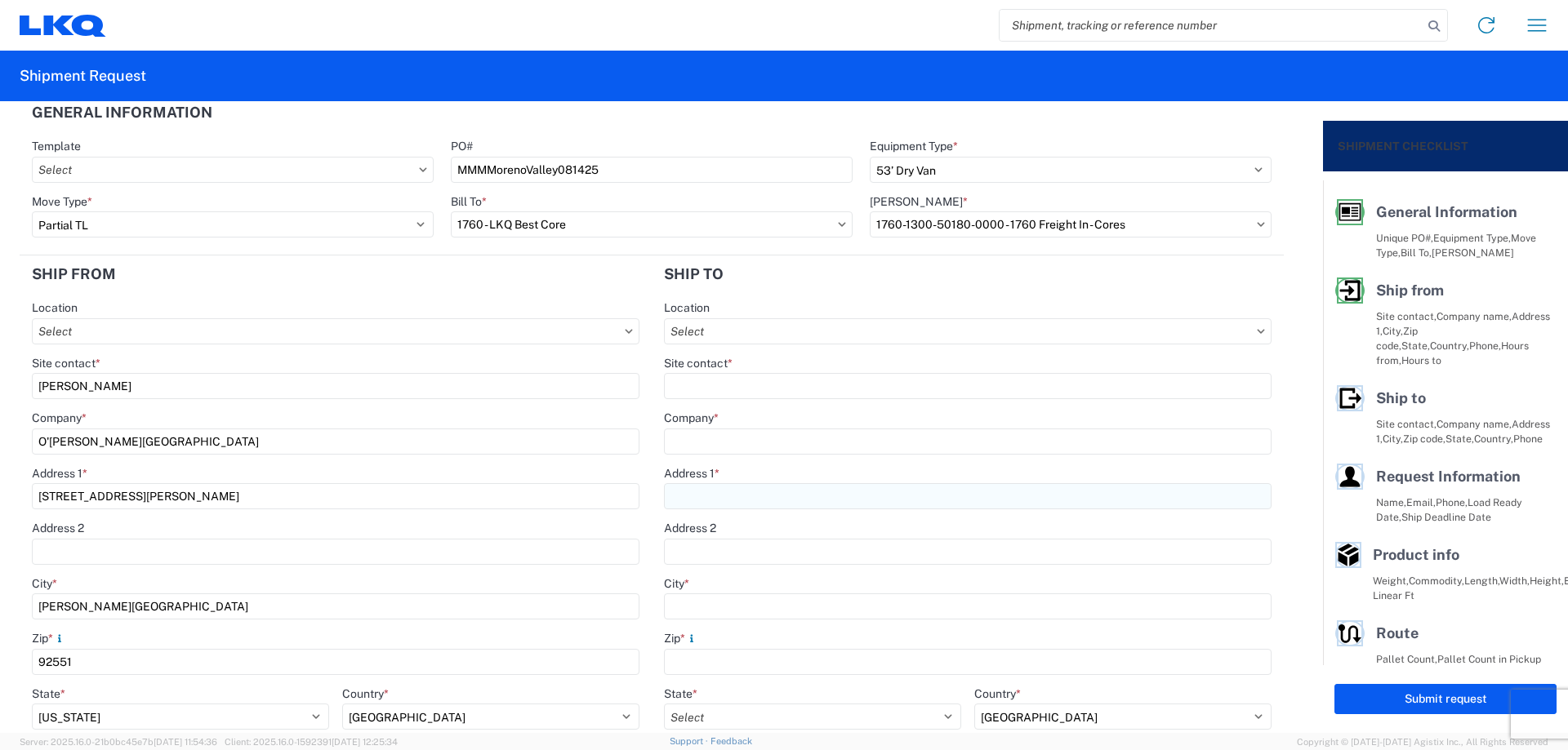
scroll to position [0, 0]
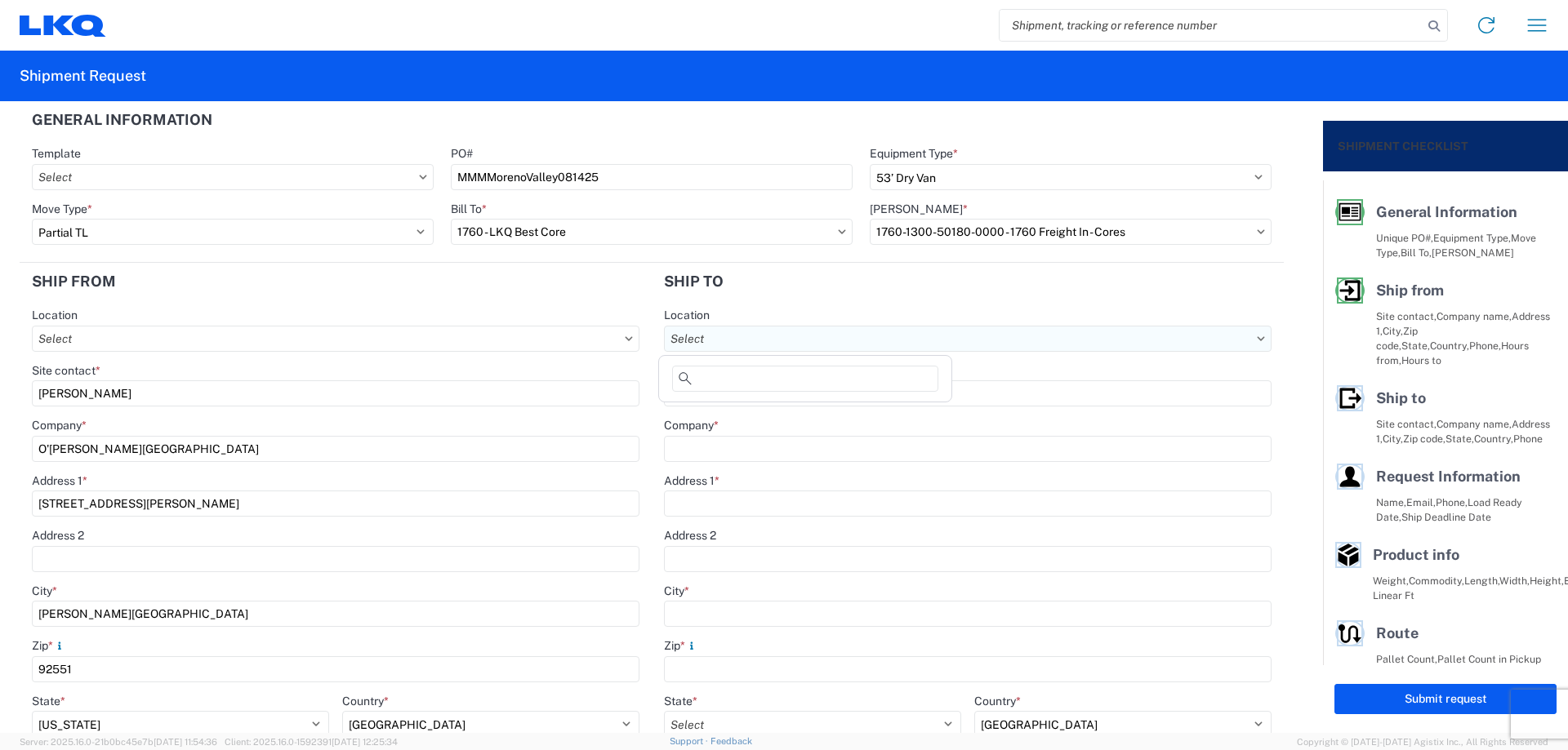
click at [768, 333] on input "Location" at bounding box center [968, 339] width 607 height 26
type input "1769"
click at [773, 417] on div "1769 - [US_STATE] Core" at bounding box center [805, 412] width 286 height 26
type input "1769 - [US_STATE] Core"
type input "LKQ Corporation"
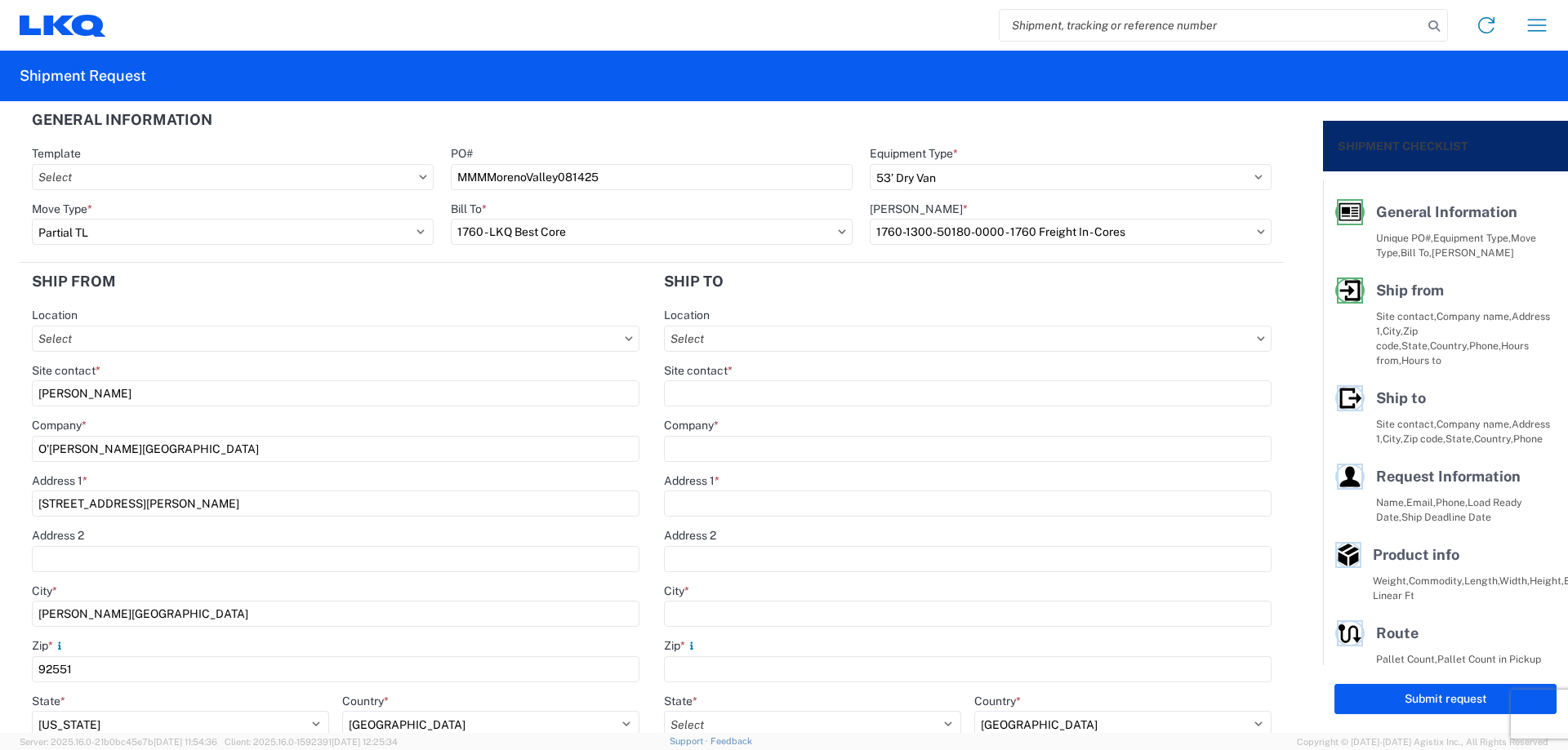
type input "[STREET_ADDRESS][PERSON_NAME]"
type input "[GEOGRAPHIC_DATA]"
type input "91761"
select select "US"
click at [757, 392] on input "Site contact *" at bounding box center [968, 394] width 607 height 26
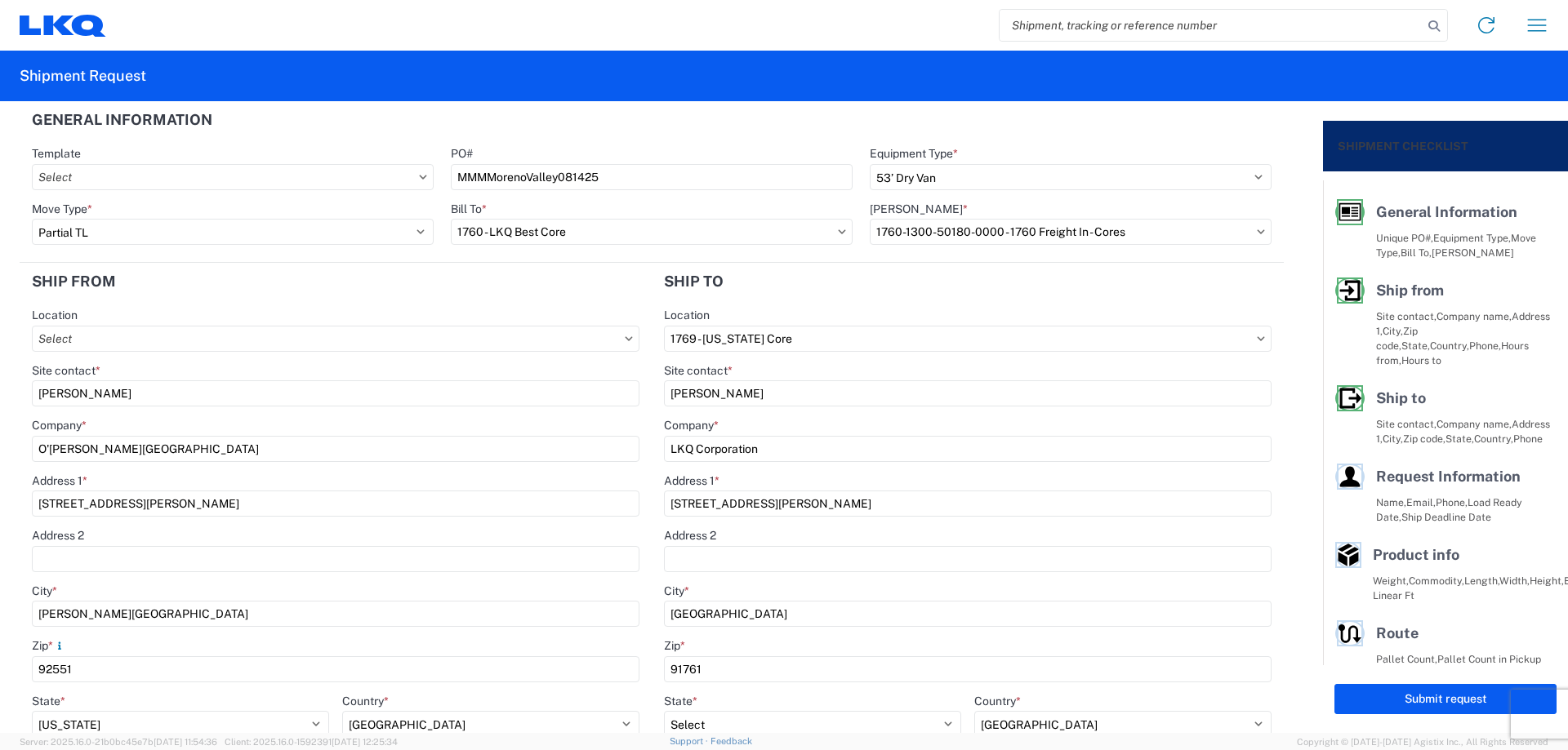
type input "[PERSON_NAME]"
click at [779, 277] on header "Ship to" at bounding box center [968, 281] width 632 height 37
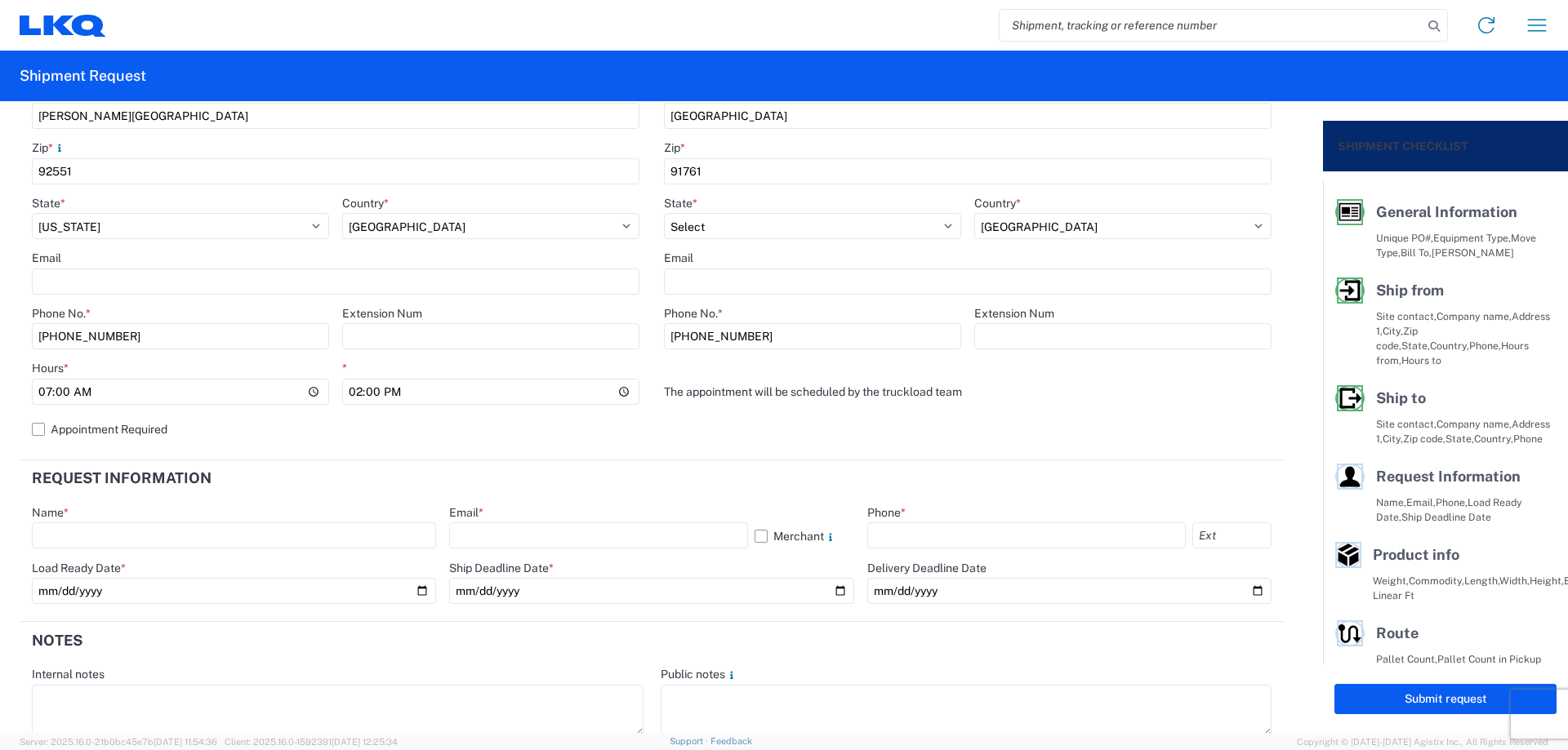
scroll to position [545, 0]
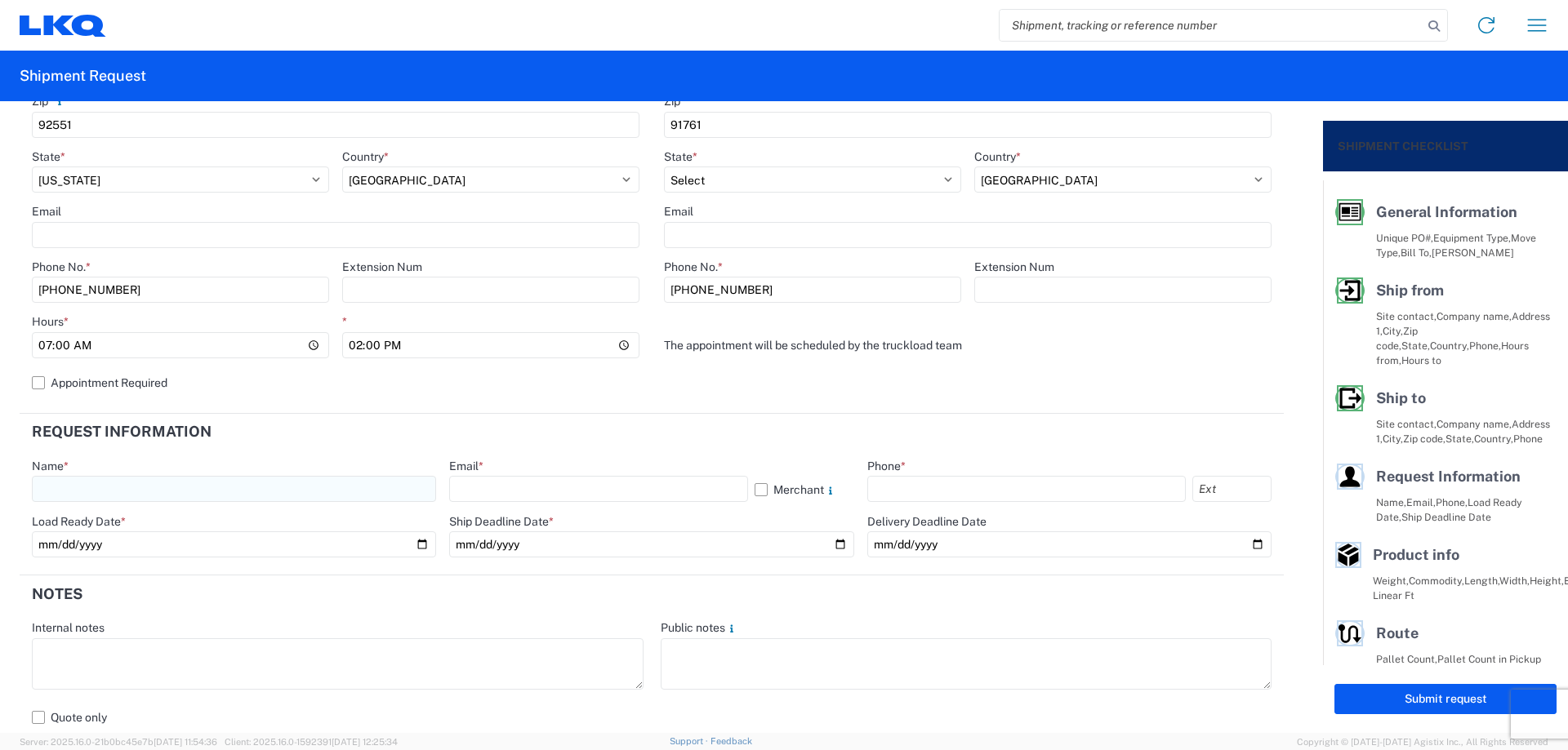
click at [103, 483] on input "text" at bounding box center [234, 489] width 404 height 26
type input "[PERSON_NAME]"
click at [492, 496] on input "text" at bounding box center [598, 489] width 298 height 26
type input "[EMAIL_ADDRESS][DOMAIN_NAME]"
click at [897, 485] on input "text" at bounding box center [1027, 489] width 319 height 26
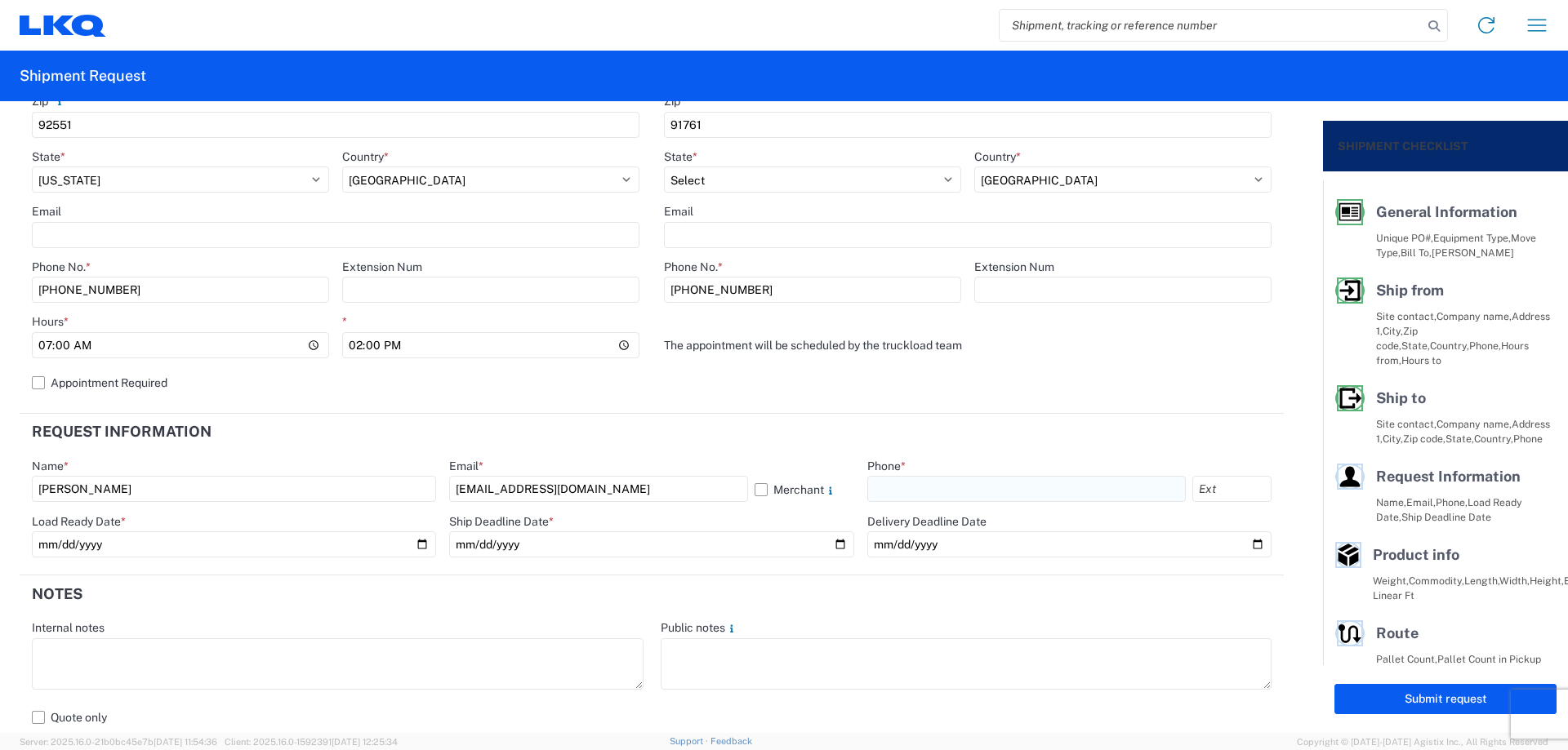
type input "[PHONE_NUMBER]"
click at [414, 542] on input "date" at bounding box center [234, 545] width 404 height 26
type input "[DATE]"
click at [824, 545] on input "date" at bounding box center [651, 545] width 404 height 26
type input "[DATE]"
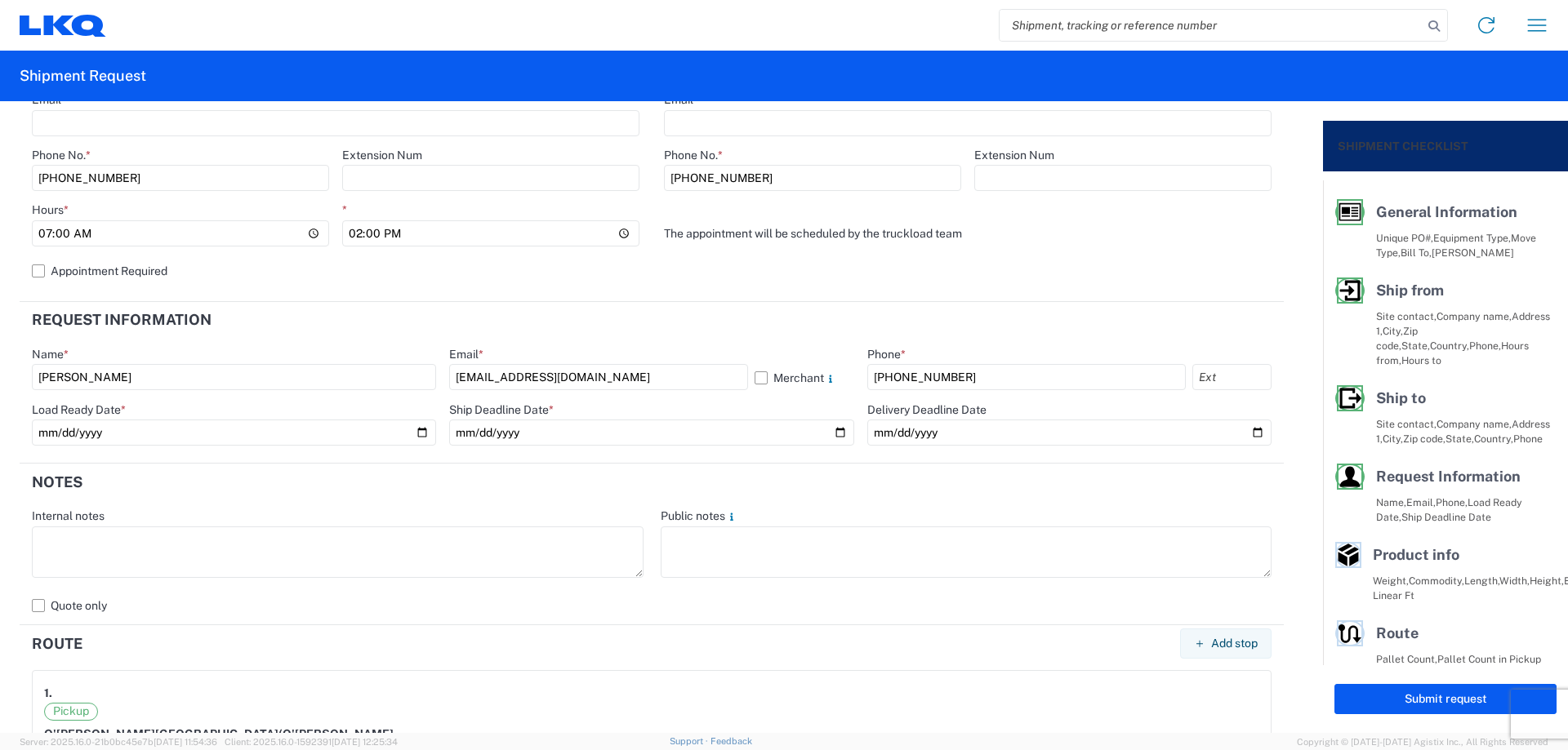
scroll to position [761, 0]
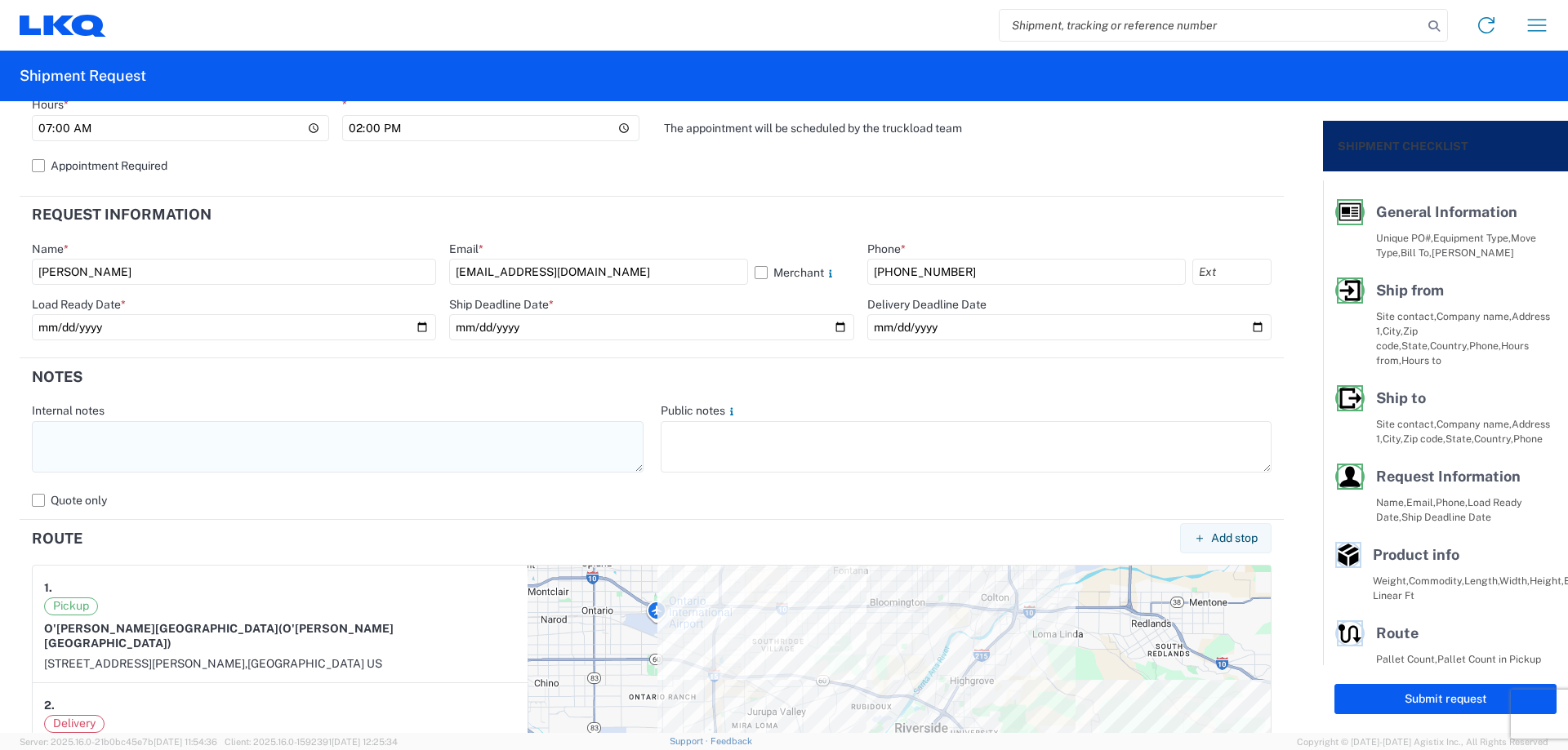
click at [149, 460] on textarea at bounding box center [337, 446] width 612 height 52
drag, startPoint x: 308, startPoint y: 437, endPoint x: 0, endPoint y: 420, distance: 308.5
click at [0, 422] on form "General Information Template PO# MMMMorenoValley081425 Equipment Type * Select …" at bounding box center [662, 417] width 1323 height 632
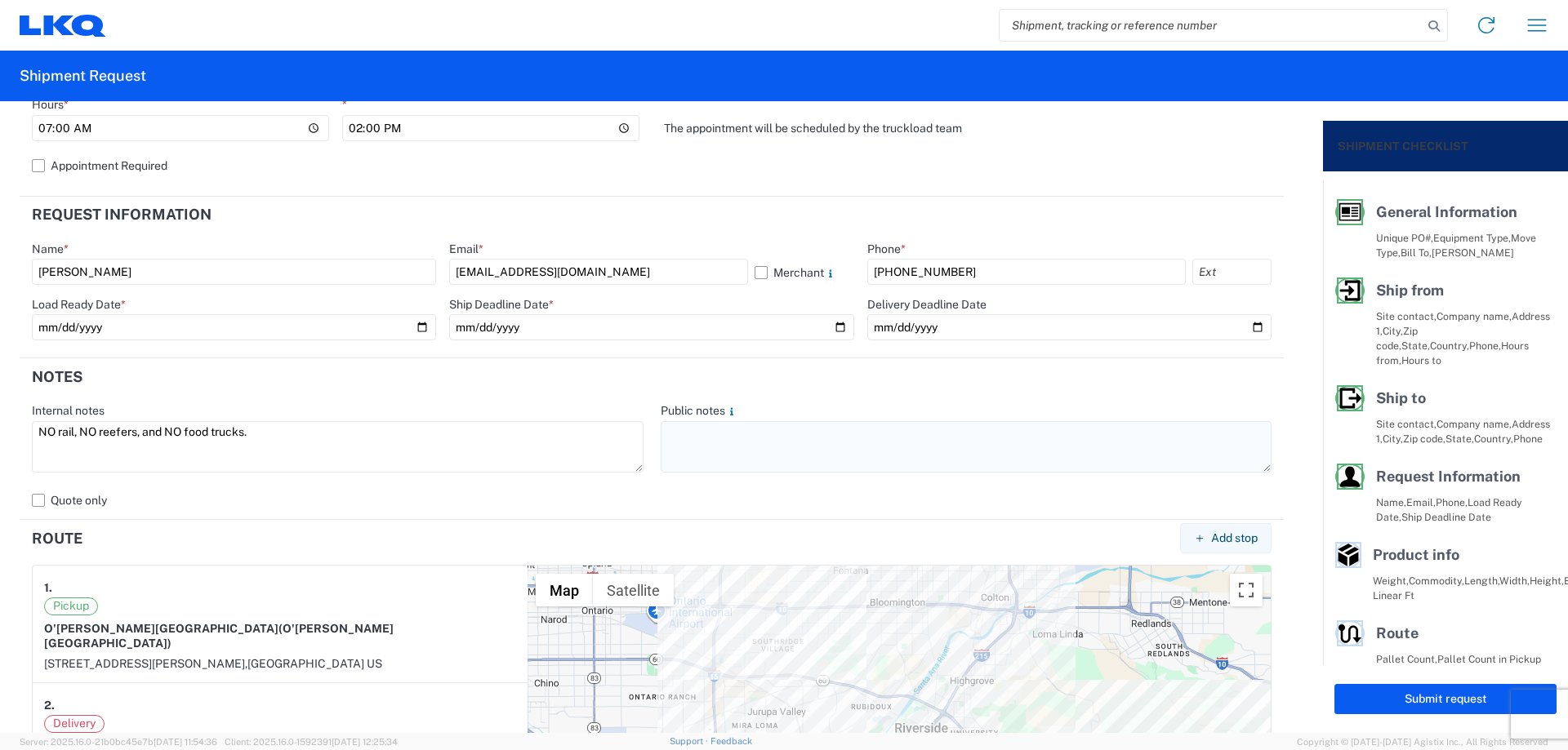
type textarea "NO rail, NO reefers, and NO food trucks."
click at [745, 450] on textarea at bounding box center [966, 446] width 612 height 52
paste textarea "NO rail, NO reefers, and NO food trucks."
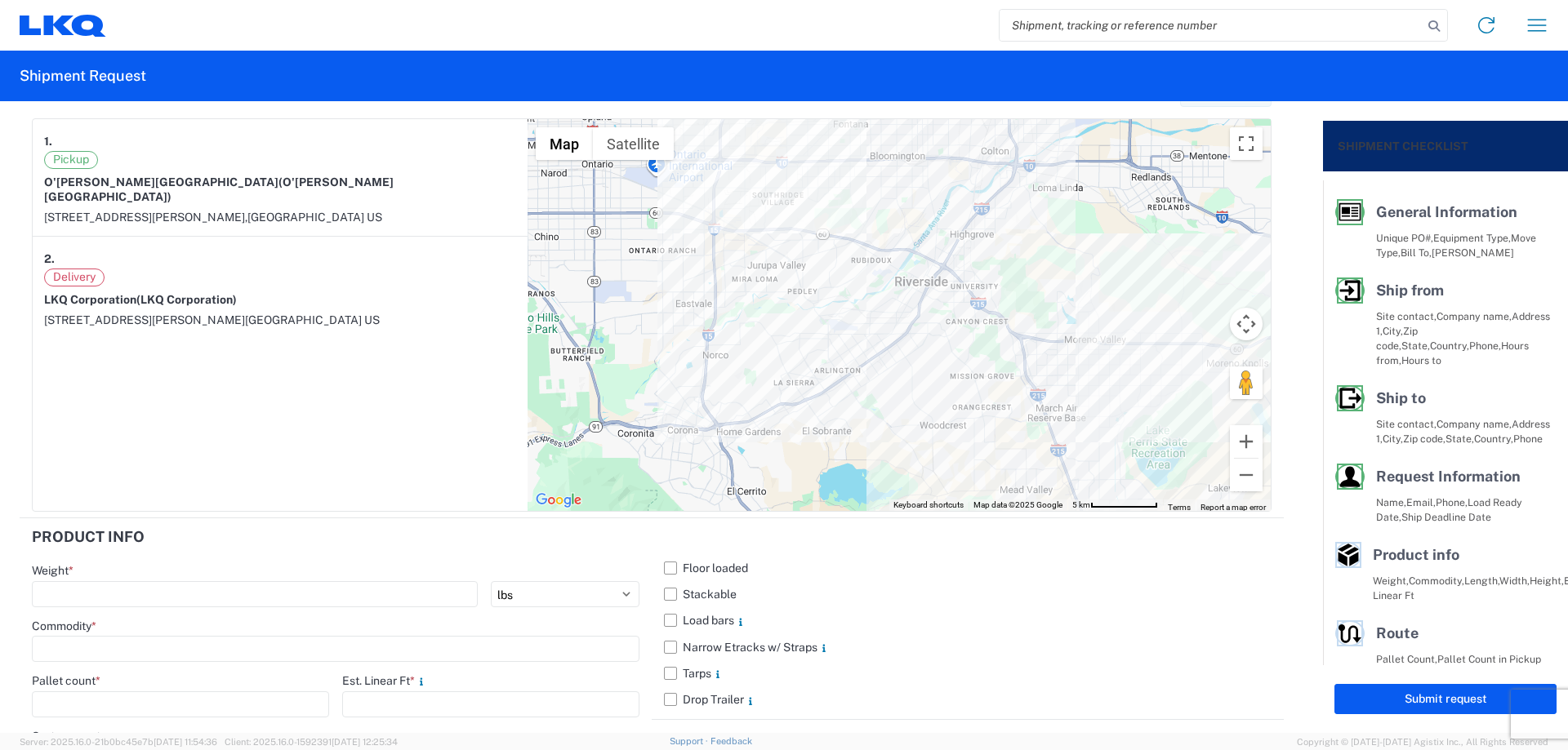
scroll to position [1435, 0]
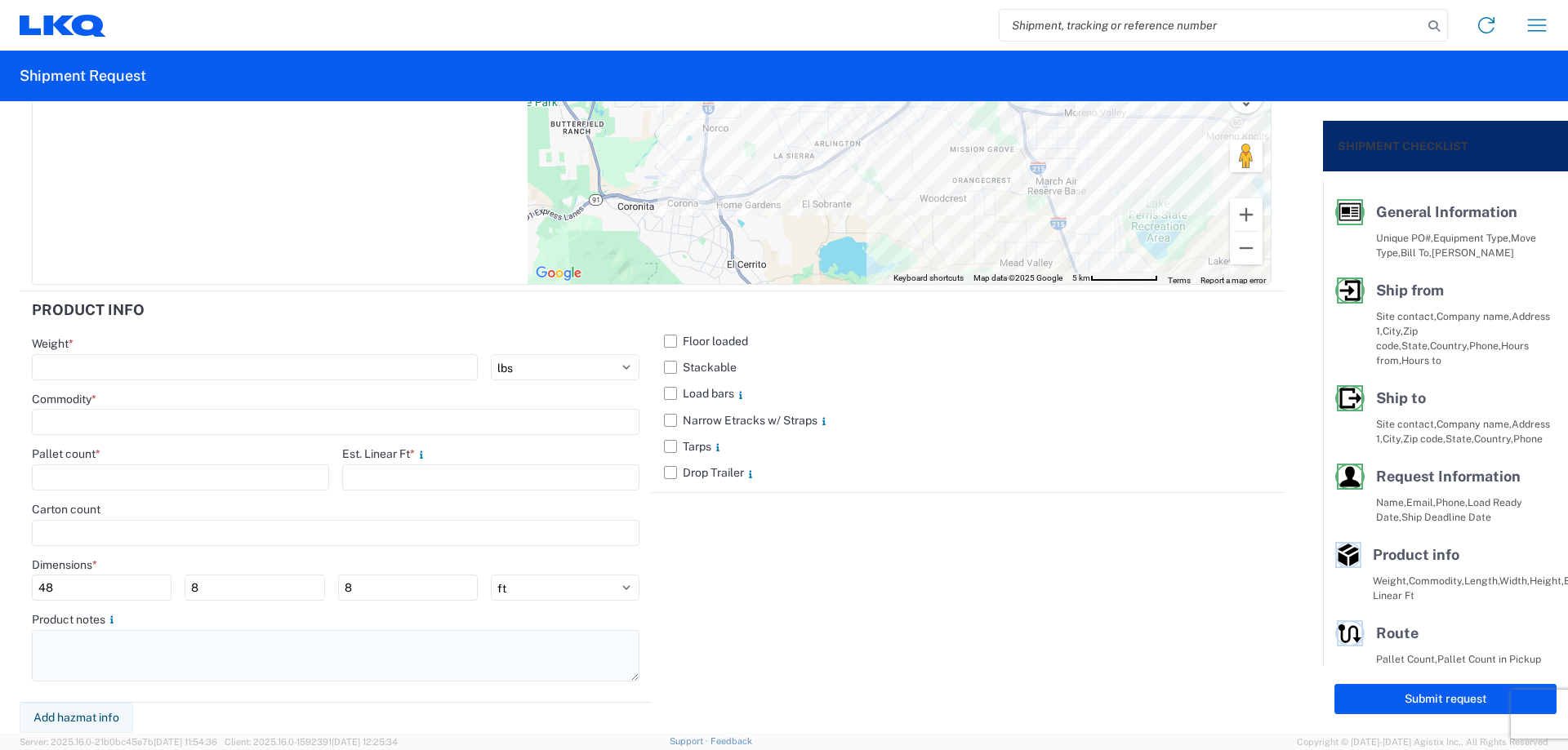
type textarea "NO rail, NO reefers, and NO food trucks."
click at [81, 657] on textarea at bounding box center [336, 656] width 607 height 52
paste textarea "NO rail, NO reefers, and NO food trucks."
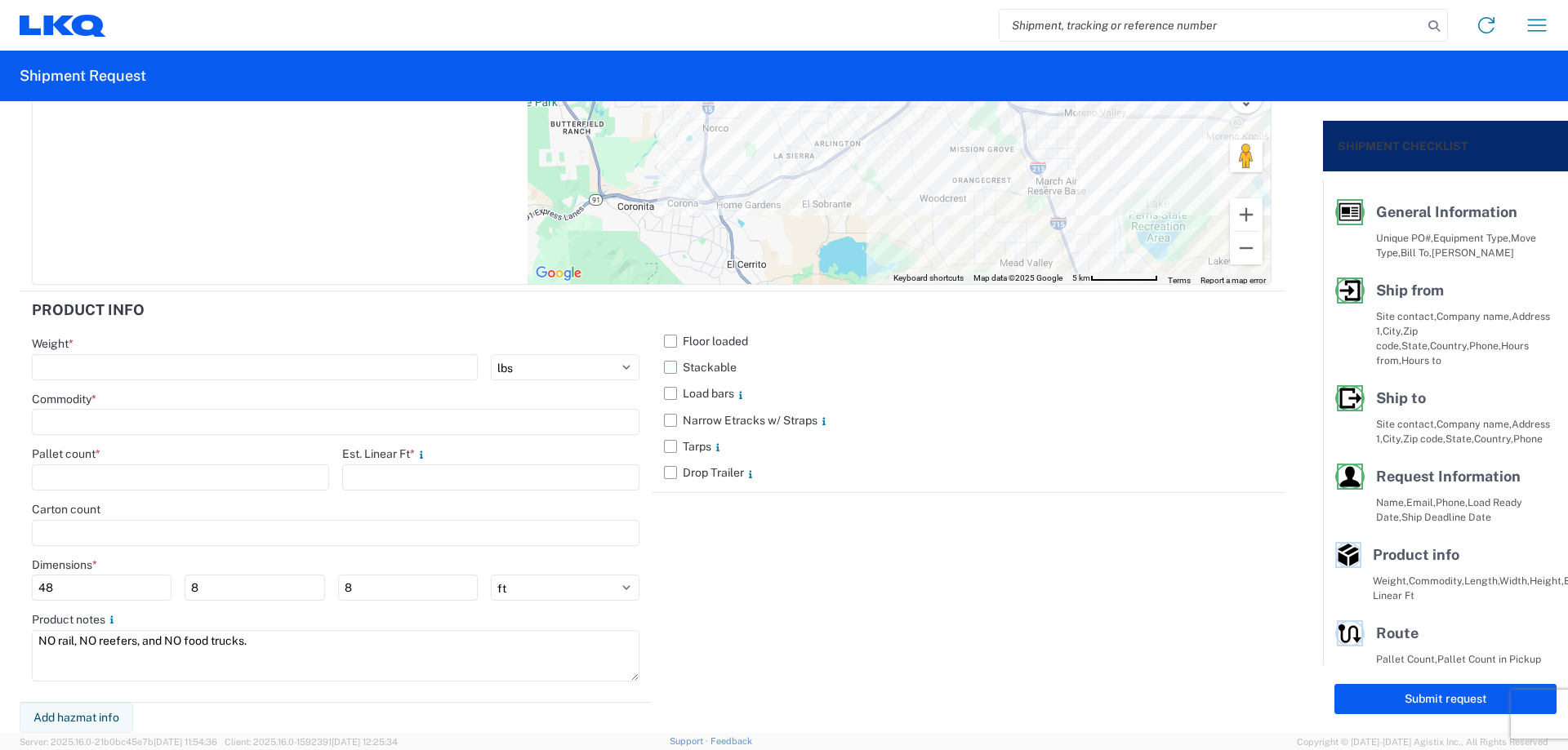
type textarea "NO rail, NO reefers, and NO food trucks."
click at [675, 372] on label "Stackable" at bounding box center [968, 368] width 607 height 26
click at [0, 0] on input "Stackable" at bounding box center [0, 0] width 0 height 0
click at [86, 357] on input "number" at bounding box center [254, 368] width 446 height 26
type input "13834"
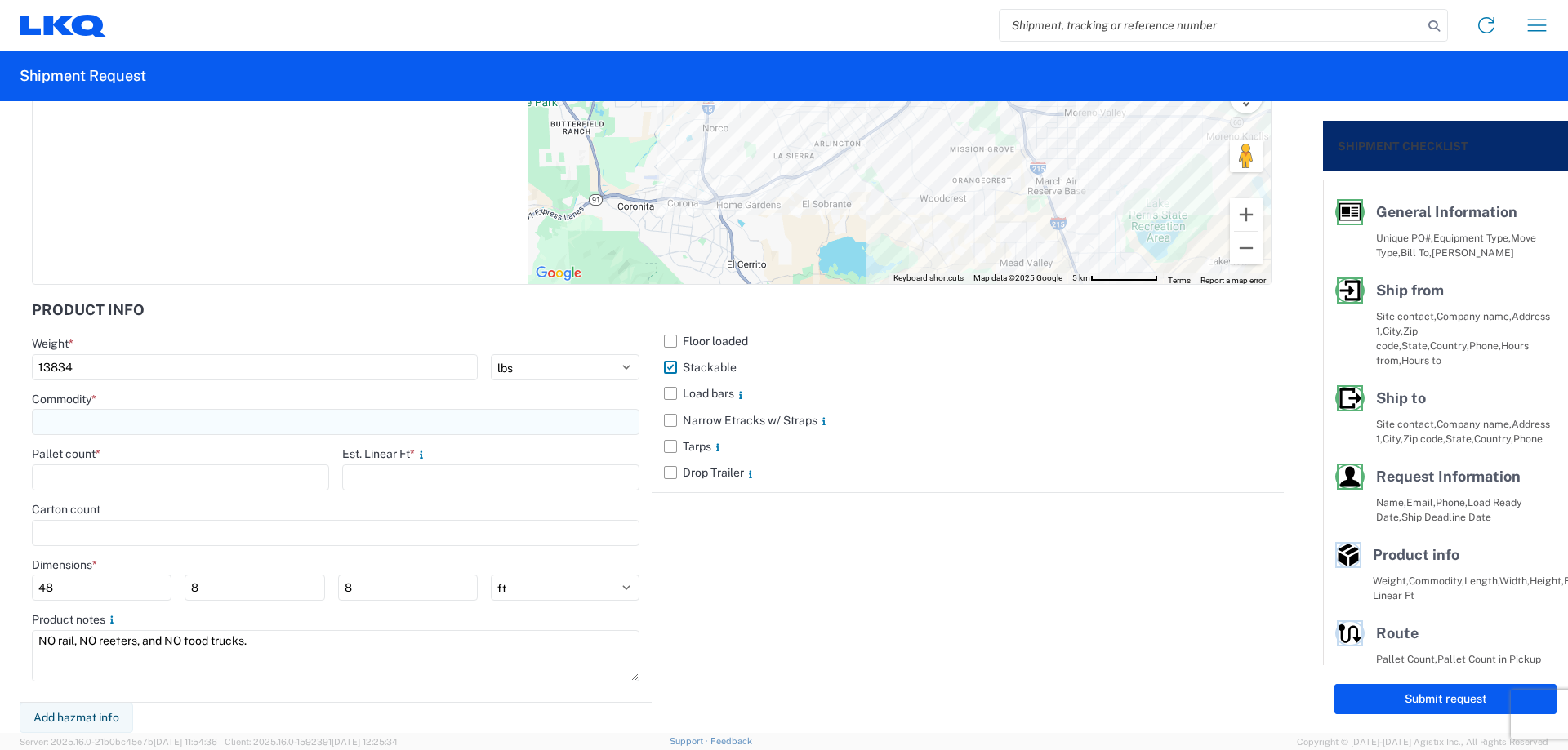
click at [90, 419] on input at bounding box center [336, 422] width 607 height 26
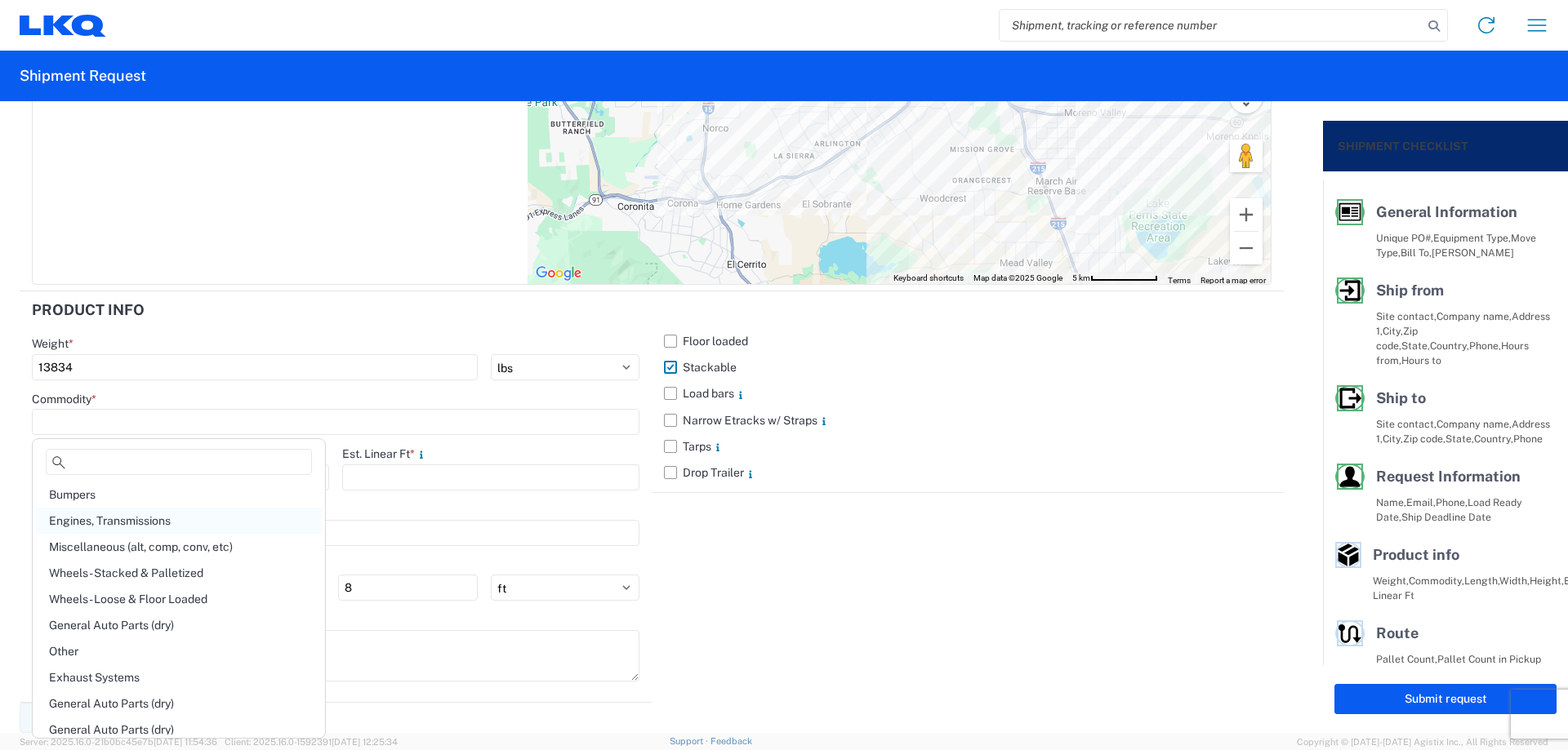
click at [153, 519] on div "Engines, Transmissions" at bounding box center [179, 521] width 286 height 26
type input "Engines, Transmissions"
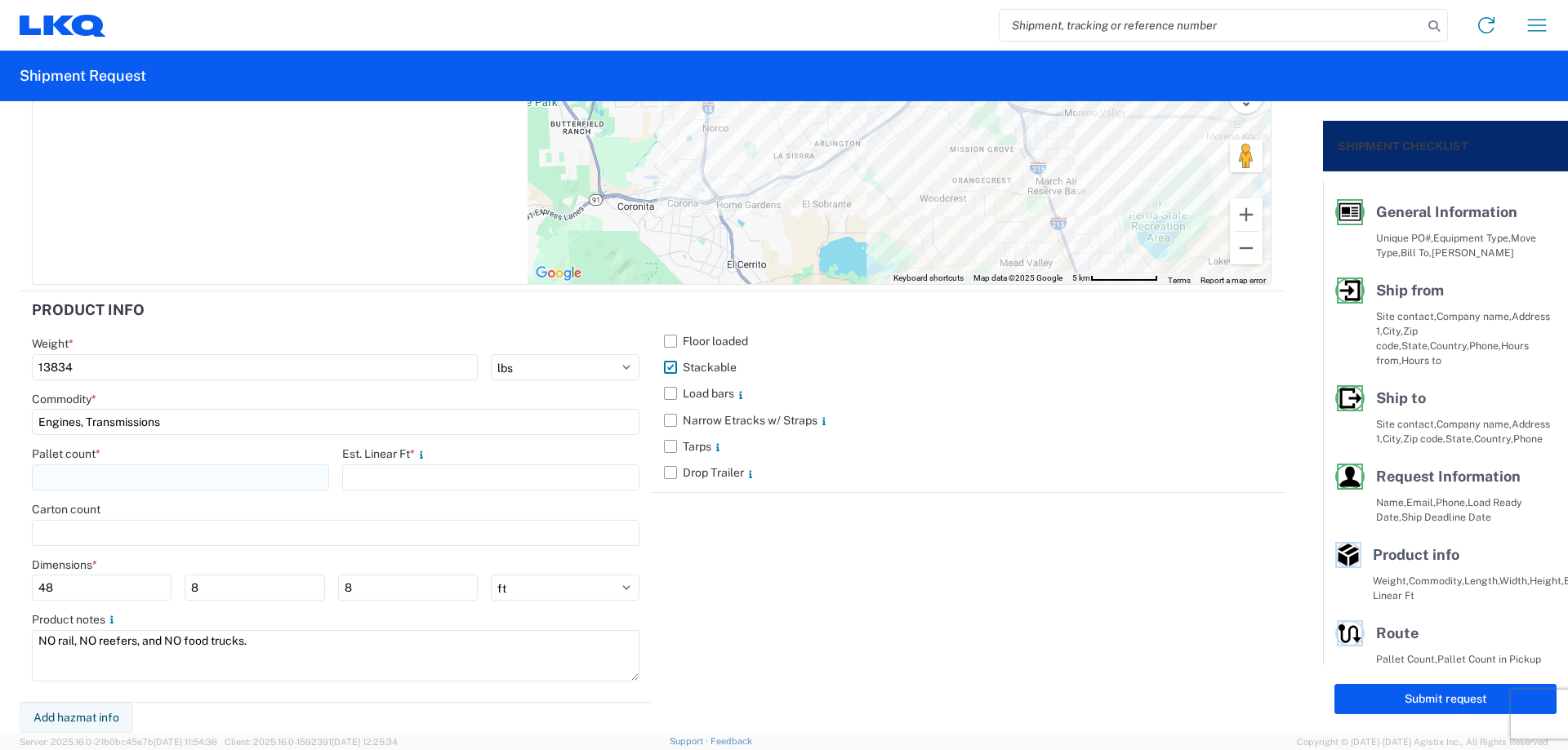
click at [117, 479] on input "number" at bounding box center [181, 478] width 297 height 26
type input "19"
click at [360, 473] on input "number" at bounding box center [491, 478] width 297 height 26
type input "28"
click at [787, 529] on div "Floor loaded Stackable Load bars Narrow Etracks w/ Straps Tarps Drop Trailer" at bounding box center [968, 496] width 632 height 411
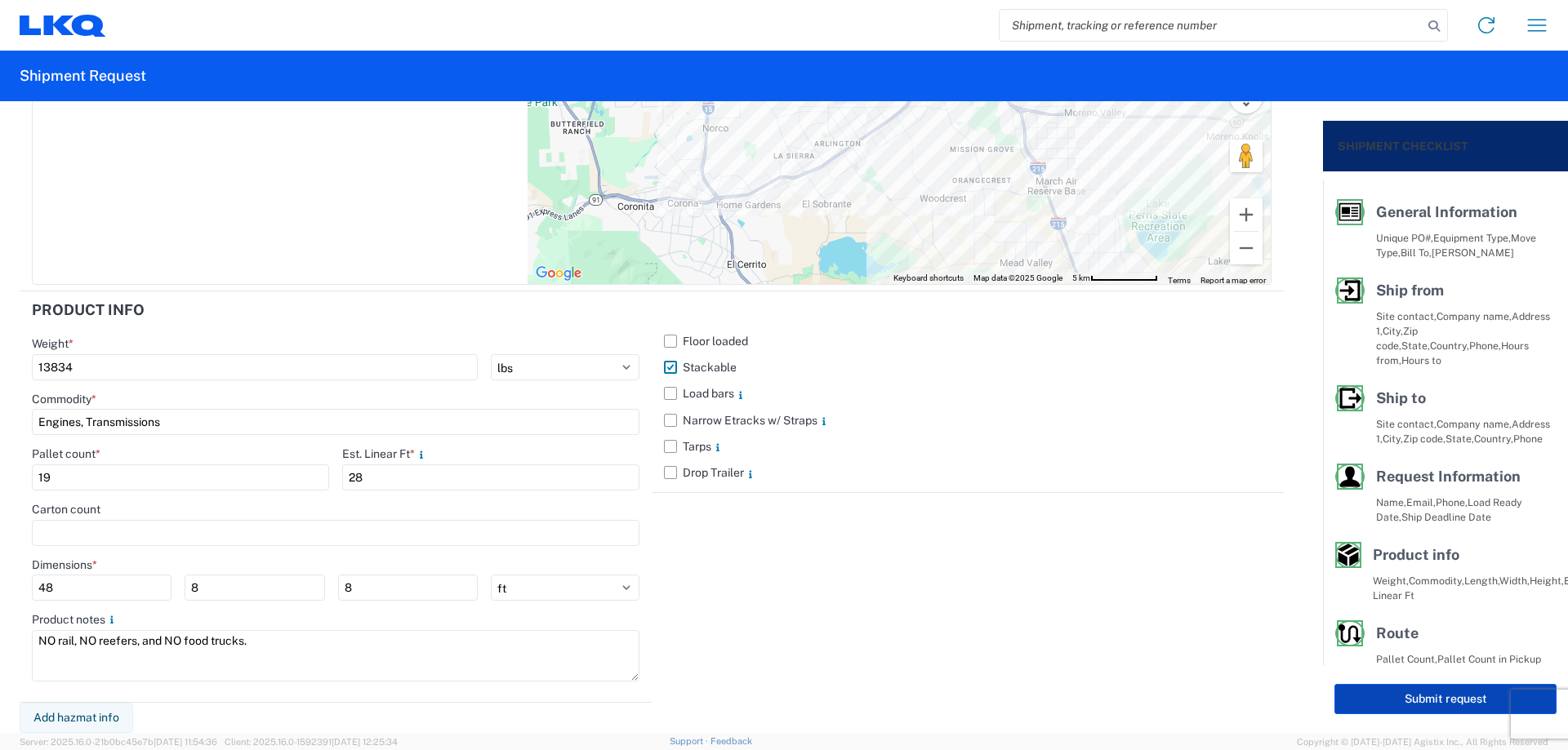
click at [1362, 702] on button "Submit request" at bounding box center [1446, 699] width 222 height 30
select select "CA"
select select "US"
